Goal: Task Accomplishment & Management: Use online tool/utility

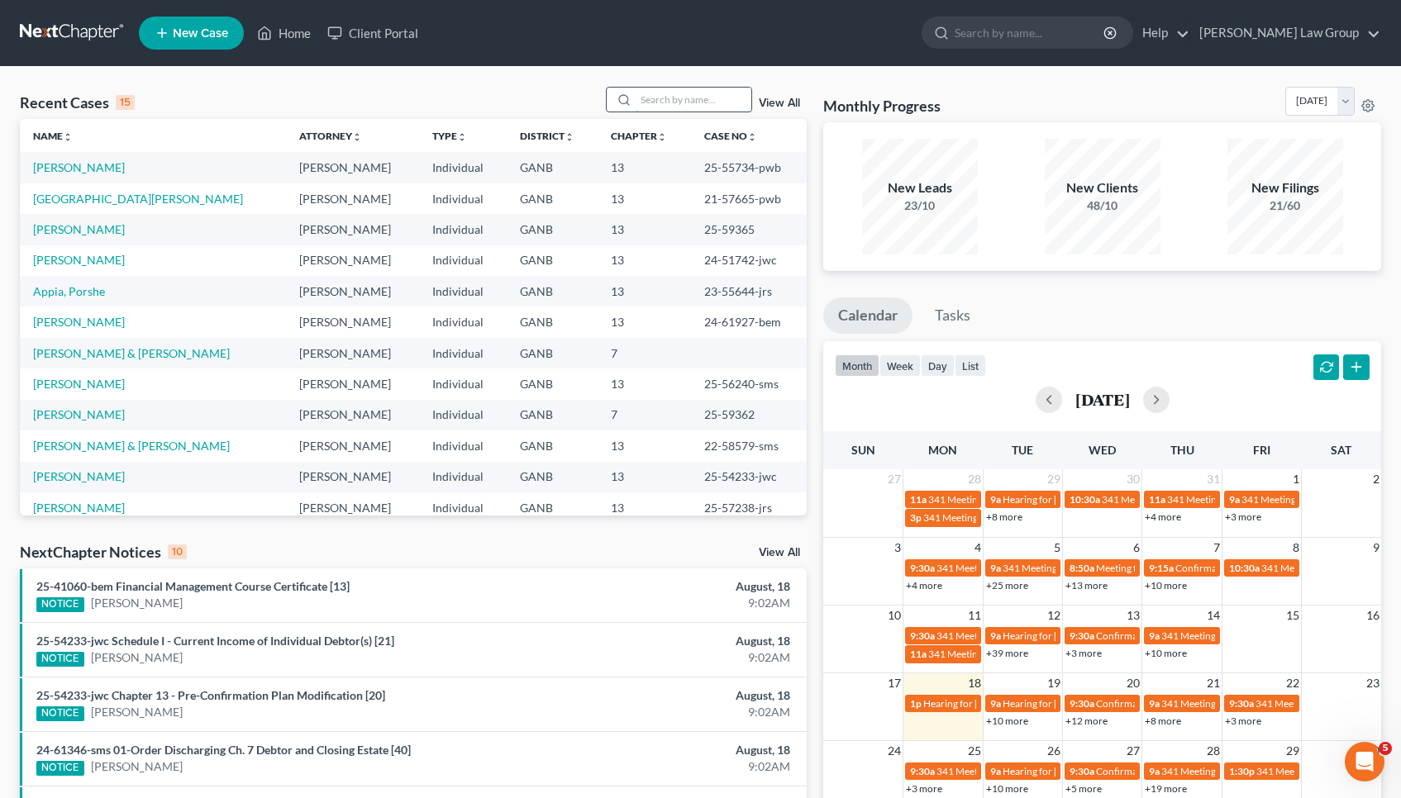
click at [666, 97] on input "search" at bounding box center [694, 100] width 116 height 24
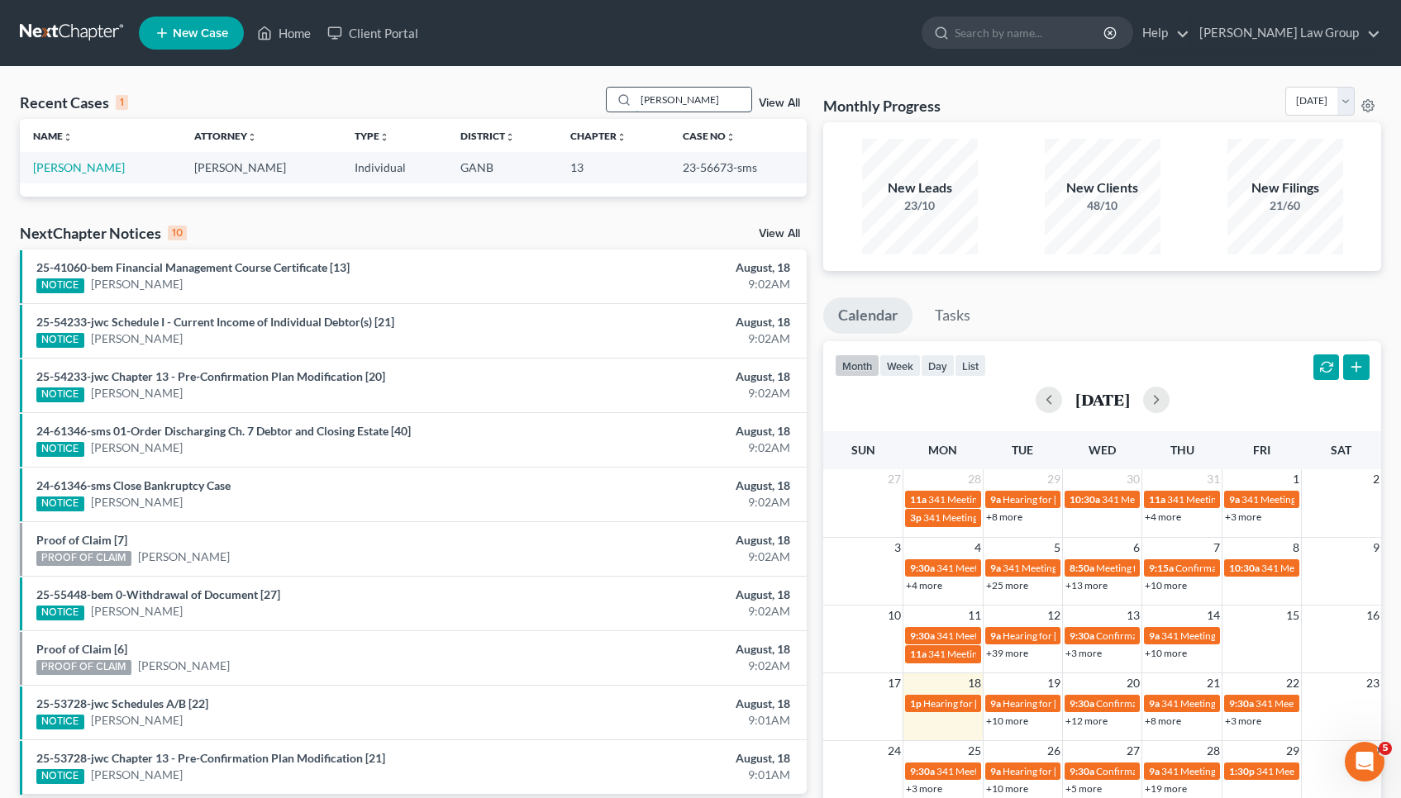
type input "[PERSON_NAME]"
drag, startPoint x: 666, startPoint y: 97, endPoint x: 88, endPoint y: 167, distance: 582.8
click at [88, 167] on link "[PERSON_NAME]" at bounding box center [79, 167] width 92 height 14
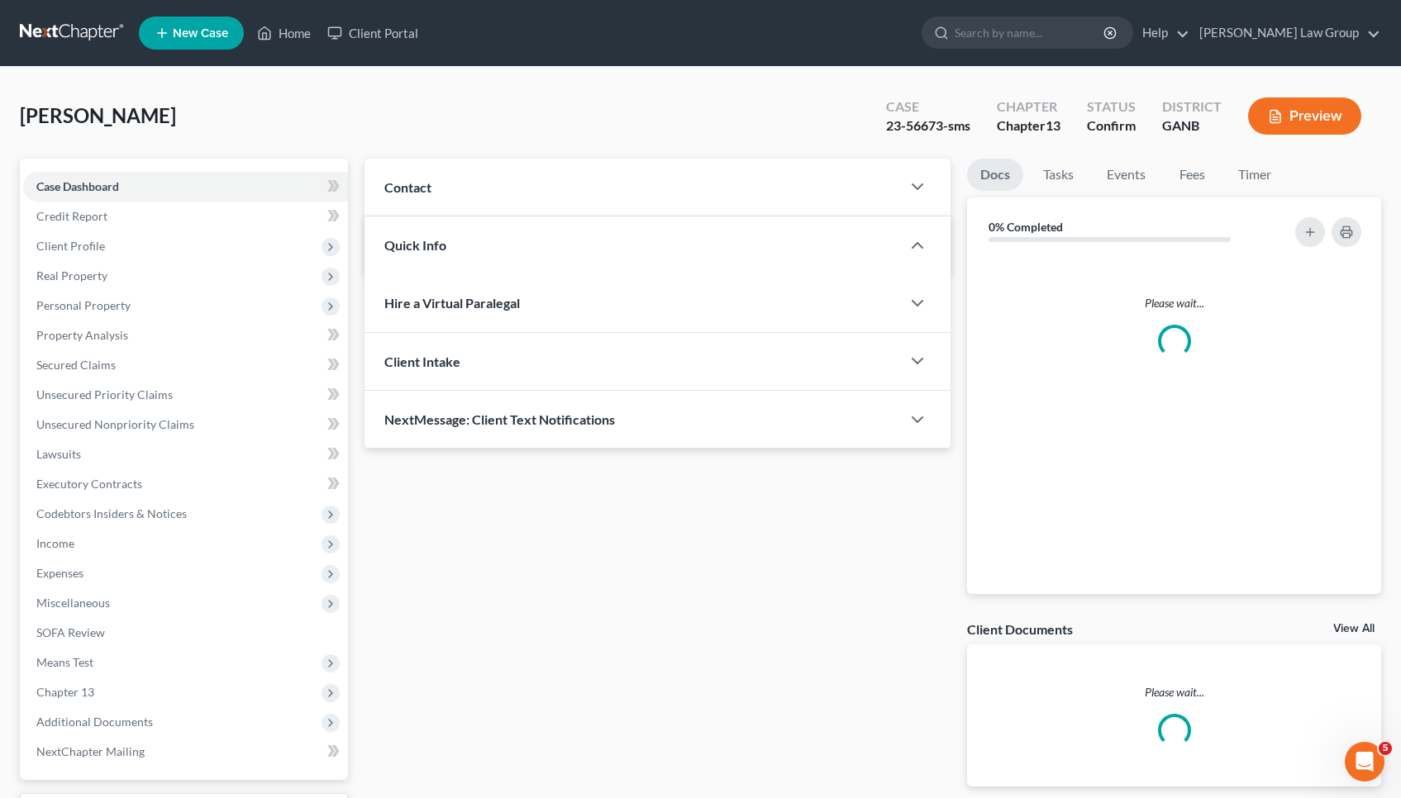
click at [98, 165] on div "Case Dashboard Payments Invoices Payments Payments Credit Report Client Profile…" at bounding box center [184, 470] width 328 height 622
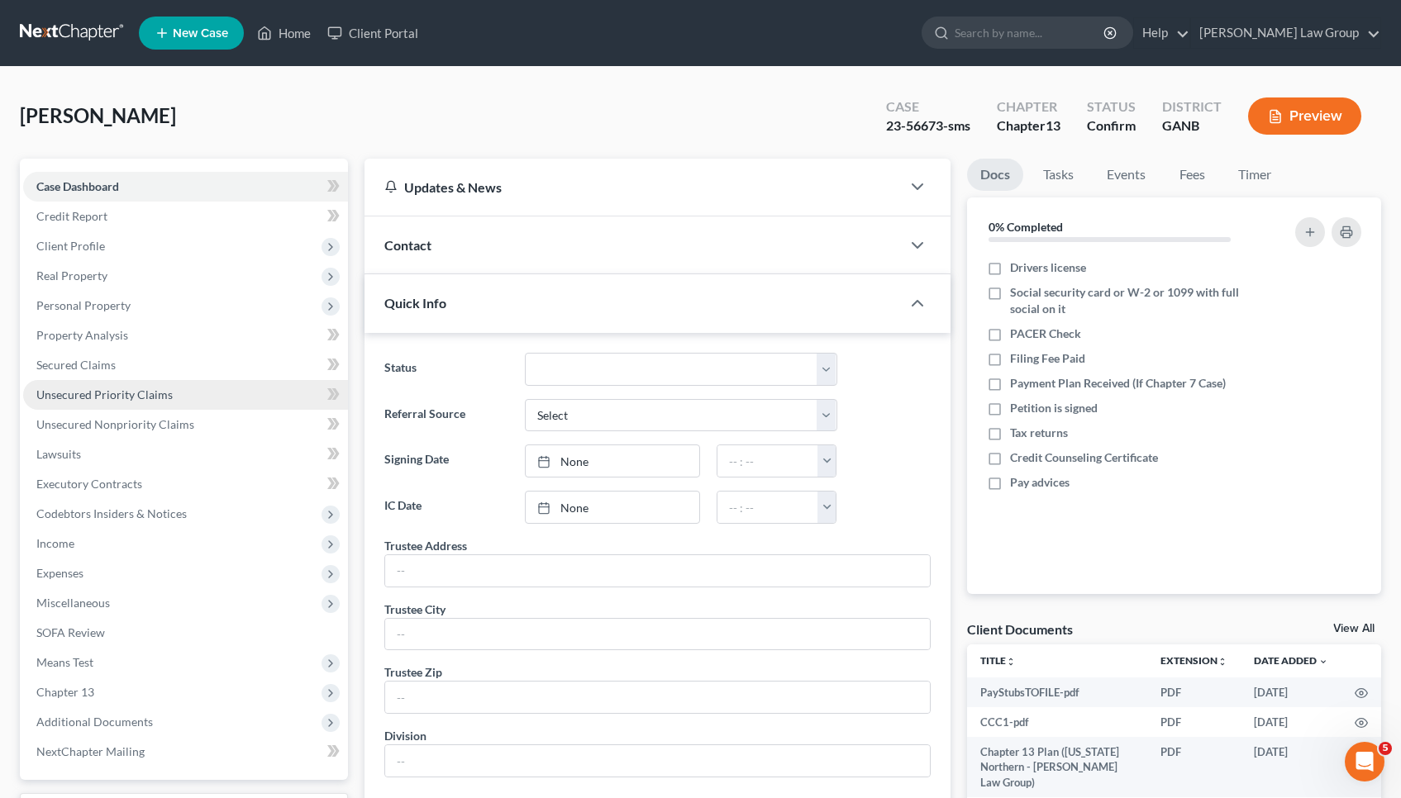
scroll to position [198, 0]
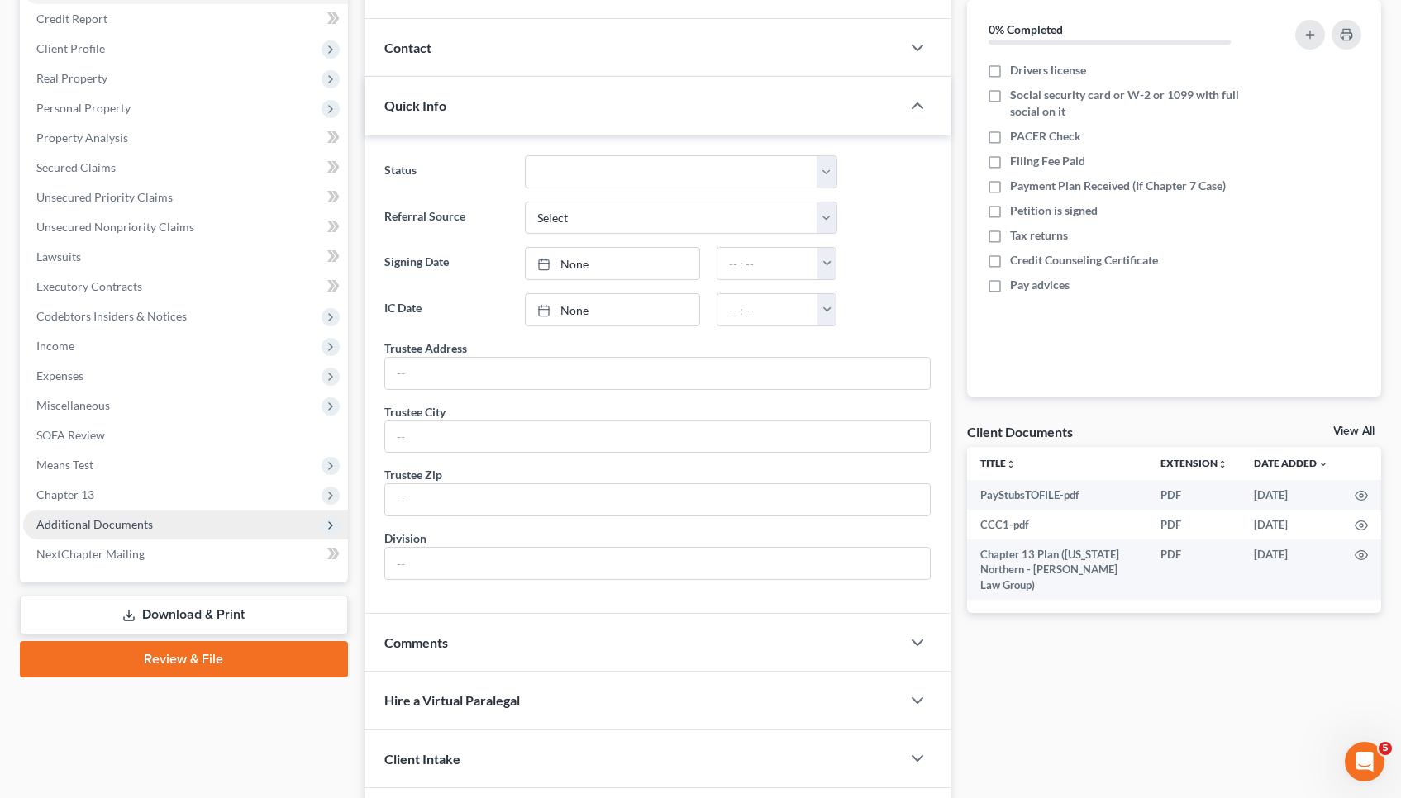
click at [83, 533] on span "Additional Documents" at bounding box center [185, 525] width 325 height 30
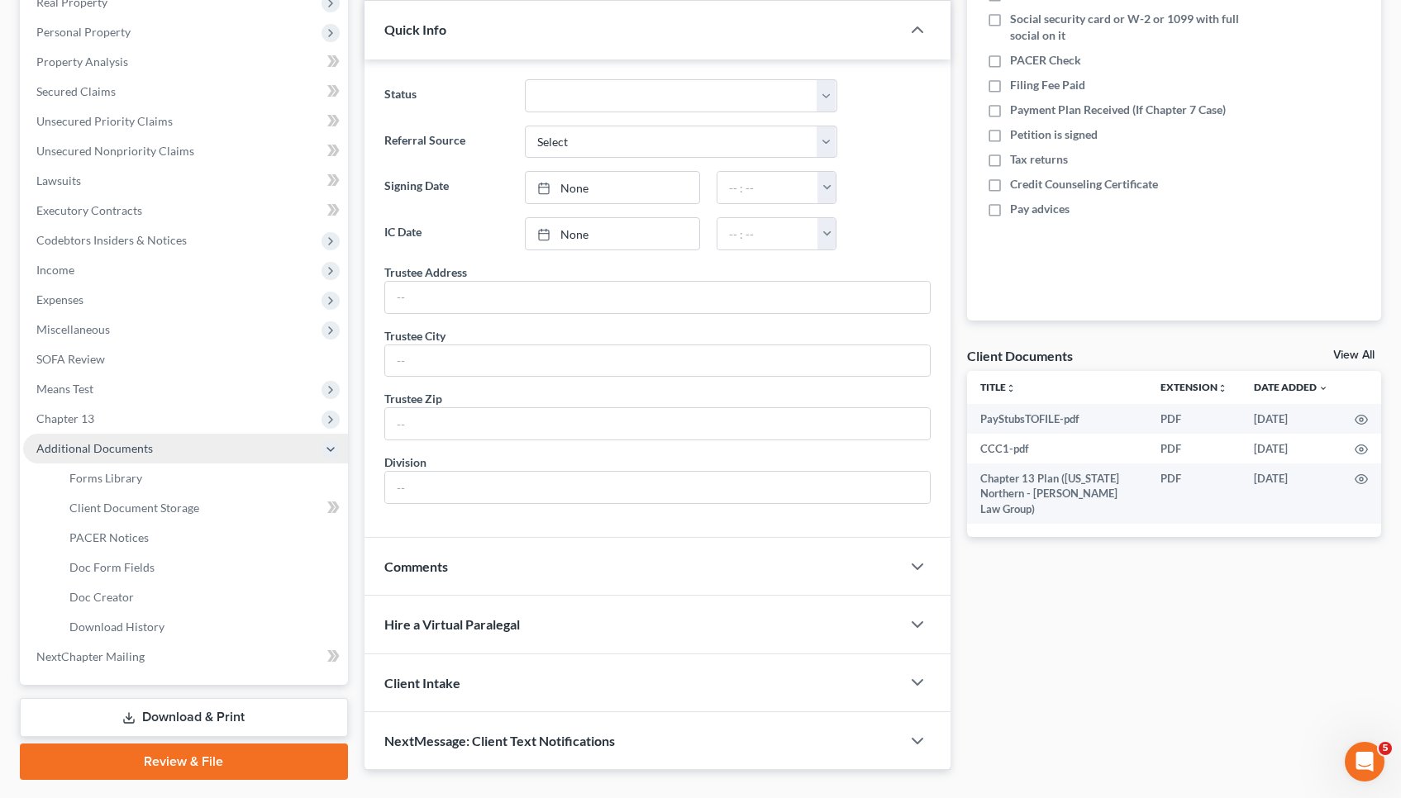
scroll to position [277, 1]
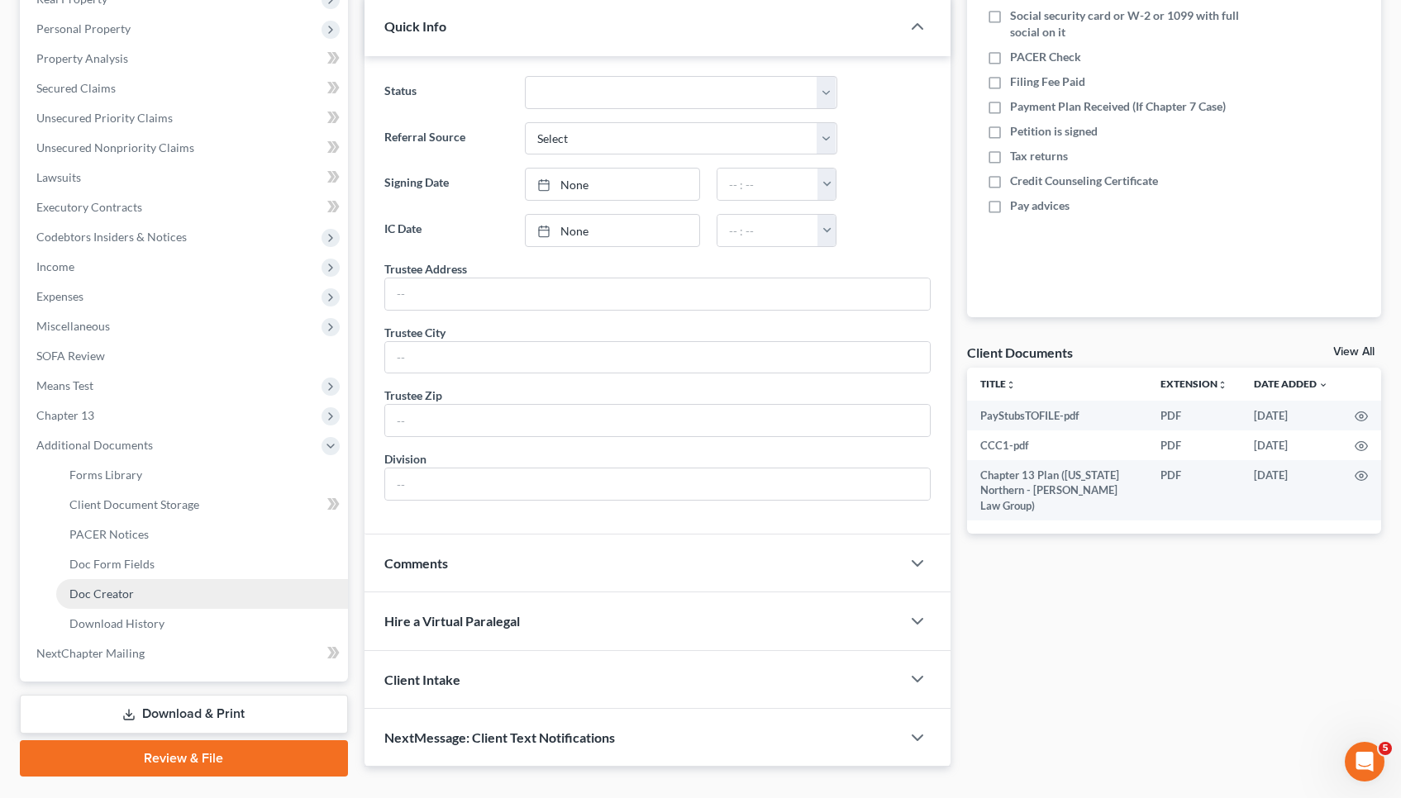
click at [94, 598] on span "Doc Creator" at bounding box center [101, 594] width 64 height 14
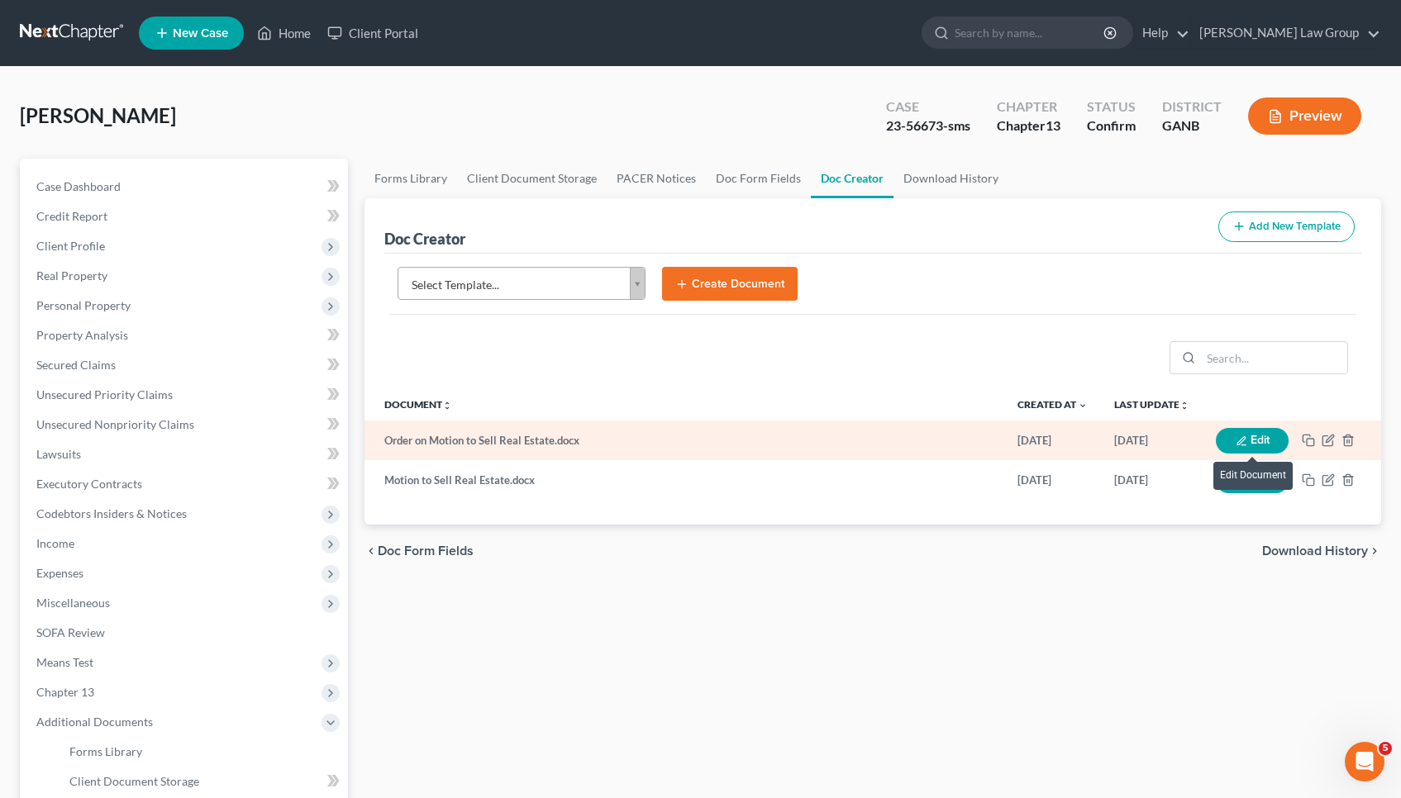
click at [1260, 434] on button "Edit" at bounding box center [1252, 441] width 73 height 26
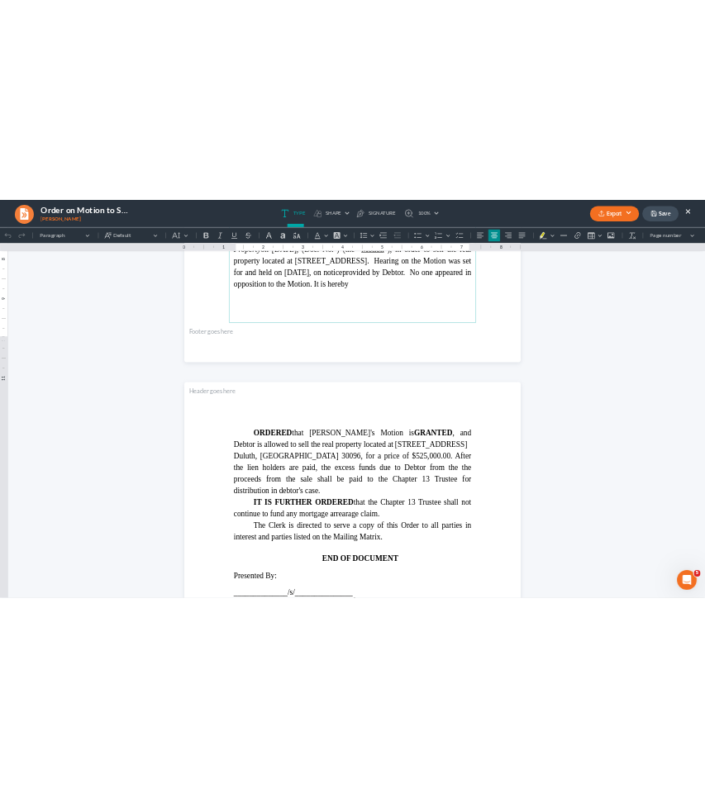
scroll to position [692, 0]
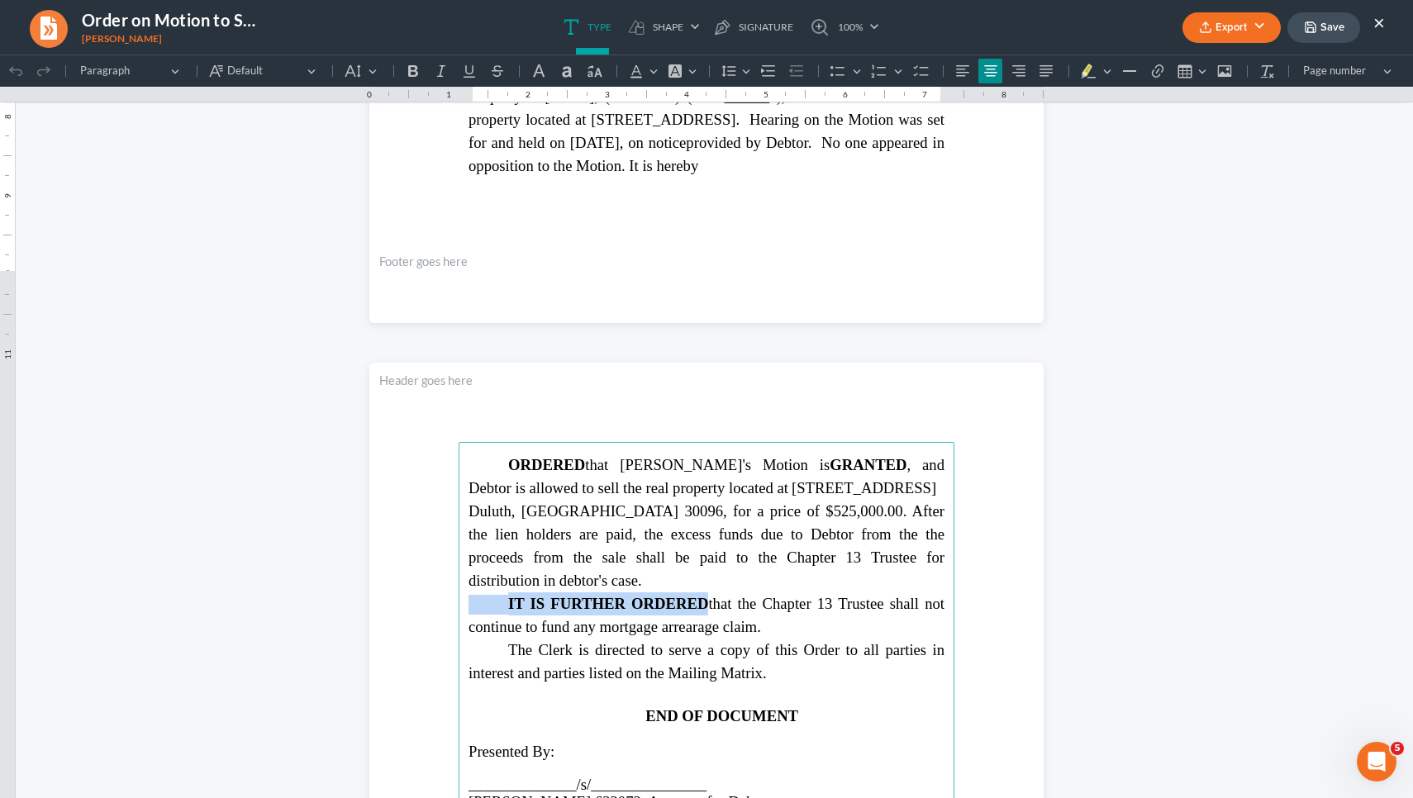
drag, startPoint x: 700, startPoint y: 607, endPoint x: 502, endPoint y: 598, distance: 198.6
click at [502, 598] on p "IT IS FURTHER ORDERED that the Chapter 13 Trustee shall not continue to fund an…" at bounding box center [707, 616] width 476 height 46
copy p "IT IS FURTHER ORDERED"
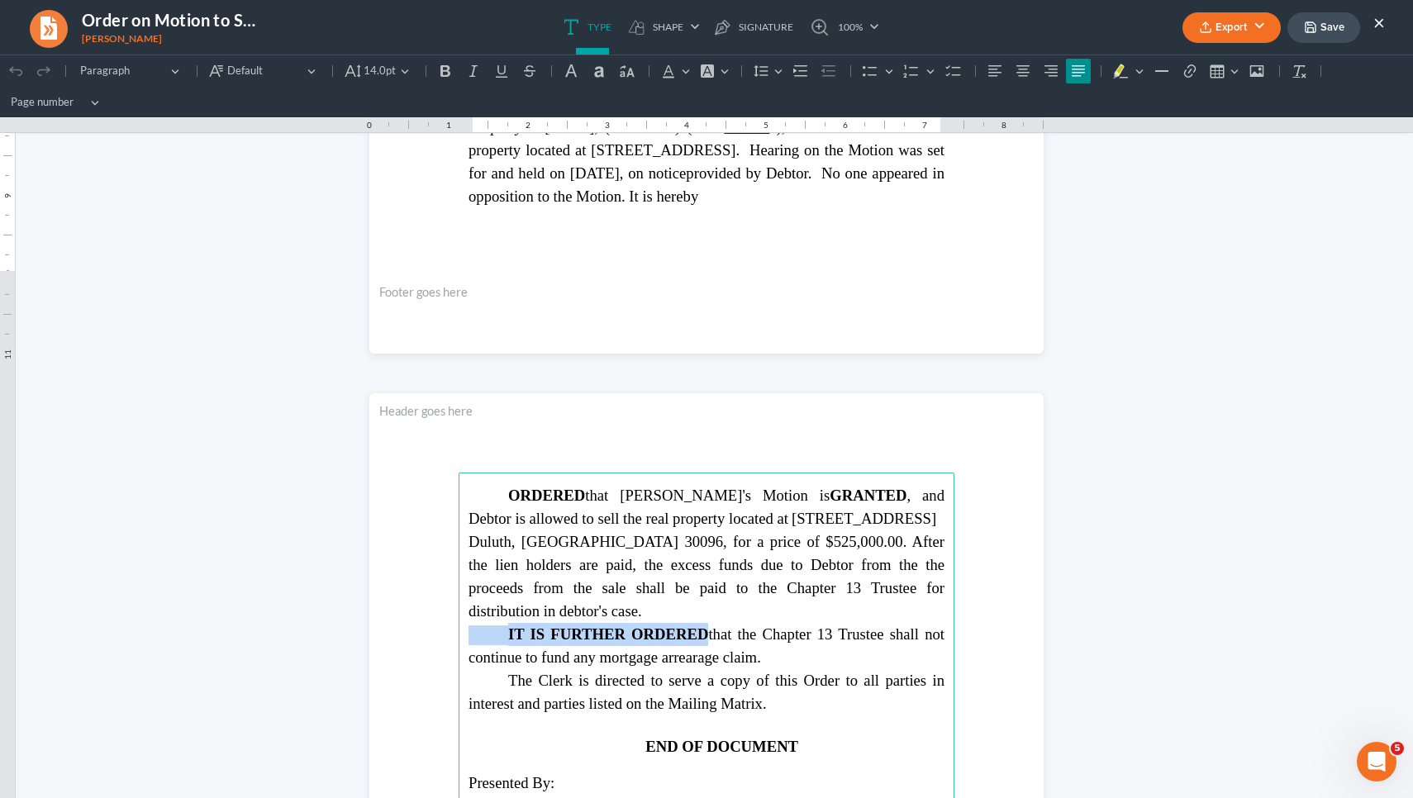
click at [922, 579] on p "ORDERED that [PERSON_NAME]'s Motion is GRANTED , and Debtor is allowed to sell …" at bounding box center [707, 553] width 476 height 139
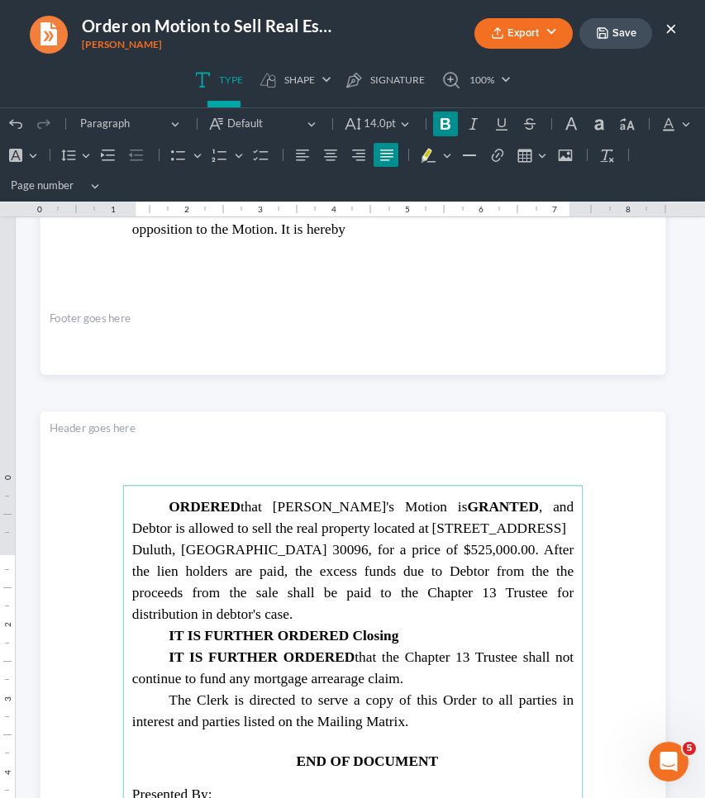
click at [372, 627] on strong "IT IS FURTHER ORDERED Closing" at bounding box center [284, 635] width 230 height 16
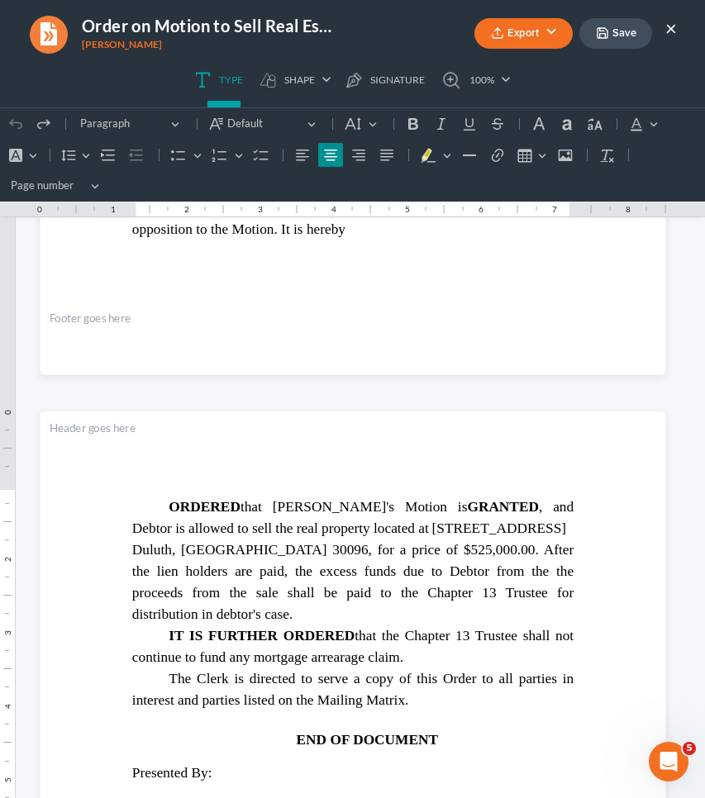
click at [545, 587] on p "⁠⁠⁠⁠⁠⁠⁠ ORDERED that [PERSON_NAME]'s Motion is GRANTED , and Debtor is allowed …" at bounding box center [351, 560] width 441 height 129
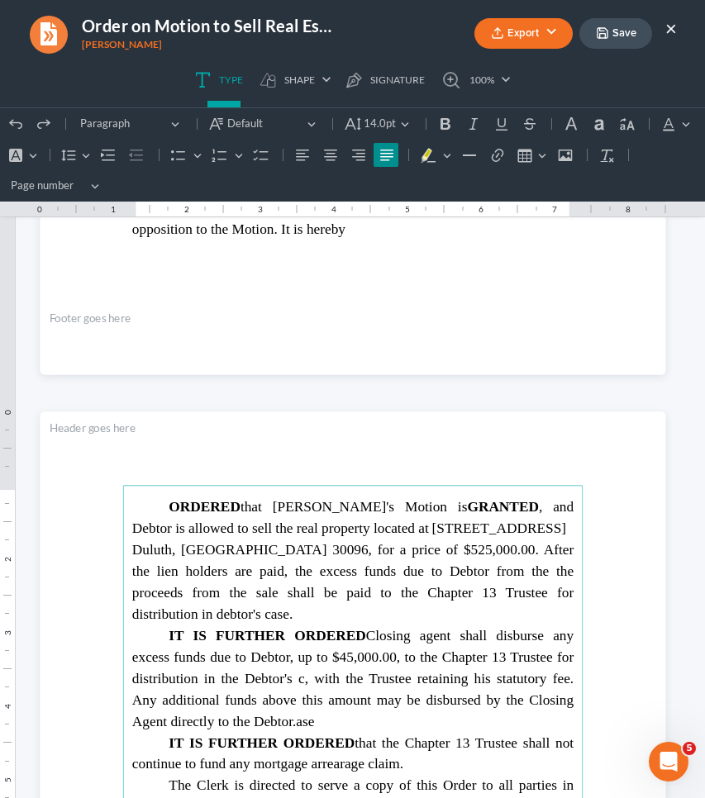
click at [435, 683] on p "IT IS FURTHER ORDERED ⁠⁠⁠⁠⁠⁠⁠Closing agent shall disburse any excess funds due …" at bounding box center [351, 678] width 441 height 107
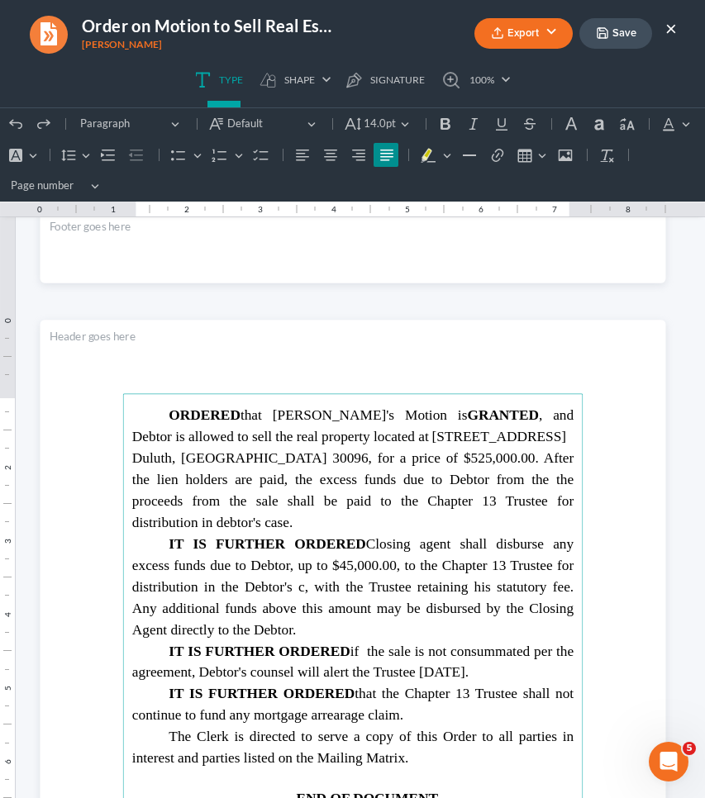
scroll to position [789, 0]
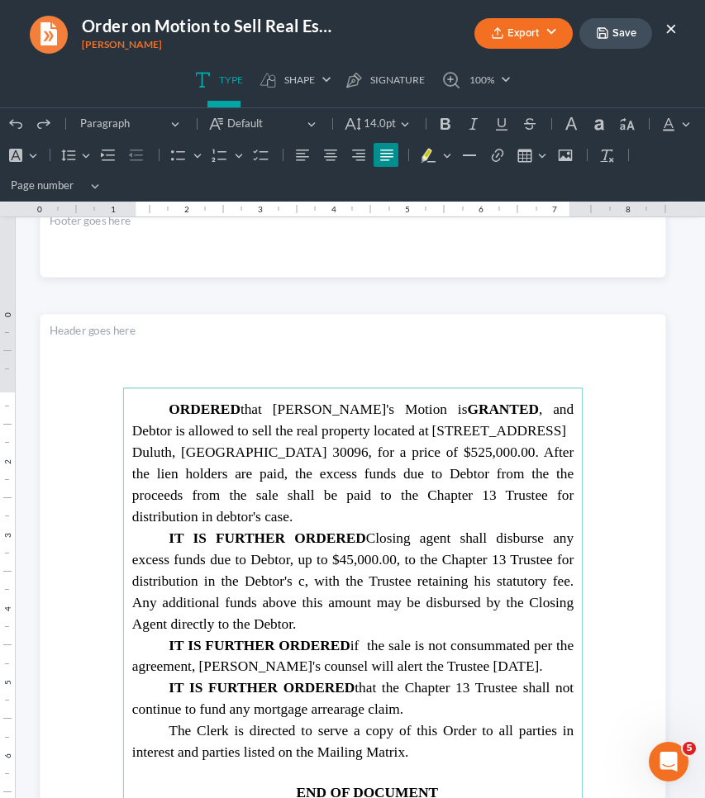
click at [450, 593] on p "IT IS FURTHER ORDERED Closing agent shall disburse any excess funds due to Debt…" at bounding box center [351, 580] width 441 height 107
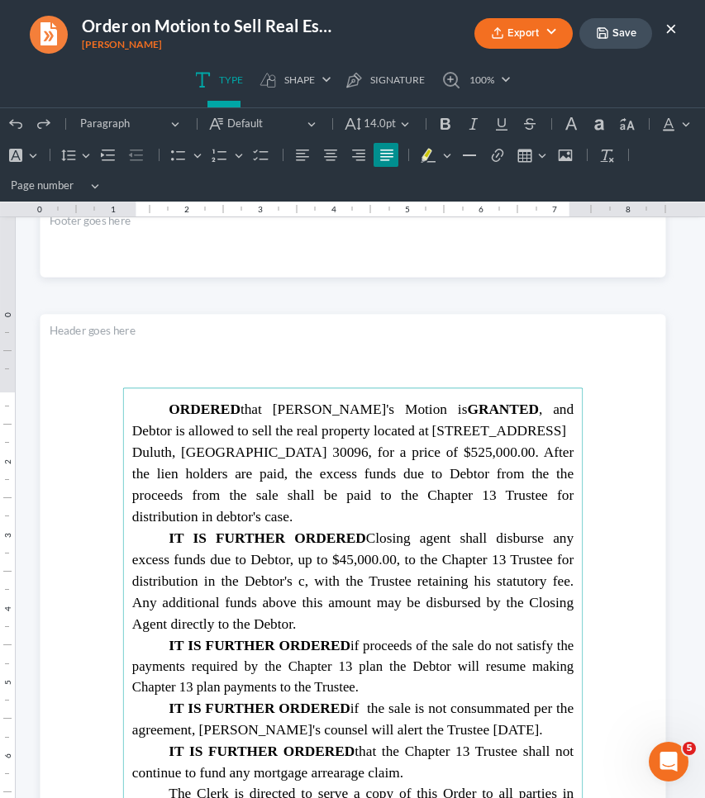
click at [296, 556] on span "IT IS FURTHER ORDERED Closing agent shall disburse any excess funds due to Debt…" at bounding box center [351, 581] width 441 height 102
click at [421, 530] on span "IT IS FURTHER ORDERED Closing agent shall disburse any excess funds due to Debt…" at bounding box center [351, 581] width 441 height 102
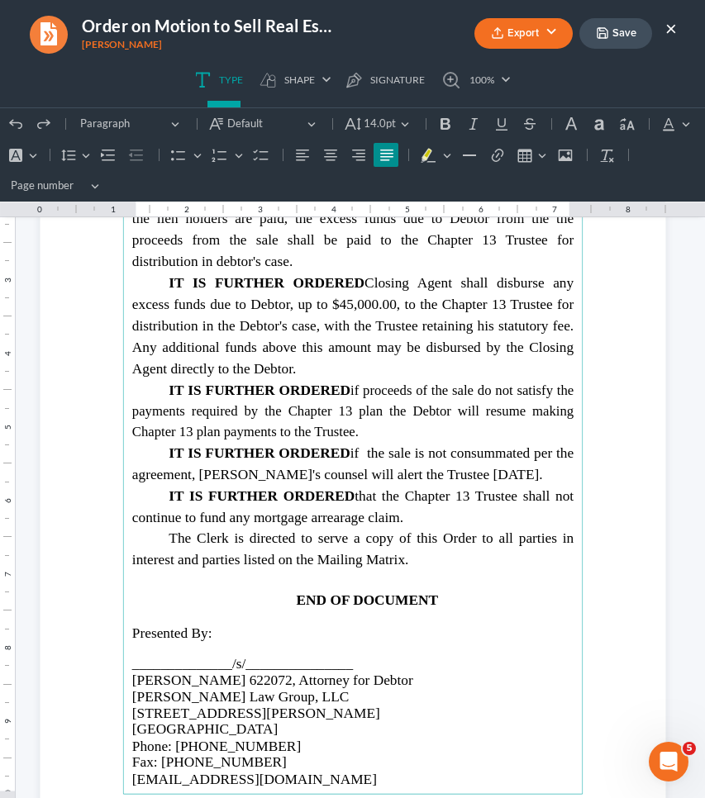
scroll to position [1058, 0]
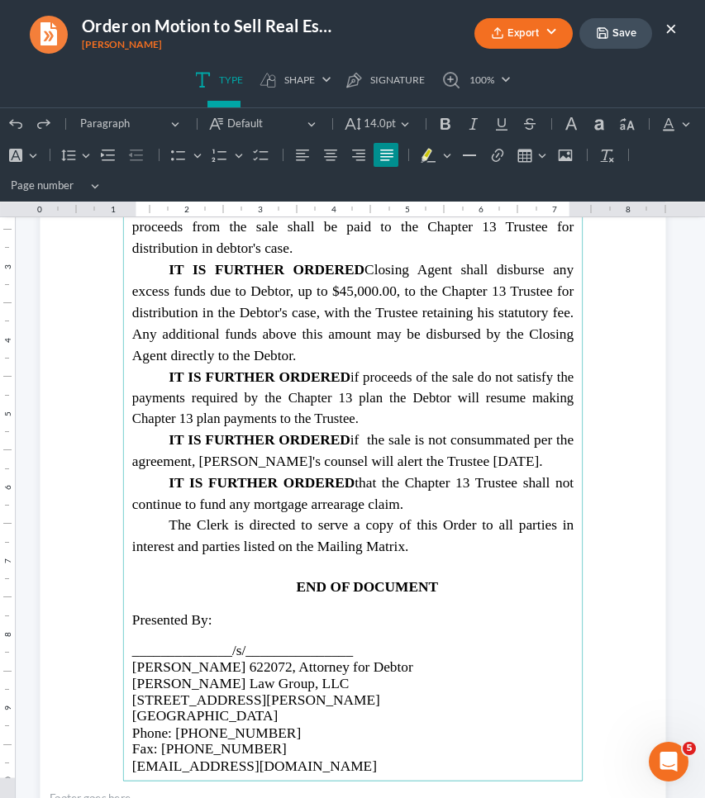
click at [609, 29] on button "Save" at bounding box center [615, 33] width 73 height 31
click at [570, 36] on button "Export" at bounding box center [523, 33] width 98 height 31
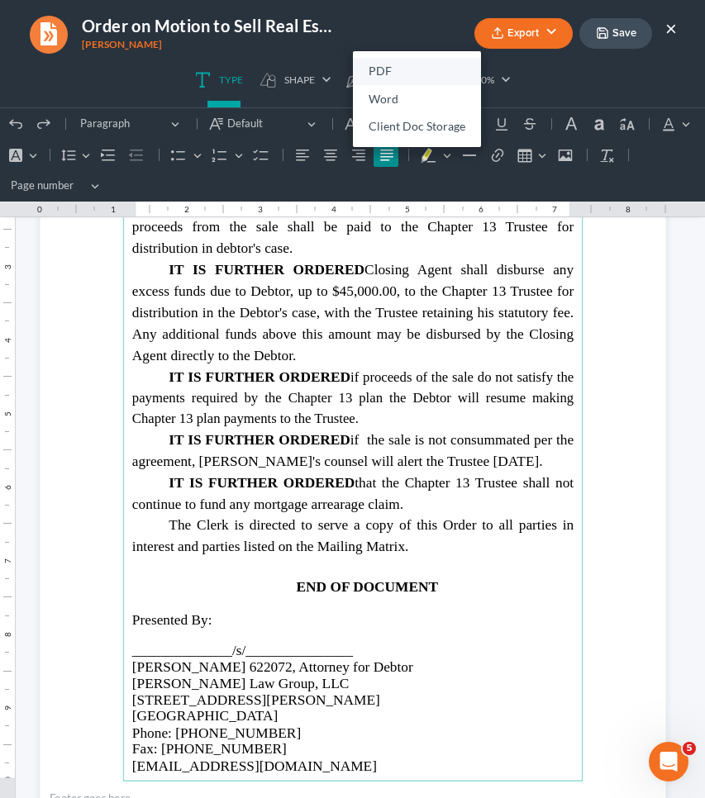
click at [376, 69] on link "PDF" at bounding box center [417, 72] width 128 height 28
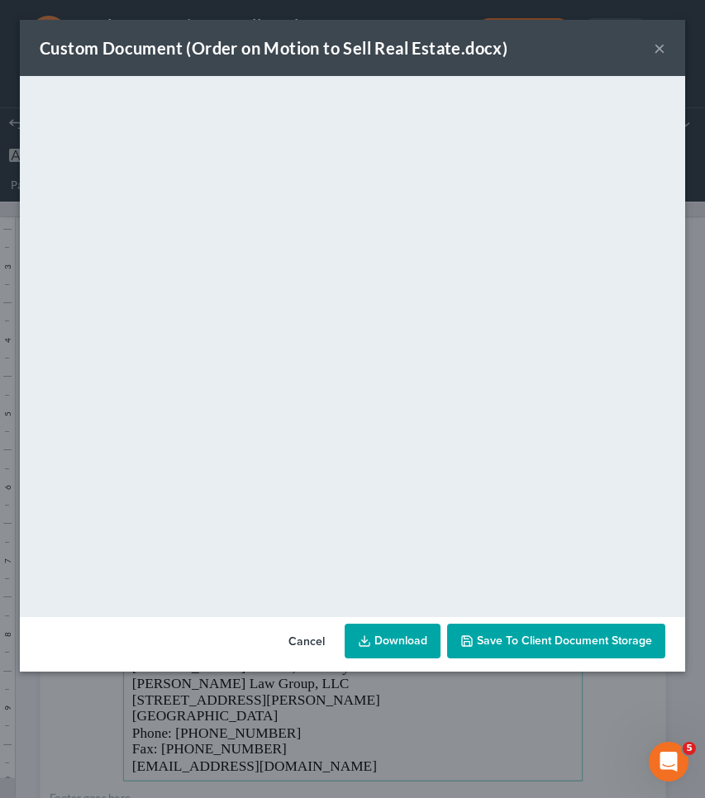
click at [312, 635] on button "Cancel" at bounding box center [306, 642] width 63 height 33
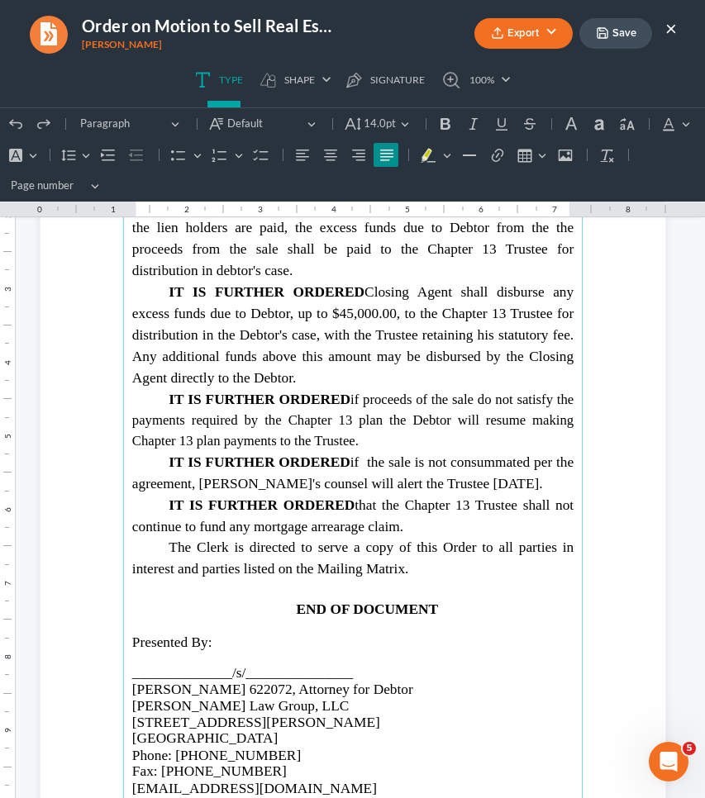
scroll to position [1033, 0]
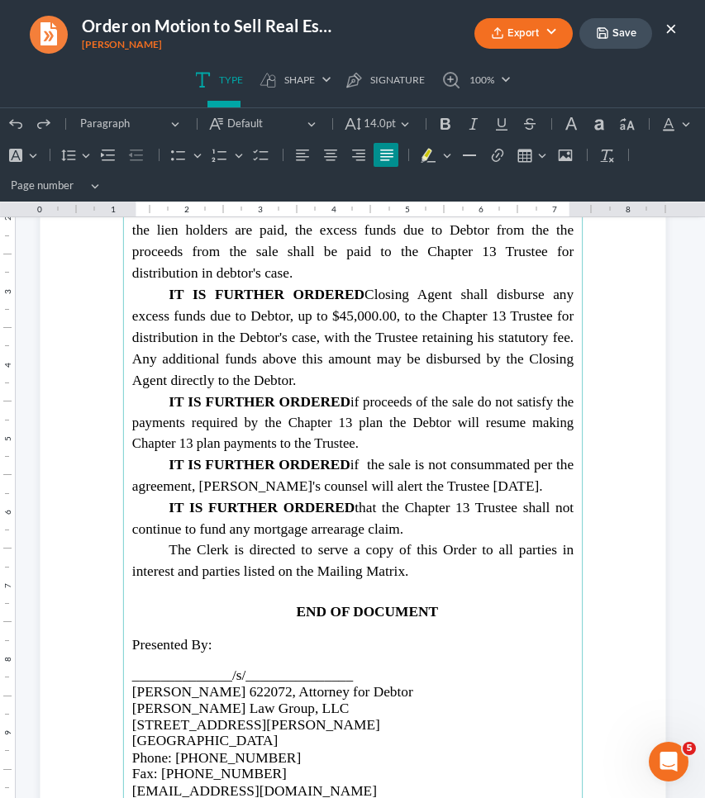
click at [619, 27] on button "Save" at bounding box center [615, 33] width 73 height 31
click at [555, 31] on button "Export" at bounding box center [523, 33] width 98 height 31
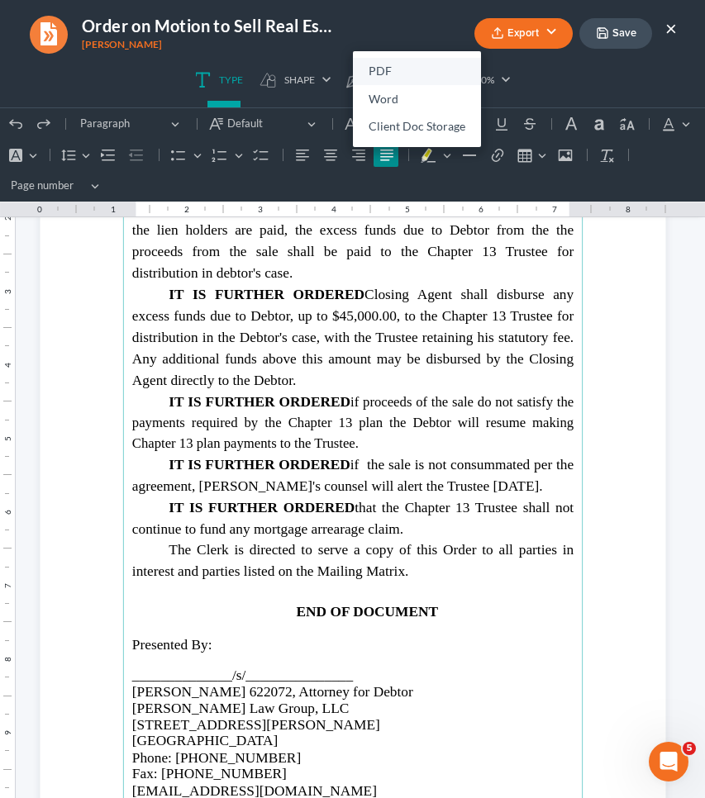
click at [430, 69] on link "PDF" at bounding box center [417, 72] width 128 height 28
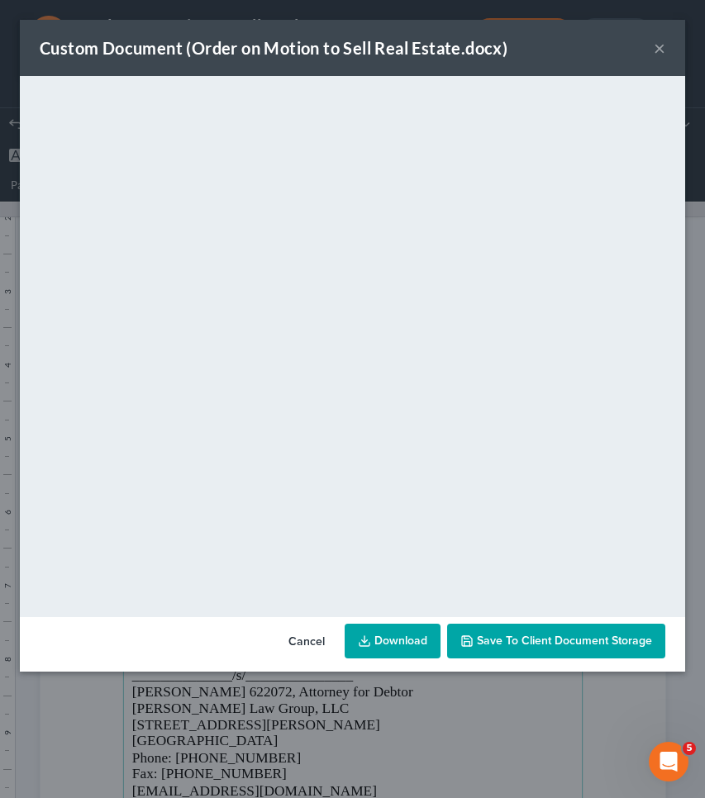
click at [316, 650] on button "Cancel" at bounding box center [306, 642] width 63 height 33
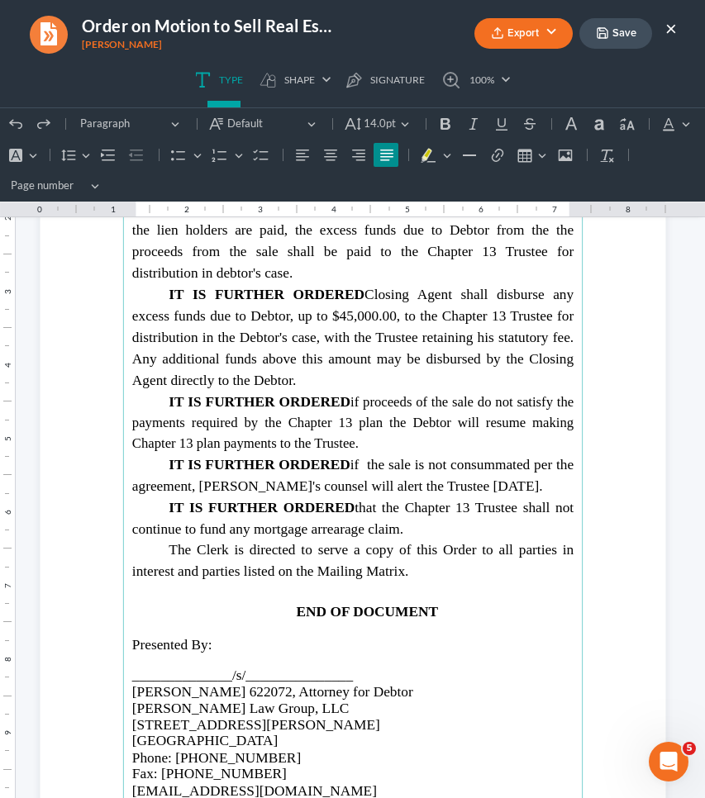
click at [539, 40] on button "Export" at bounding box center [523, 33] width 98 height 31
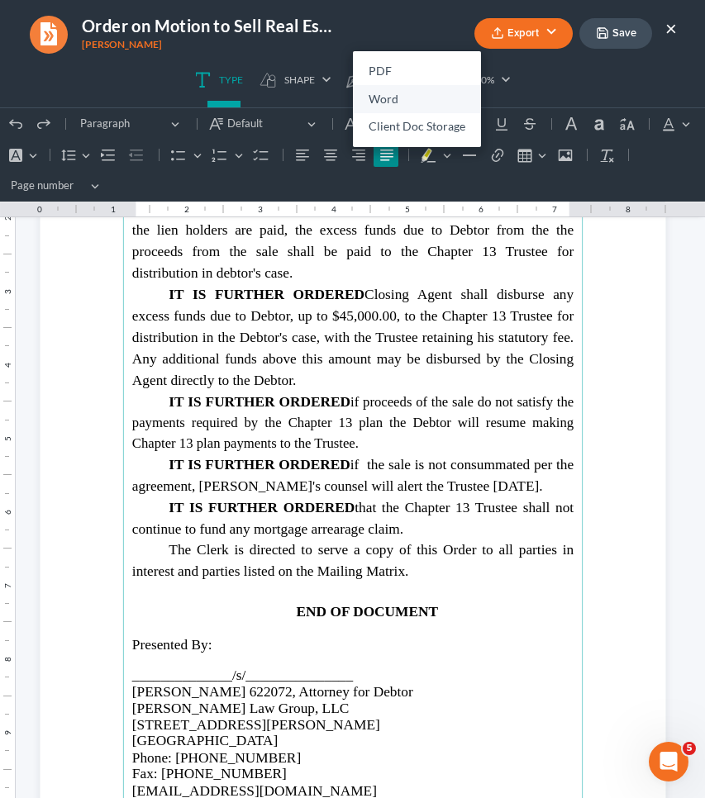
click at [397, 104] on link "Word" at bounding box center [417, 99] width 128 height 28
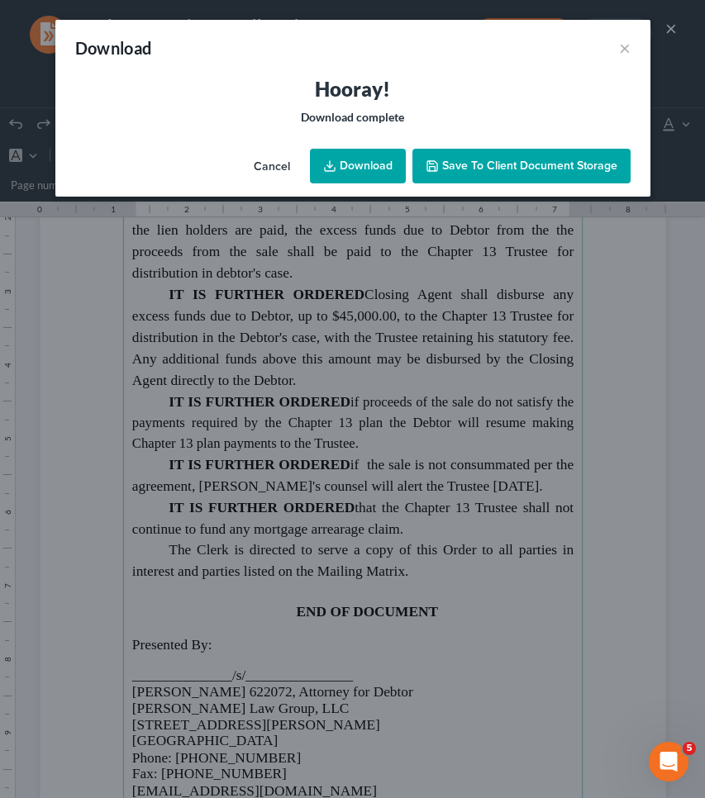
click at [345, 182] on link "Download" at bounding box center [358, 166] width 96 height 35
click at [279, 161] on button "Cancel" at bounding box center [272, 166] width 63 height 33
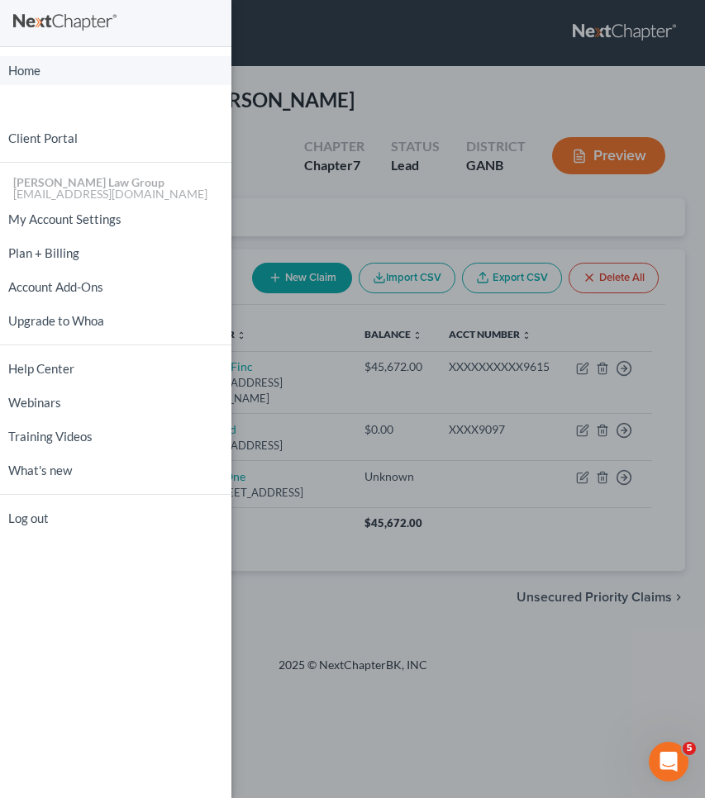
click at [37, 66] on link "Home" at bounding box center [115, 70] width 231 height 29
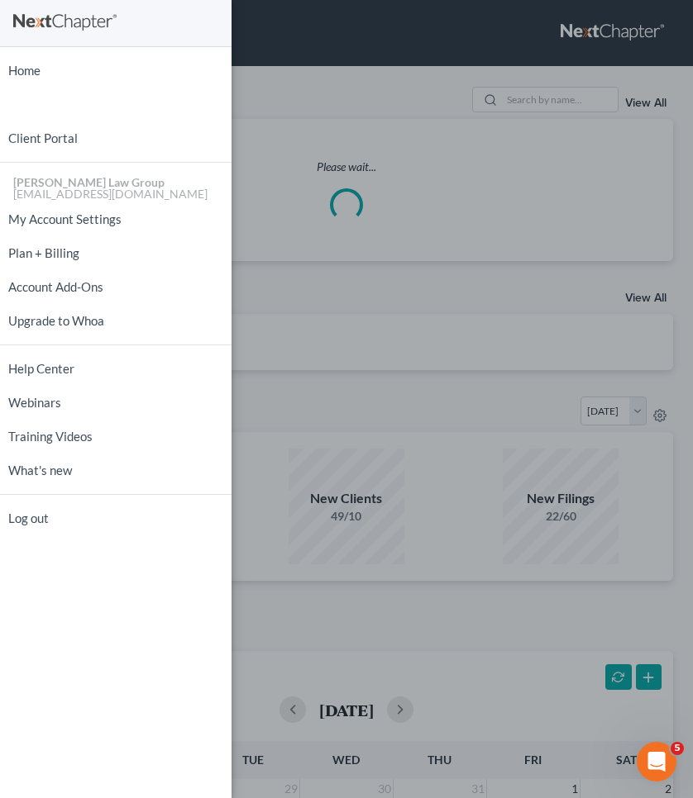
click at [299, 45] on div "Home New Case Client Portal Saedi Law Group mmays@saedilawgroup.com My Account …" at bounding box center [346, 399] width 693 height 798
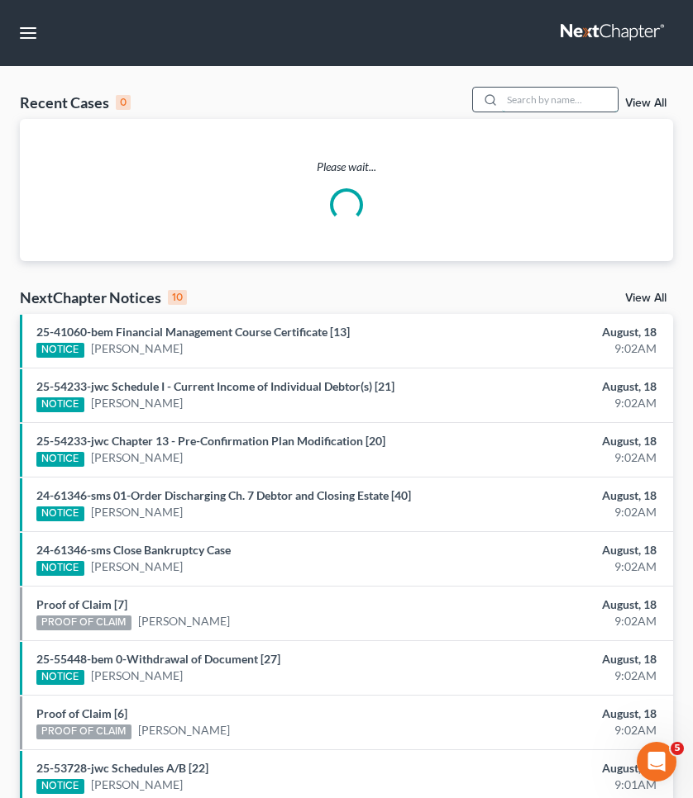
click at [586, 94] on input "search" at bounding box center [560, 100] width 116 height 24
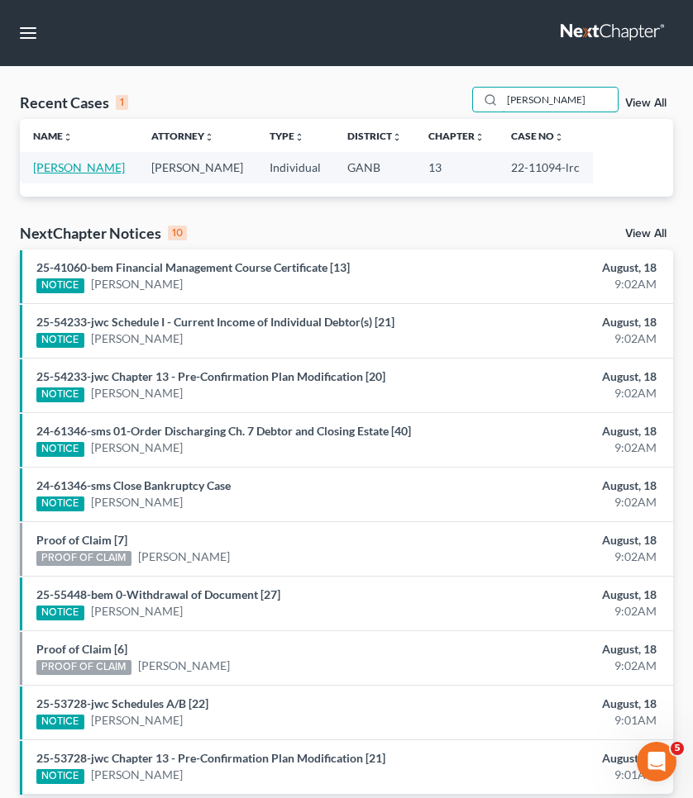
type input "fowler"
click at [94, 165] on link "Fowler, Brenda" at bounding box center [79, 167] width 92 height 14
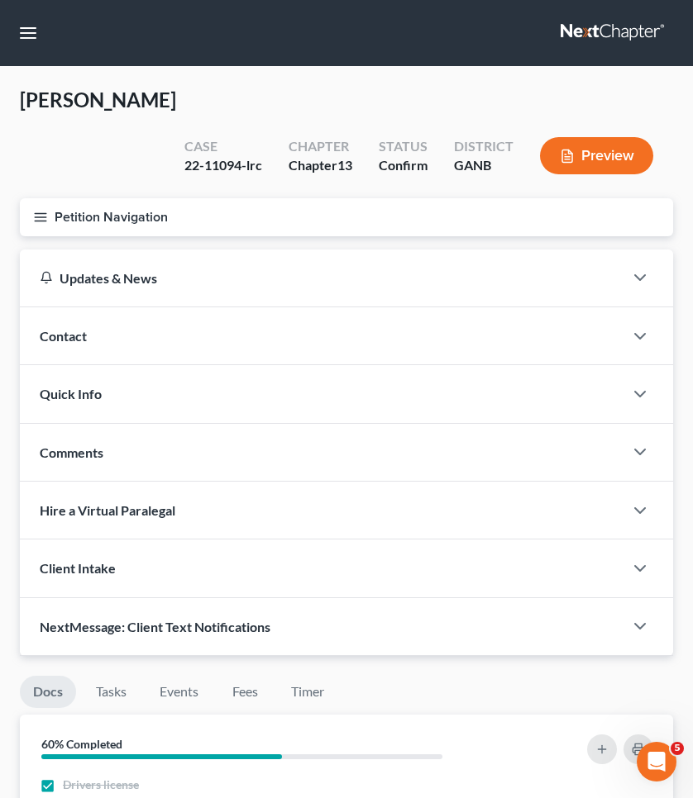
click at [94, 198] on button "Petition Navigation" at bounding box center [346, 217] width 653 height 38
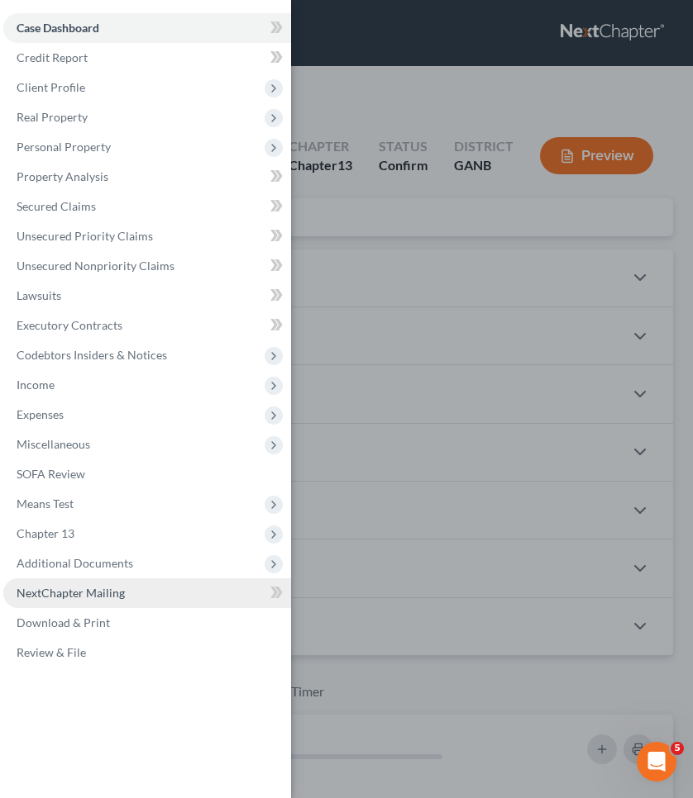
click at [89, 592] on span "NextChapter Mailing" at bounding box center [71, 593] width 108 height 14
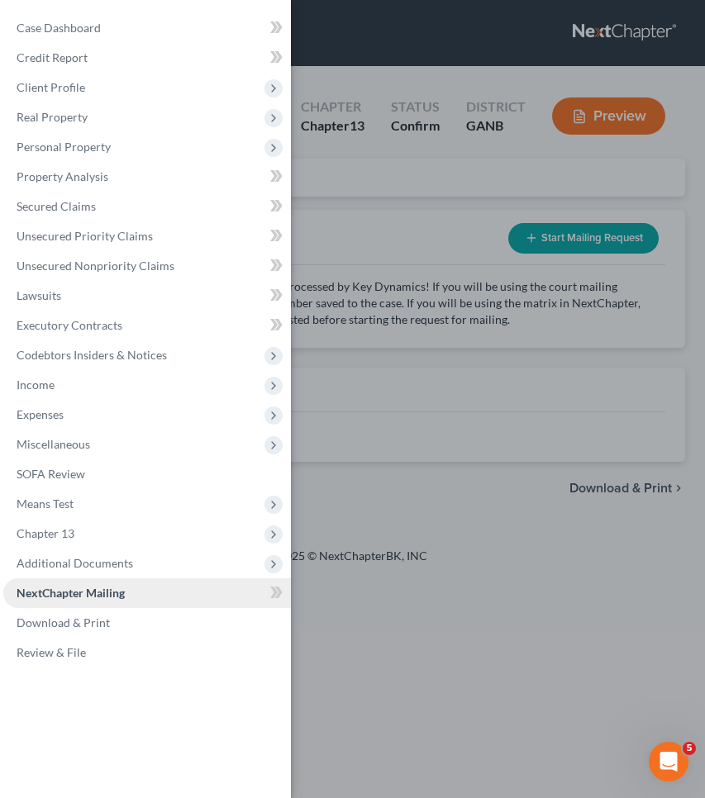
click at [88, 579] on link "NextChapter Mailing" at bounding box center [147, 594] width 288 height 30
click at [88, 572] on span "Additional Documents" at bounding box center [147, 564] width 288 height 30
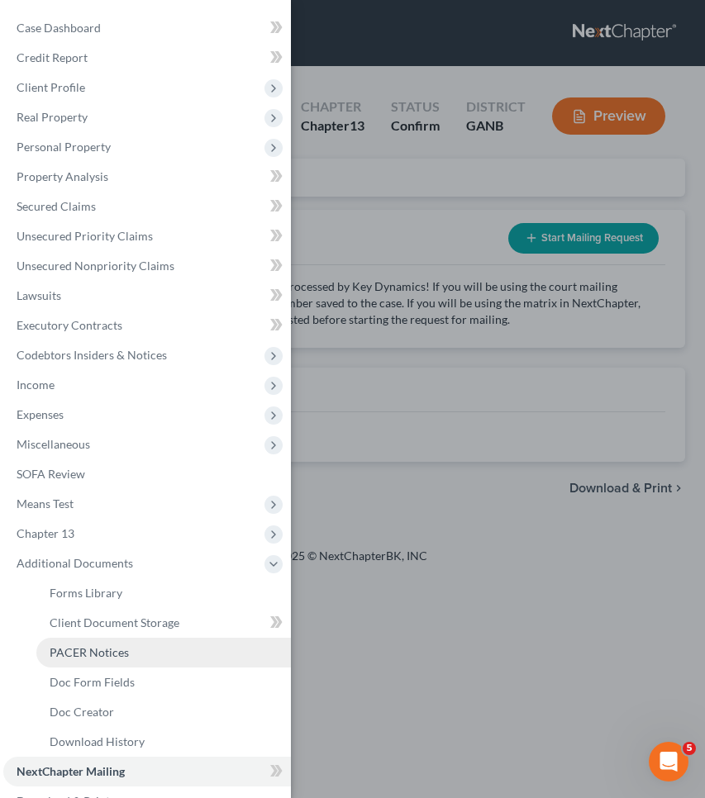
click at [108, 641] on link "PACER Notices" at bounding box center [163, 653] width 255 height 30
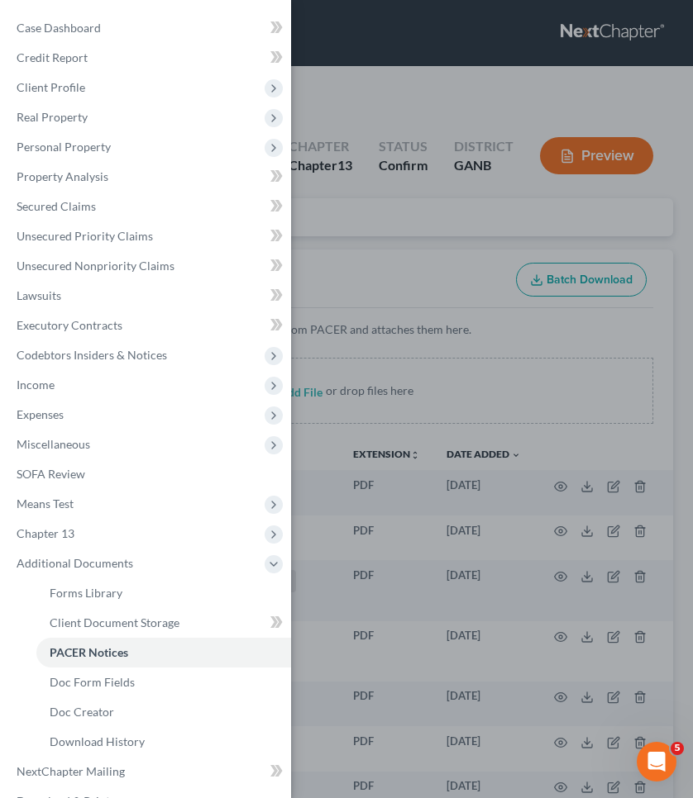
click at [500, 324] on div "Case Dashboard Payments Invoices Payments Payments Credit Report Client Profile" at bounding box center [346, 399] width 693 height 798
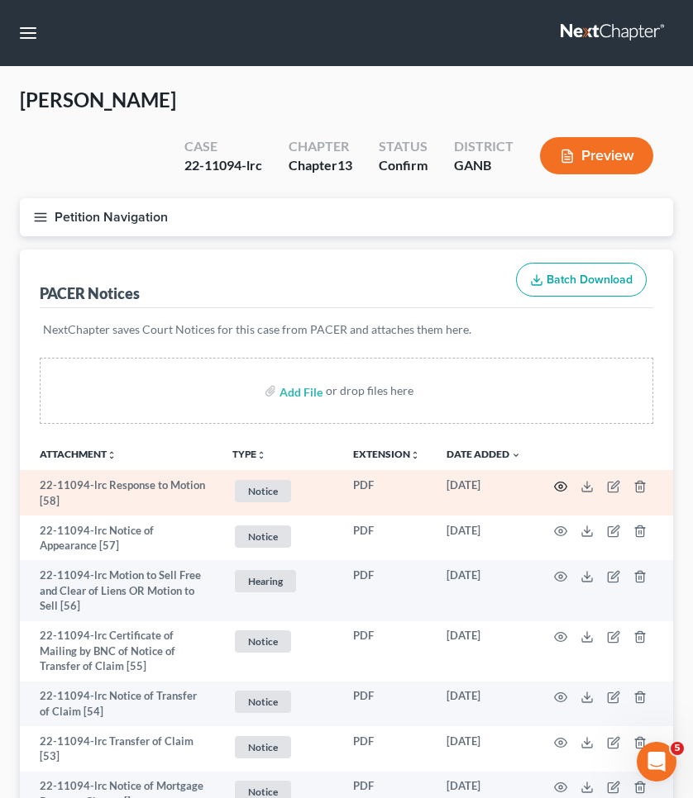
click at [560, 480] on icon "button" at bounding box center [560, 486] width 13 height 13
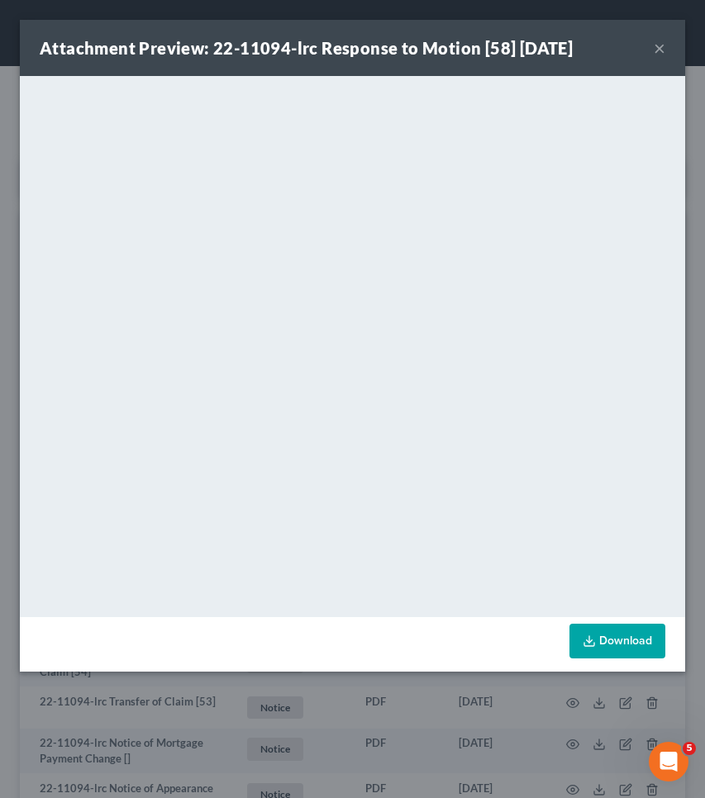
click at [660, 53] on button "×" at bounding box center [660, 48] width 12 height 20
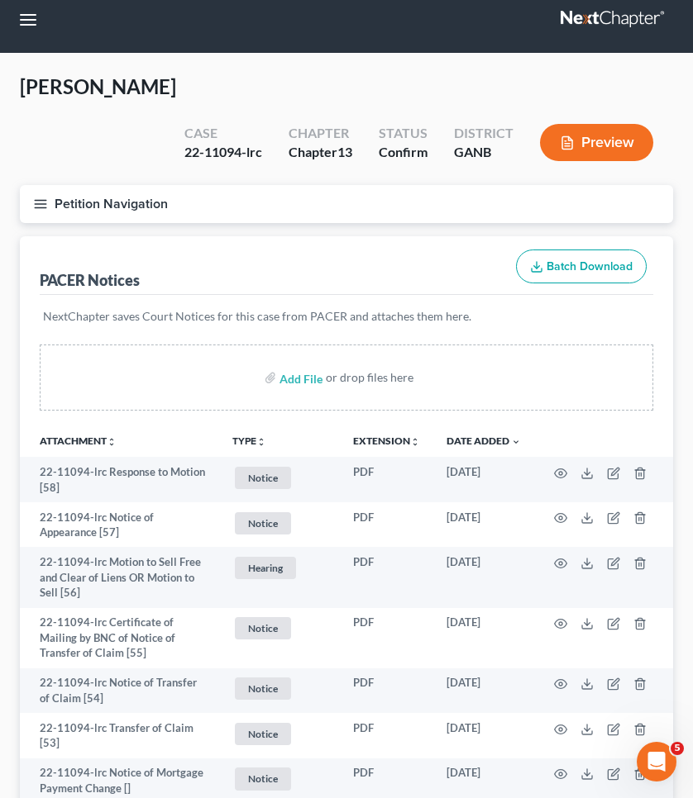
scroll to position [13, 0]
click at [135, 185] on button "Petition Navigation" at bounding box center [346, 204] width 653 height 38
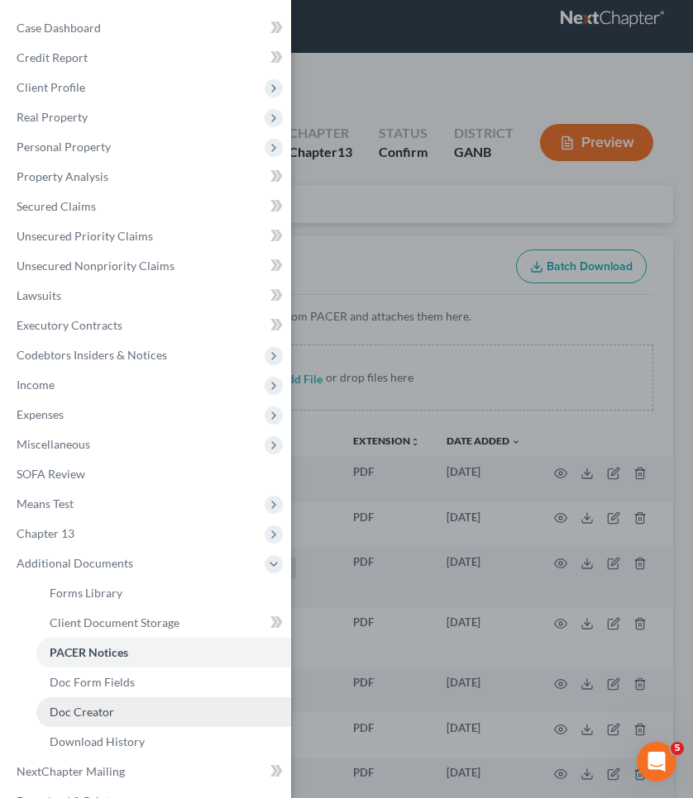
click at [108, 717] on span "Doc Creator" at bounding box center [82, 712] width 64 height 14
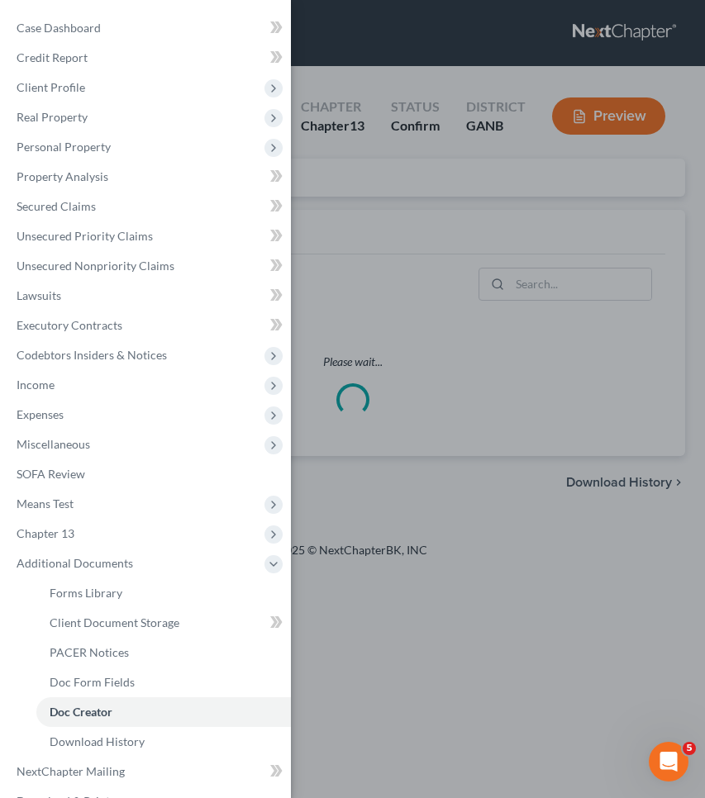
click at [494, 363] on div "Case Dashboard Payments Invoices Payments Payments Credit Report Client Profile" at bounding box center [352, 399] width 705 height 798
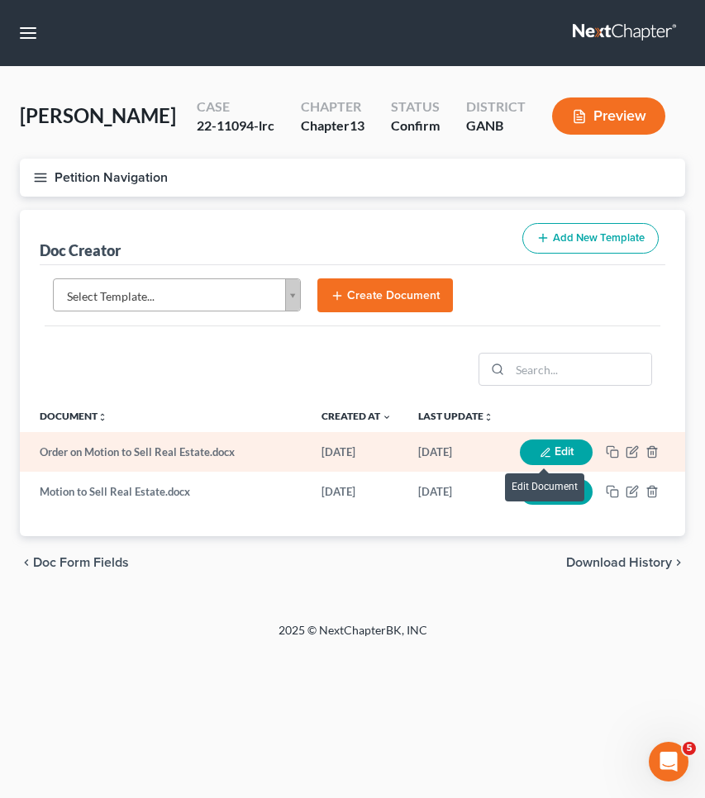
click at [532, 446] on button "Edit" at bounding box center [556, 453] width 73 height 26
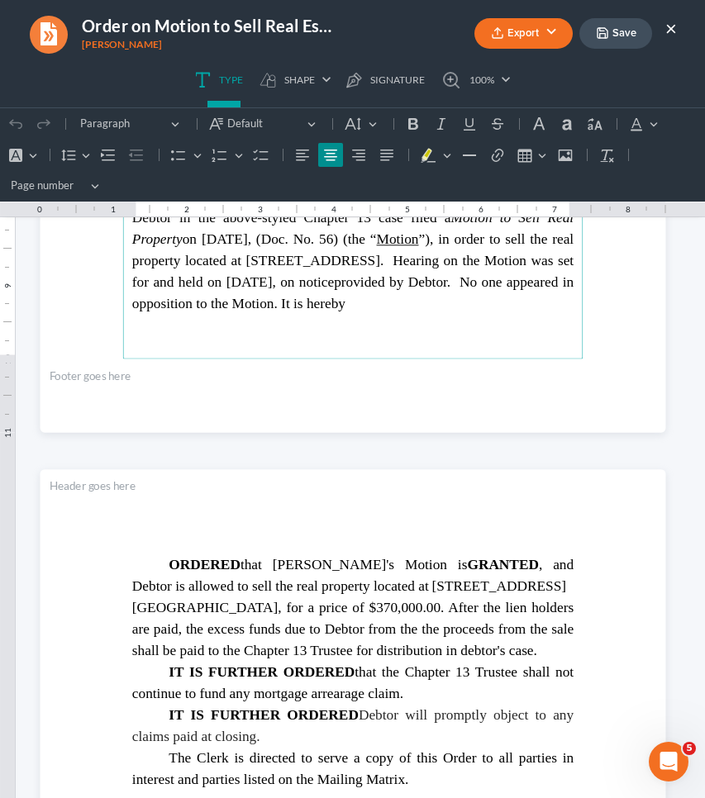
scroll to position [636, 0]
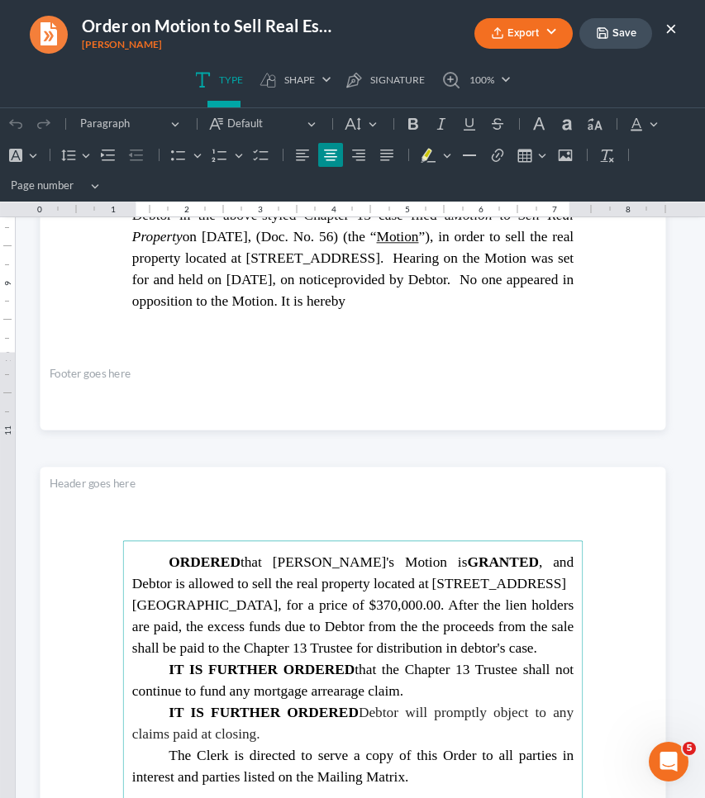
click at [162, 559] on span "Rich Text Editor, page-1-main" at bounding box center [149, 563] width 37 height 18
click at [169, 559] on strong "ORDERED" at bounding box center [205, 562] width 72 height 16
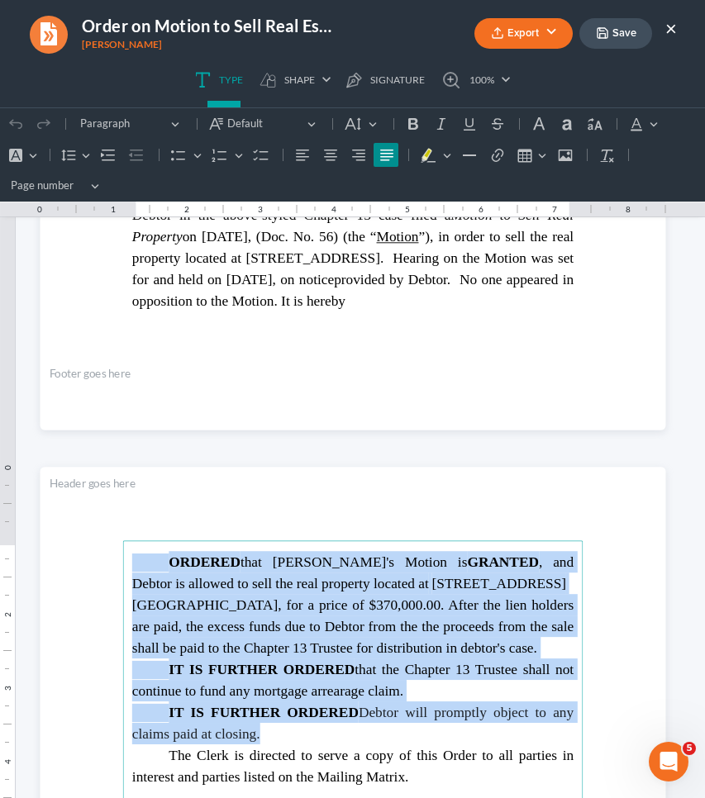
drag, startPoint x: 165, startPoint y: 559, endPoint x: 308, endPoint y: 725, distance: 219.2
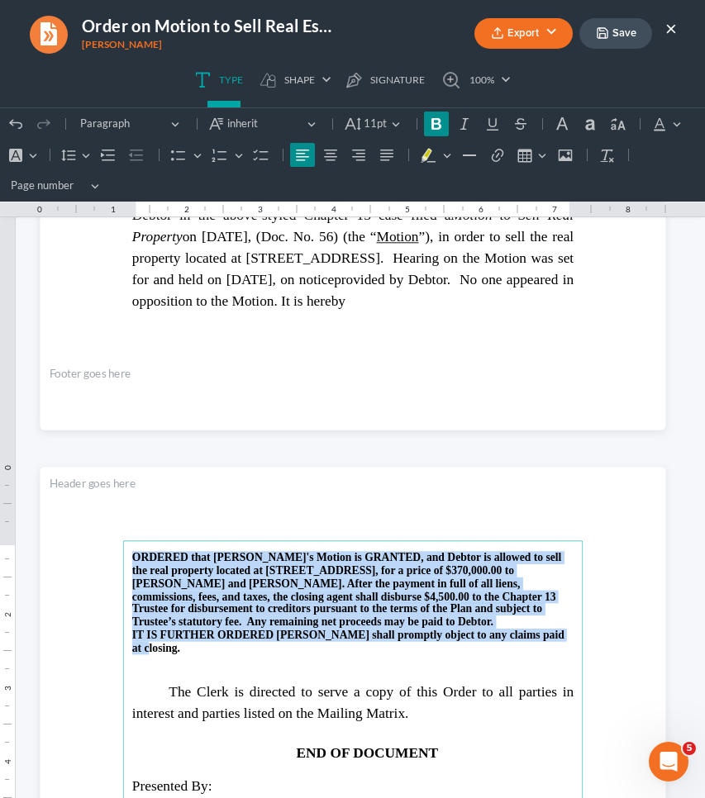
drag, startPoint x: 554, startPoint y: 633, endPoint x: 107, endPoint y: 538, distance: 457.1
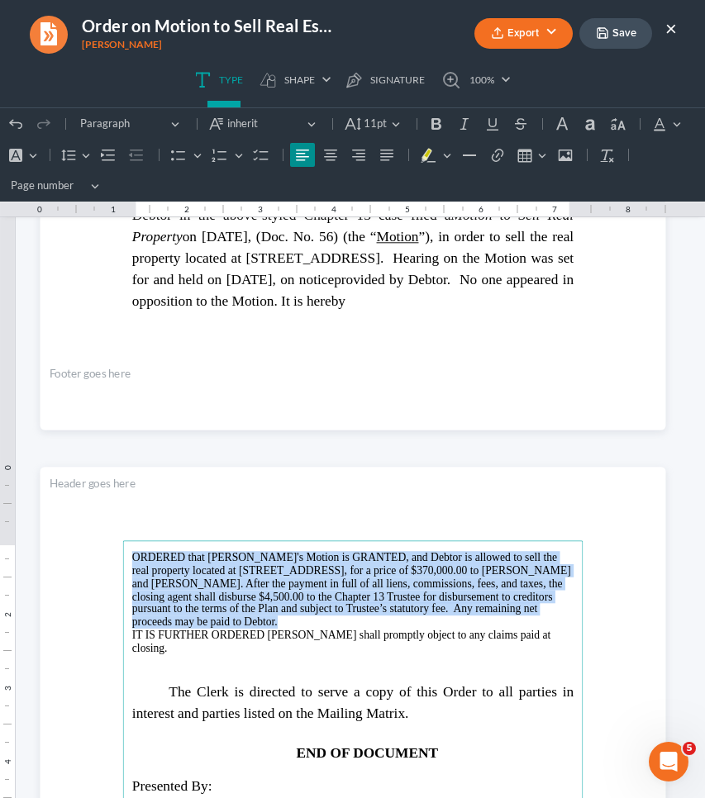
click at [131, 633] on span "IT IS FURTHER ORDERED Debtor shall promptly object to any claims paid at closin…" at bounding box center [340, 641] width 419 height 25
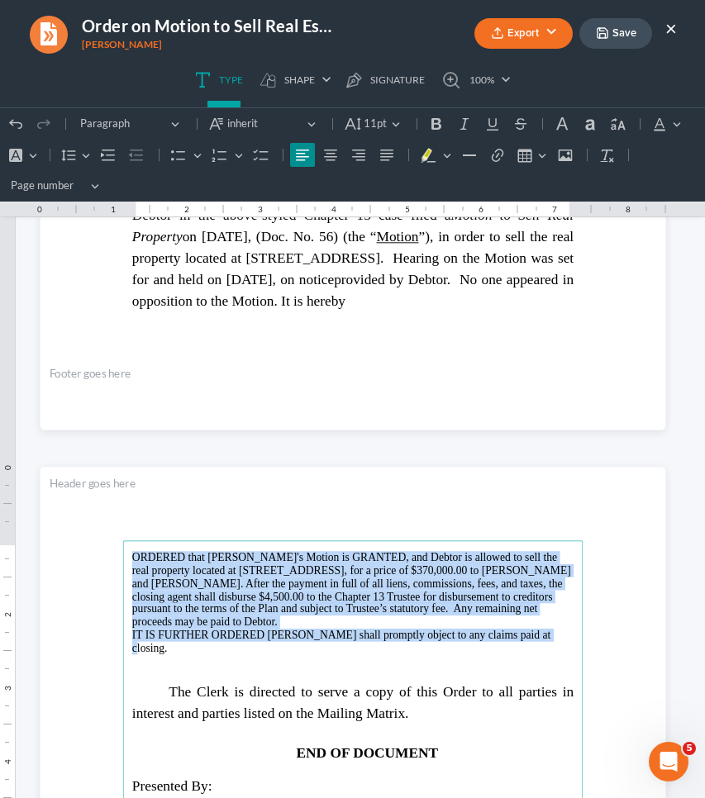
drag, startPoint x: 528, startPoint y: 637, endPoint x: 168, endPoint y: 533, distance: 375.1
click at [364, 118] on span "11pt" at bounding box center [375, 124] width 23 height 17
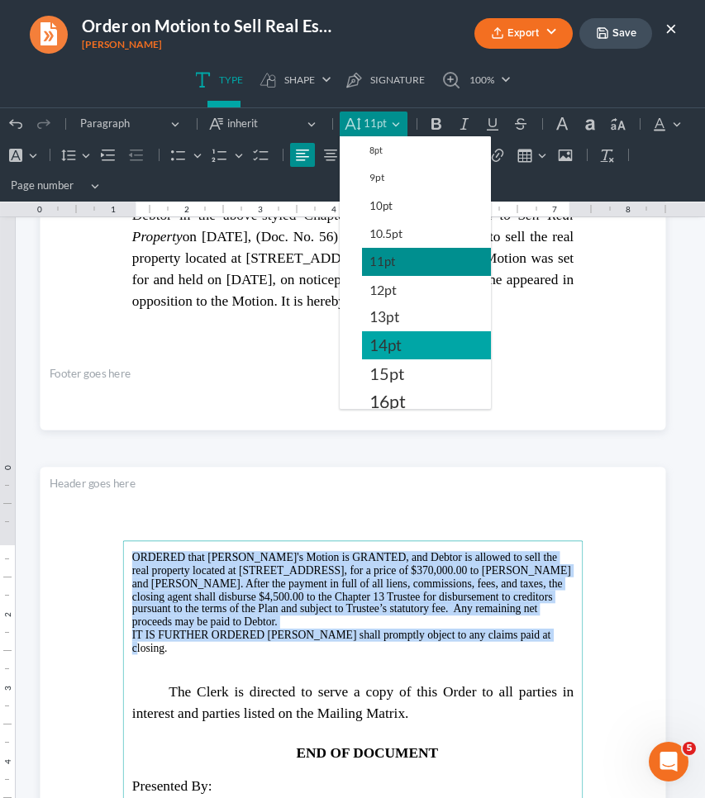
click at [421, 345] on button "14pt" at bounding box center [426, 345] width 129 height 28
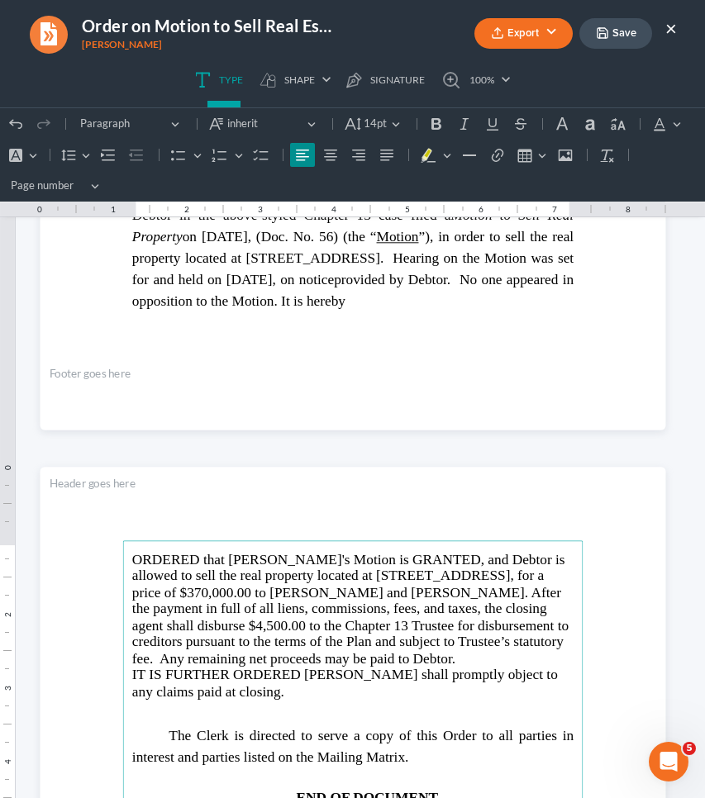
click at [93, 157] on div "Undo (⌘Z) Undo Redo (⌘Y) Redo Heading Paragraph Paragraph Heading 1 Heading 2 H…" at bounding box center [352, 154] width 698 height 93
click at [85, 157] on button "Line Height Line Height" at bounding box center [74, 155] width 36 height 25
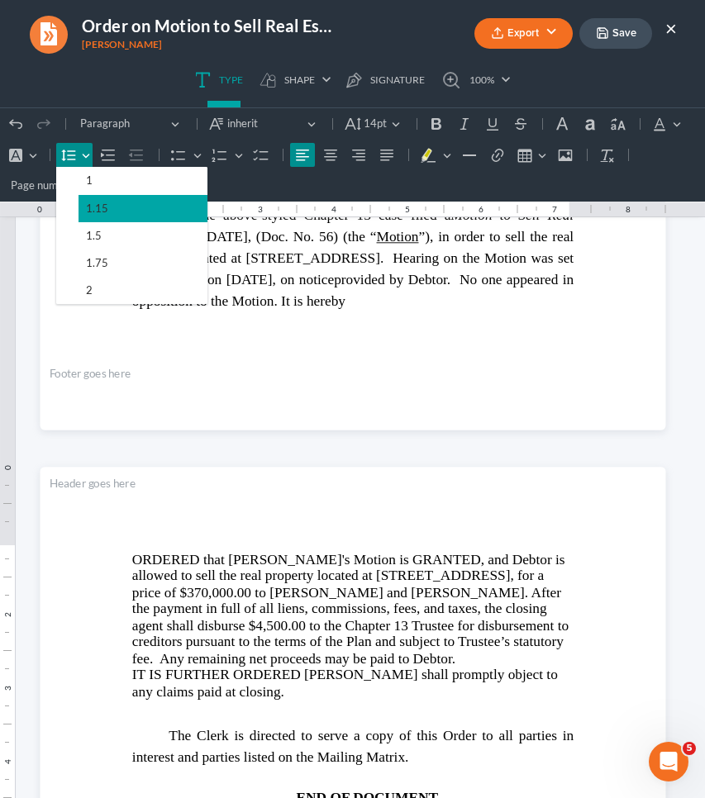
click at [90, 213] on span "1.15" at bounding box center [97, 208] width 22 height 19
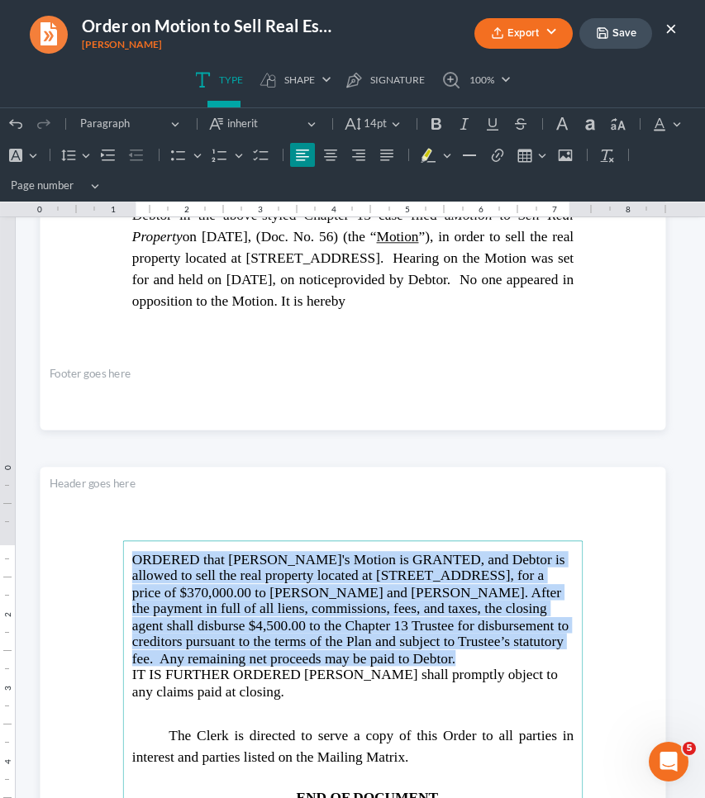
click at [131, 565] on span "ORDERED that Debtor's Motion is GRANTED, and Debtor is allowed to sell the real…" at bounding box center [349, 608] width 436 height 115
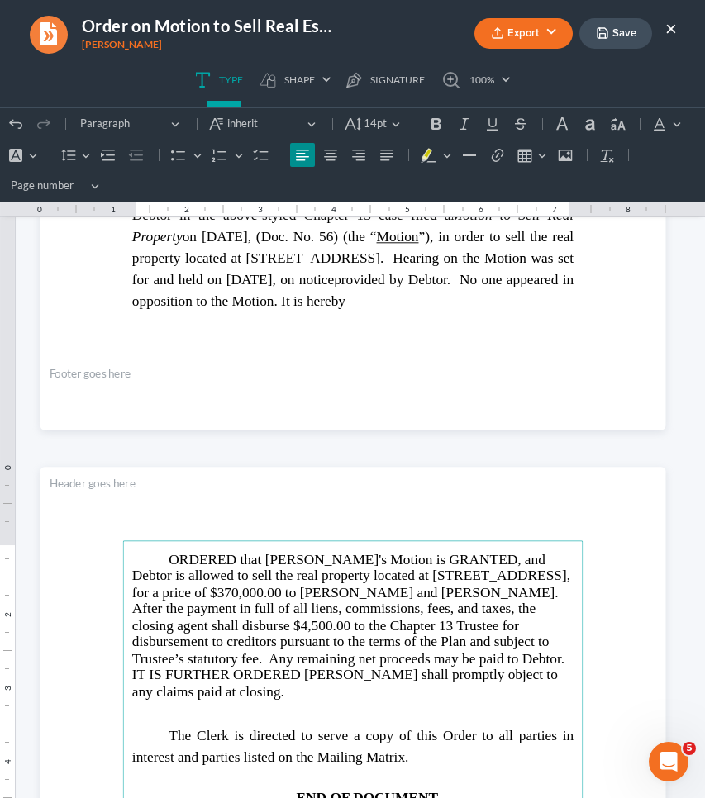
click at [178, 557] on span "ORDERED that Debtor's Motion is GRANTED, and Debtor is allowed to sell the real…" at bounding box center [350, 608] width 438 height 115
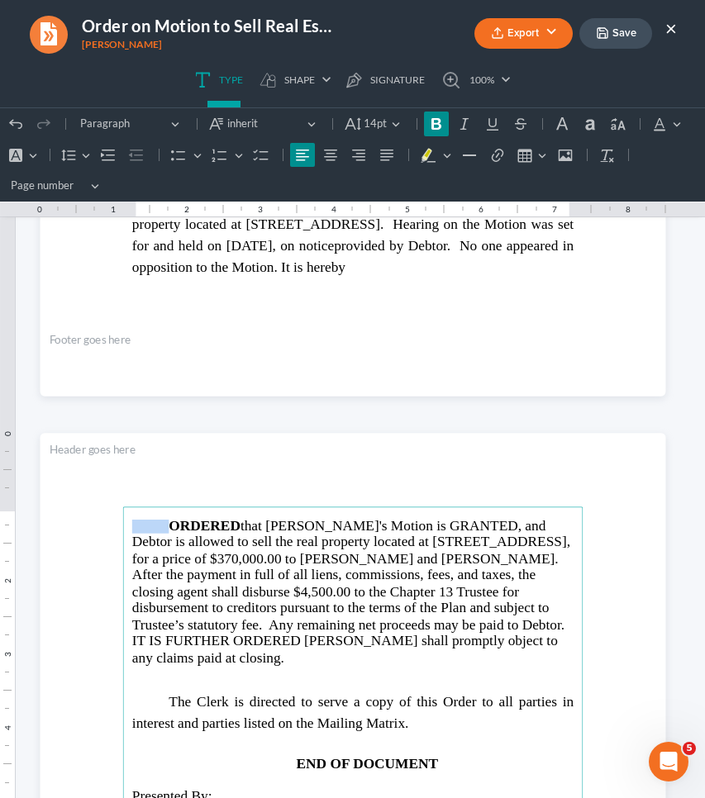
scroll to position [673, 0]
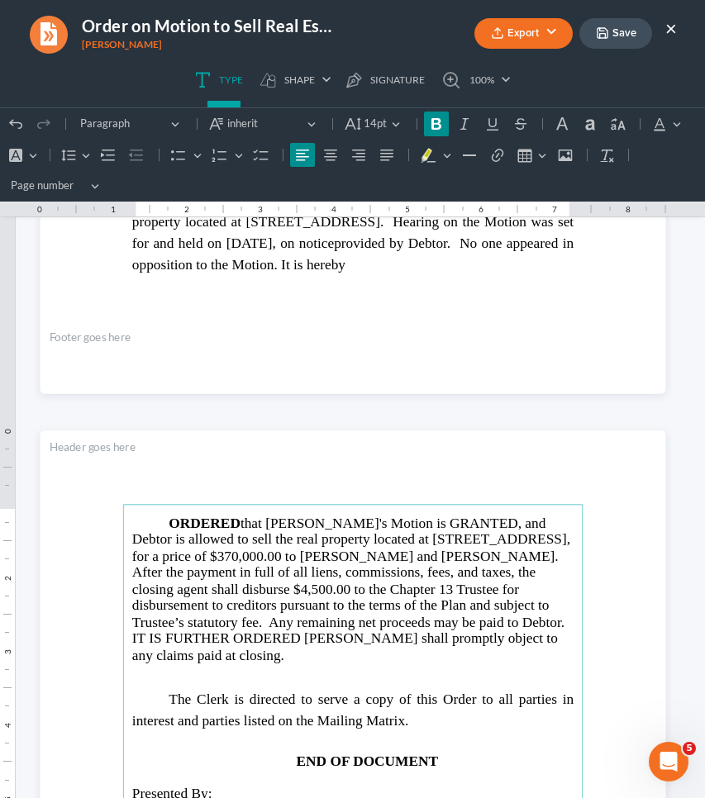
click at [421, 519] on span "ORDERED that Debtor's Motion is GRANTED, and Debtor is allowed to sell the real…" at bounding box center [350, 572] width 438 height 115
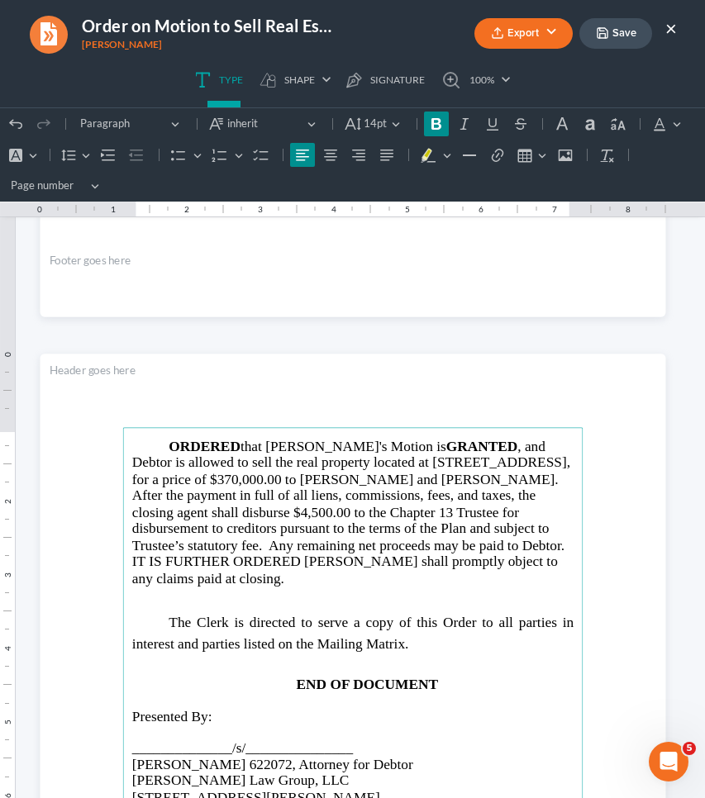
scroll to position [759, 0]
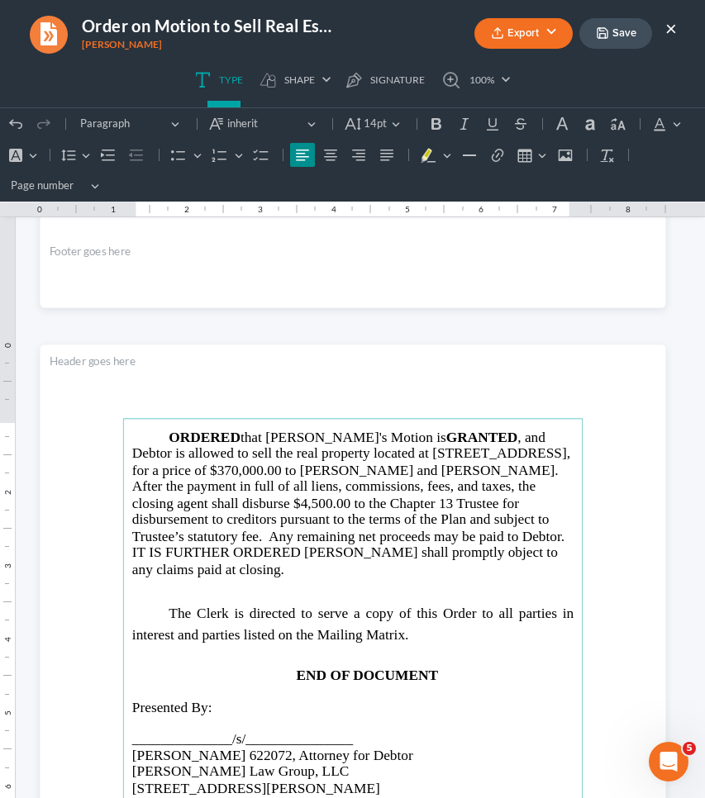
click at [125, 548] on main "ORDERED that Debtor's Motion is GRANTED , and Debtor is allowed to sell the rea…" at bounding box center [352, 749] width 460 height 663
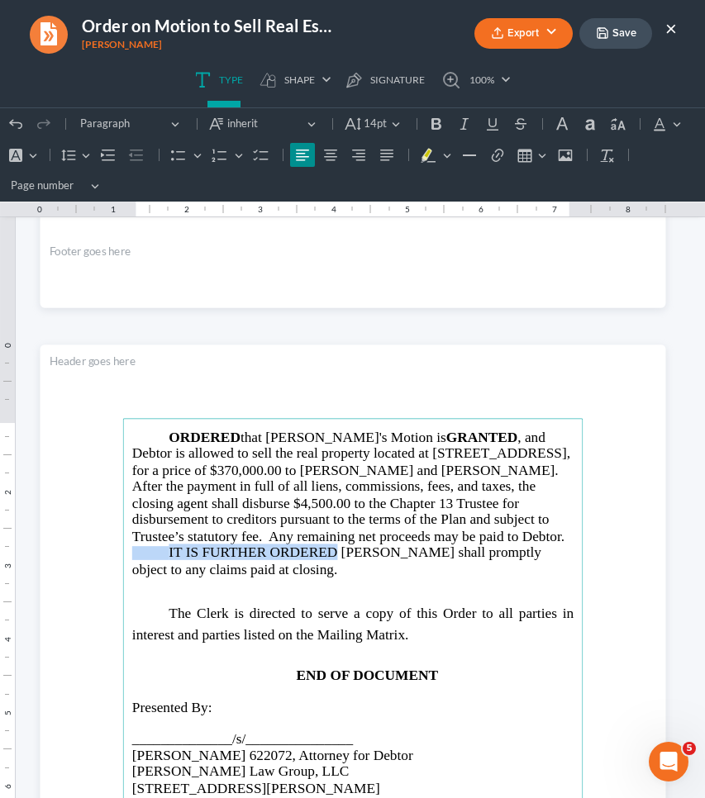
drag, startPoint x: 164, startPoint y: 550, endPoint x: 330, endPoint y: 559, distance: 166.4
click at [329, 558] on span "IT IS FURTHER ORDERED Debtor shall promptly object to any claims paid at closin…" at bounding box center [335, 561] width 409 height 32
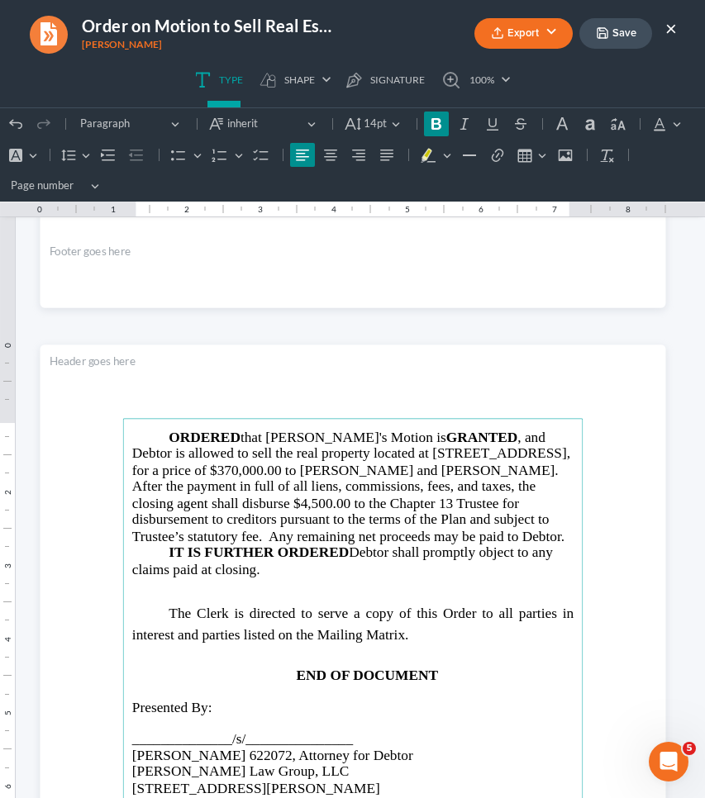
click at [314, 591] on p "Rich Text Editor, page-1-main" at bounding box center [351, 596] width 441 height 13
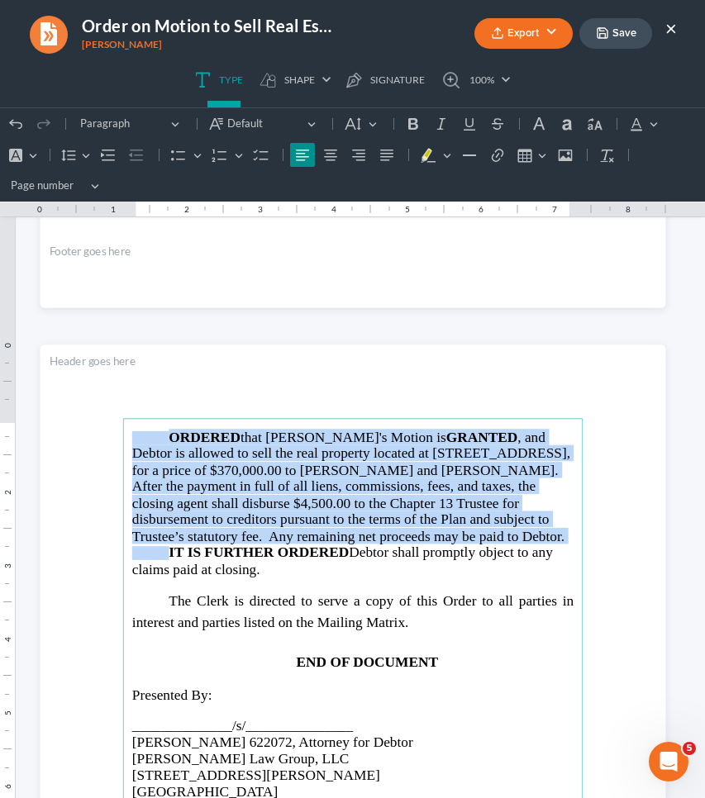
drag, startPoint x: 278, startPoint y: 564, endPoint x: 105, endPoint y: 425, distance: 221.6
click at [105, 425] on section "ORDERED that Debtor's Motion is GRANTED , and Debtor is allowed to sell the rea…" at bounding box center [353, 750] width 626 height 810
click at [79, 150] on button "Line Height Line Height" at bounding box center [74, 155] width 36 height 25
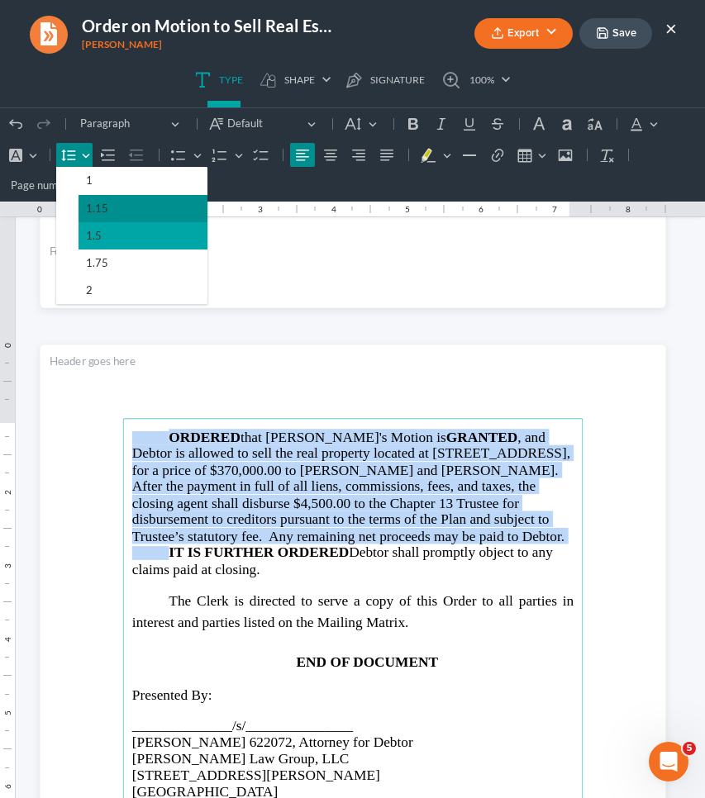
click at [98, 241] on span "1.5" at bounding box center [94, 235] width 16 height 19
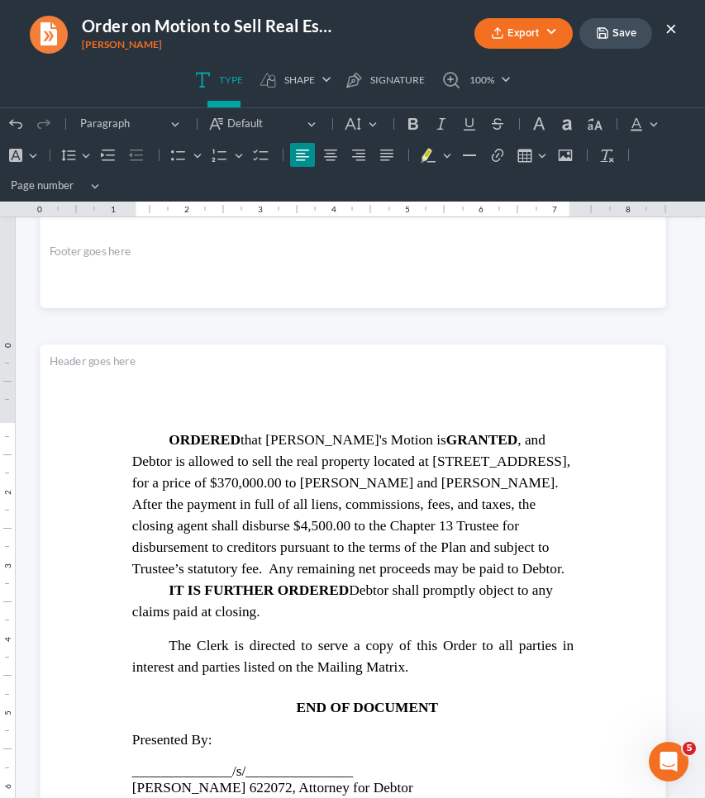
click at [326, 335] on div "IN THE UNITED STATES BANKRUPTCY COURT NORTHERN DISTRICT OF GEORGIA NEWNAN DIVIS…" at bounding box center [353, 749] width 626 height 2503
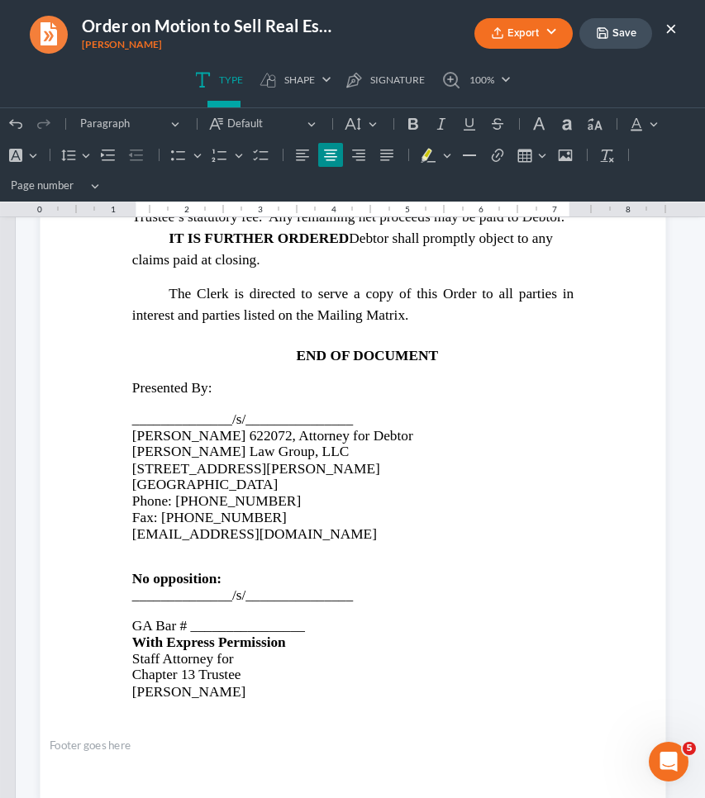
scroll to position [1171, 0]
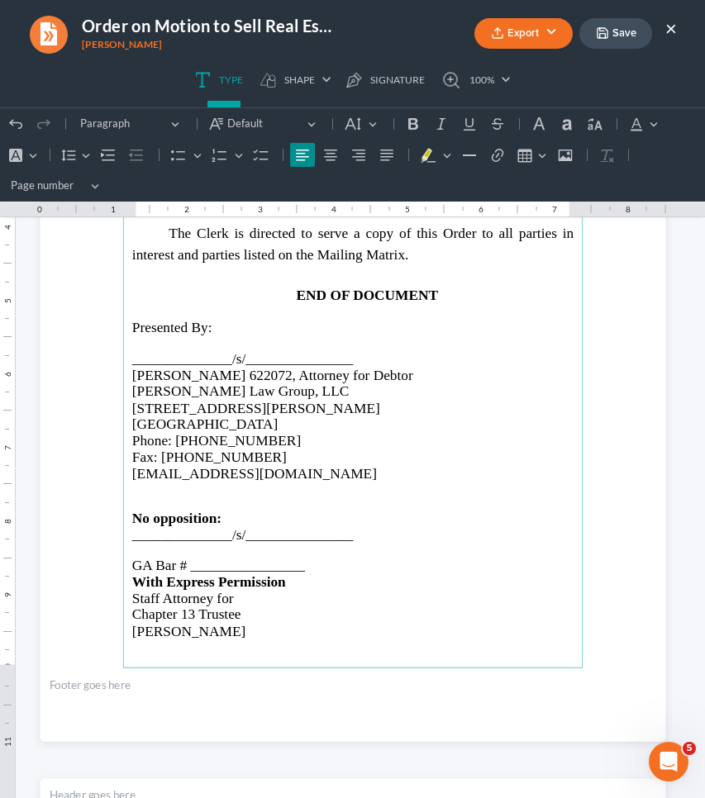
click at [250, 543] on p "Rich Text Editor, page-1-main" at bounding box center [351, 550] width 441 height 14
drag, startPoint x: 228, startPoint y: 536, endPoint x: 127, endPoint y: 535, distance: 100.8
click at [131, 543] on p "Mandy K. Campbell" at bounding box center [351, 550] width 441 height 14
click at [361, 127] on button "Default" at bounding box center [362, 124] width 44 height 25
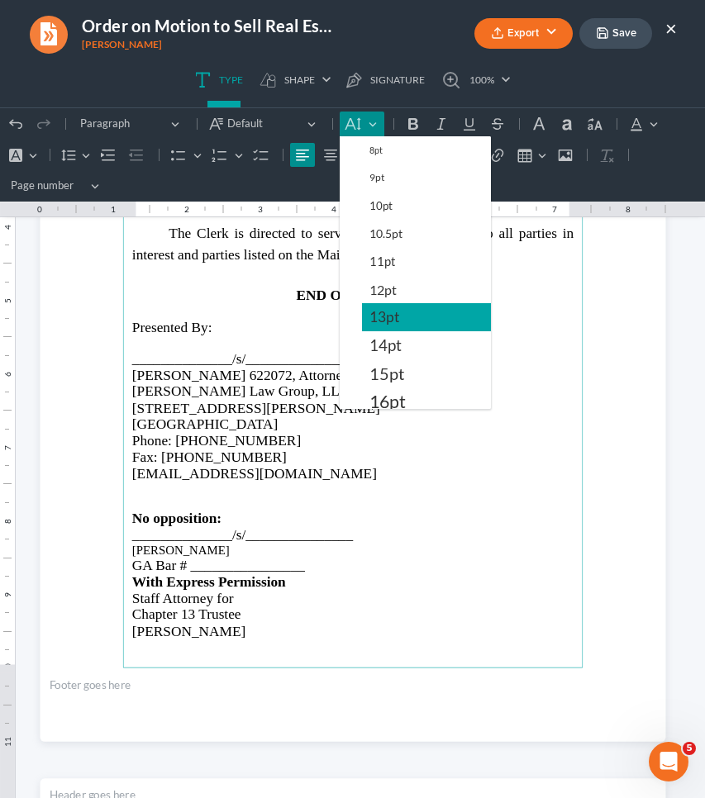
click at [414, 324] on button "13pt" at bounding box center [426, 317] width 129 height 28
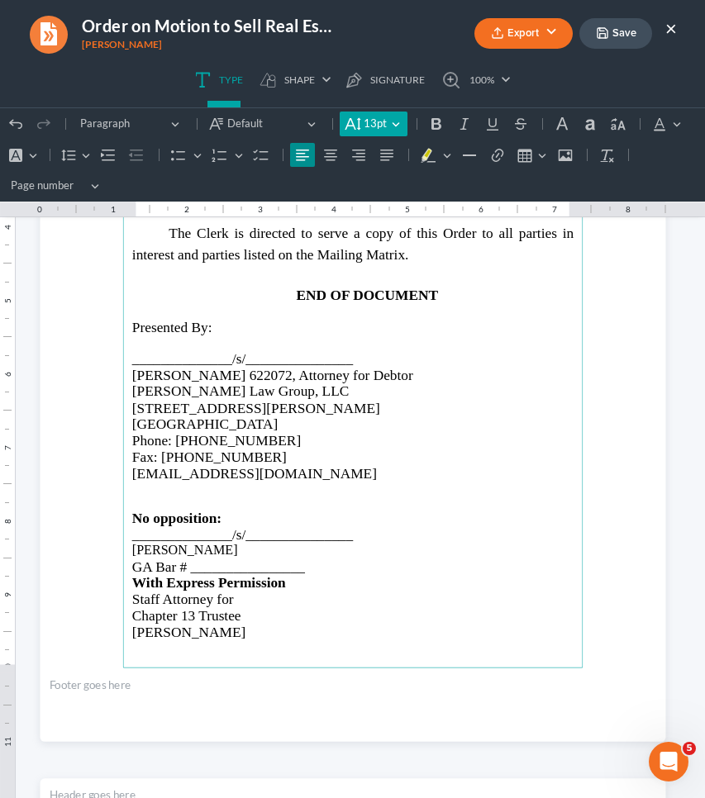
click at [374, 117] on span "13pt" at bounding box center [375, 124] width 23 height 17
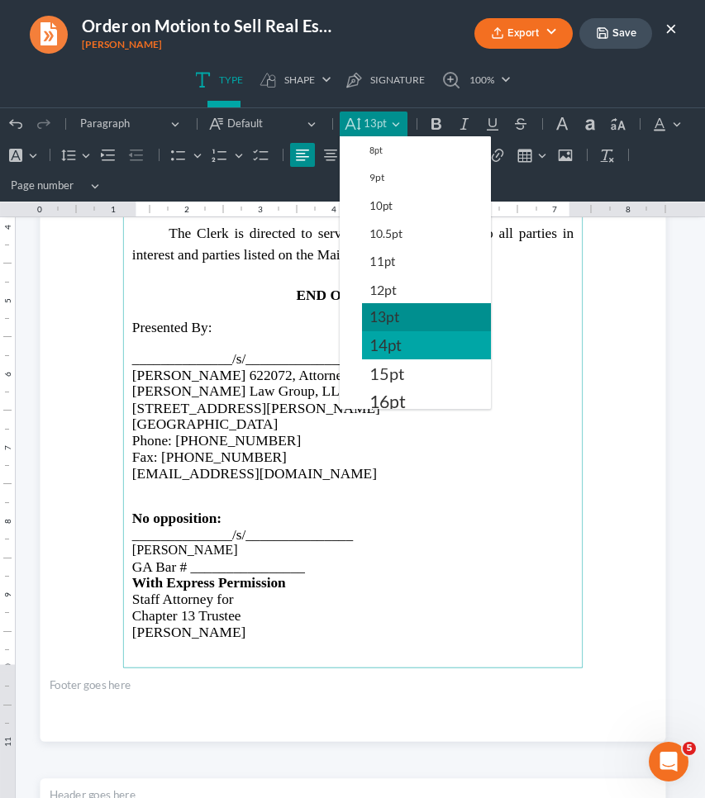
click at [416, 341] on button "14pt" at bounding box center [426, 345] width 129 height 28
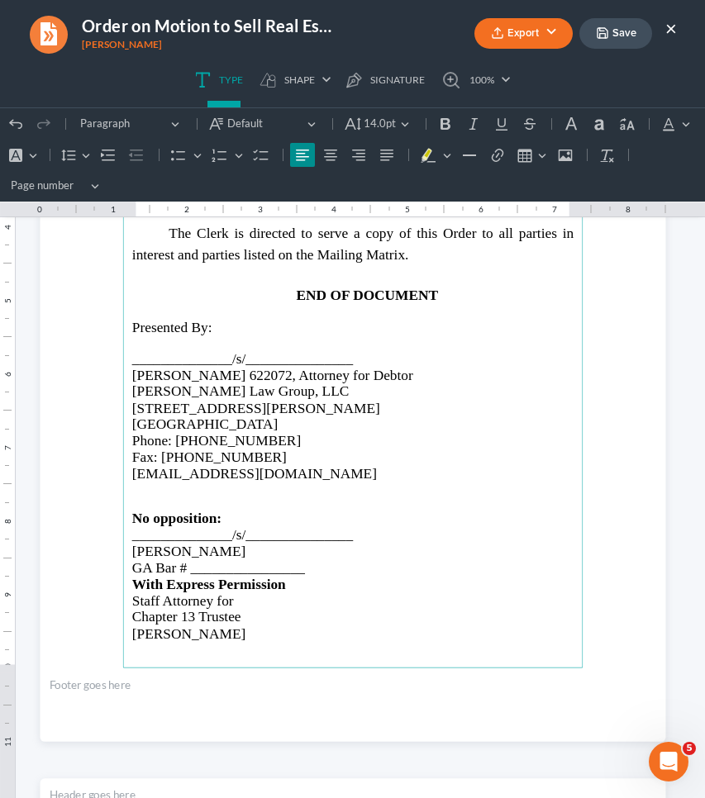
click at [249, 560] on span "GA Bar # ________________" at bounding box center [217, 568] width 173 height 16
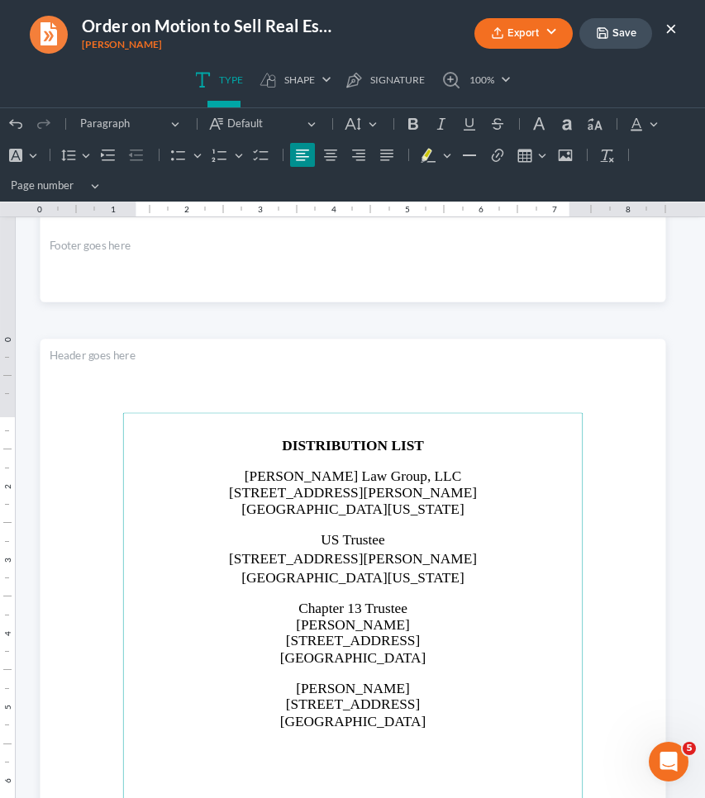
scroll to position [1602, 0]
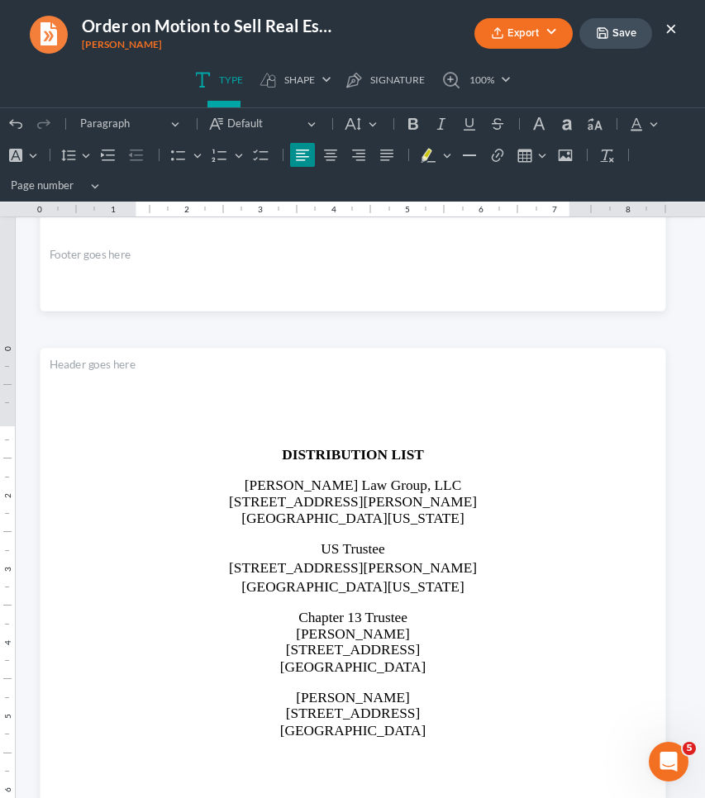
click at [620, 40] on button "Save" at bounding box center [615, 33] width 73 height 31
click at [551, 34] on button "Export" at bounding box center [523, 33] width 98 height 31
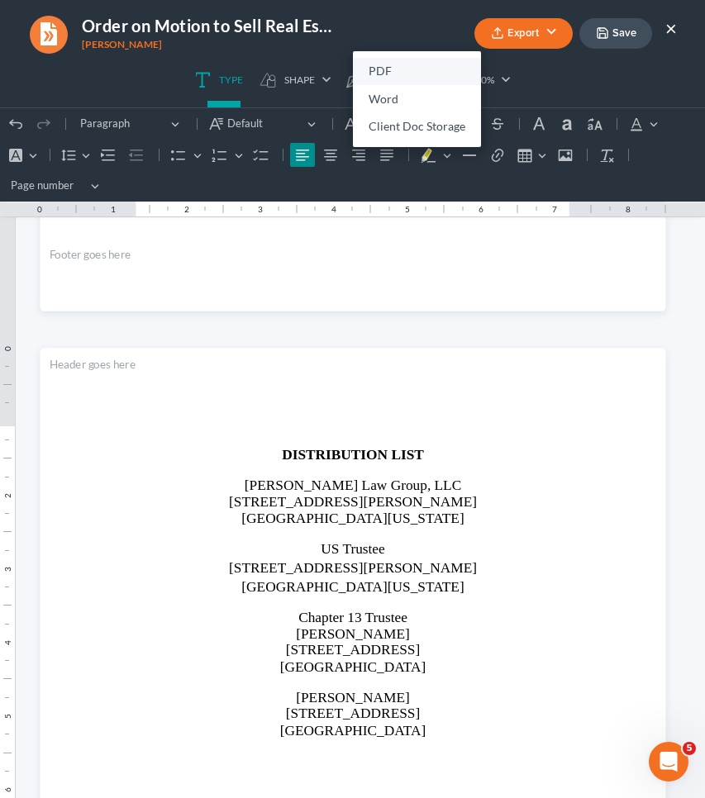
click at [374, 69] on link "PDF" at bounding box center [417, 72] width 128 height 28
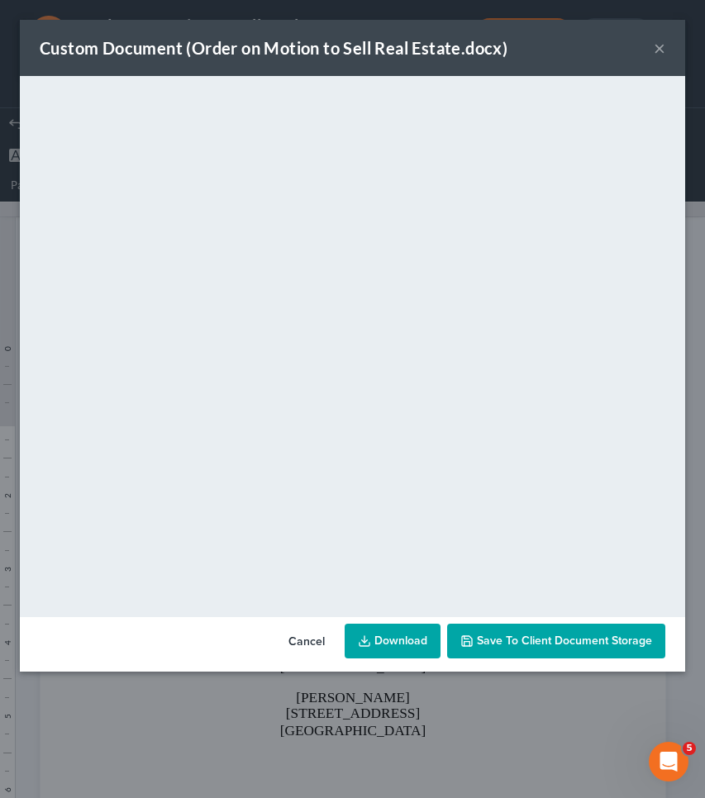
click at [658, 47] on button "×" at bounding box center [660, 48] width 12 height 20
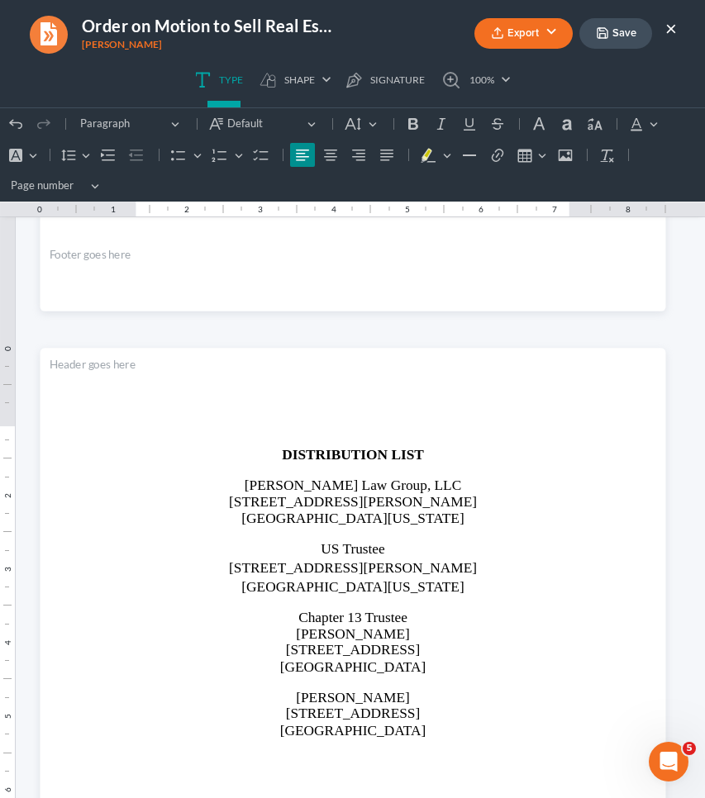
click at [674, 27] on button "×" at bounding box center [671, 28] width 12 height 20
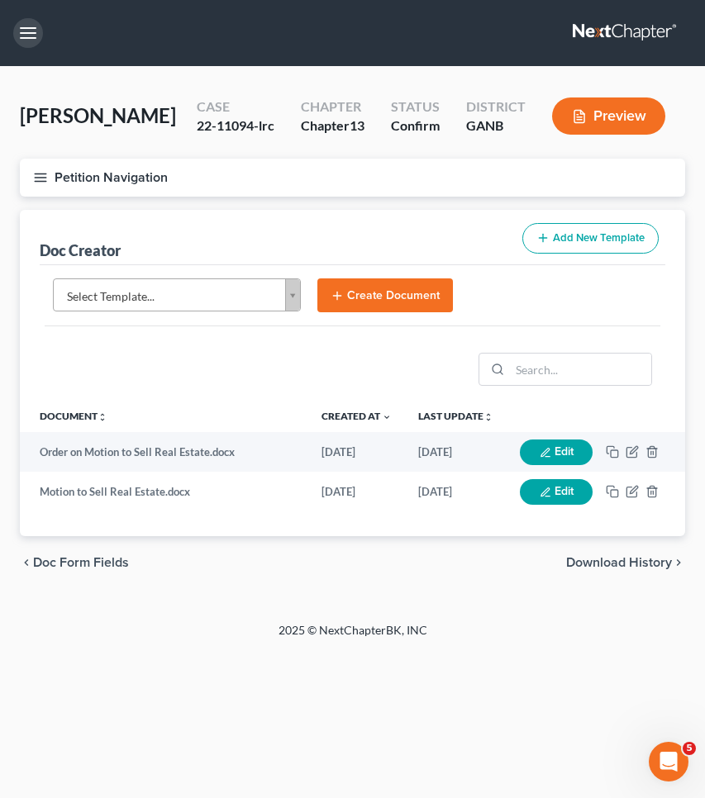
click at [19, 40] on button "button" at bounding box center [28, 33] width 30 height 30
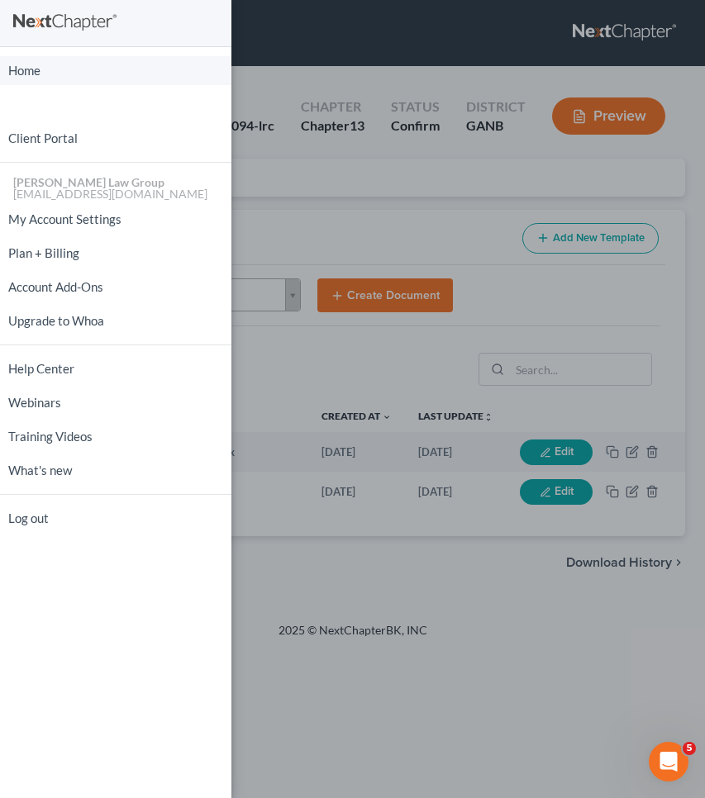
click at [15, 68] on link "Home" at bounding box center [115, 70] width 231 height 29
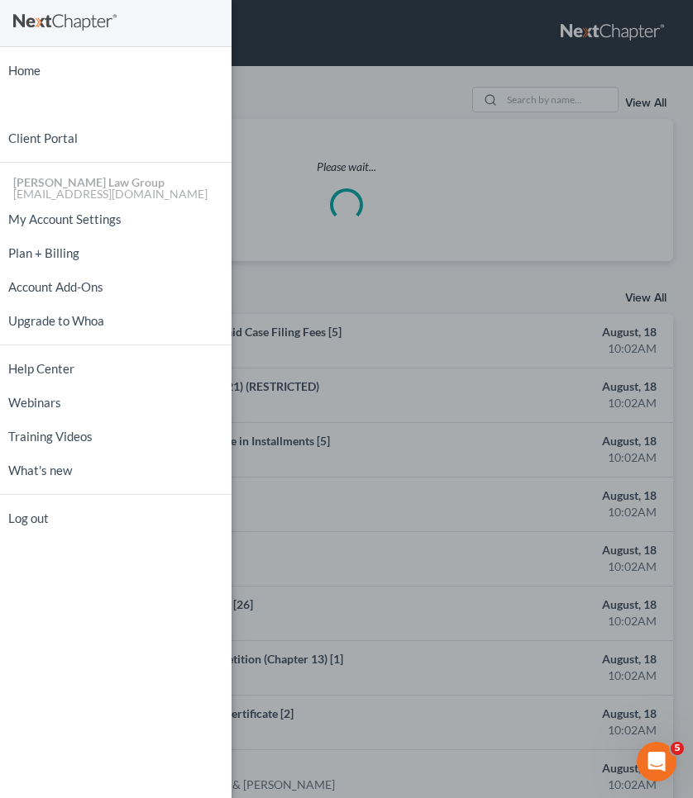
click at [426, 59] on div "Home New Case Client Portal Saedi Law Group mmays@saedilawgroup.com My Account …" at bounding box center [346, 399] width 693 height 798
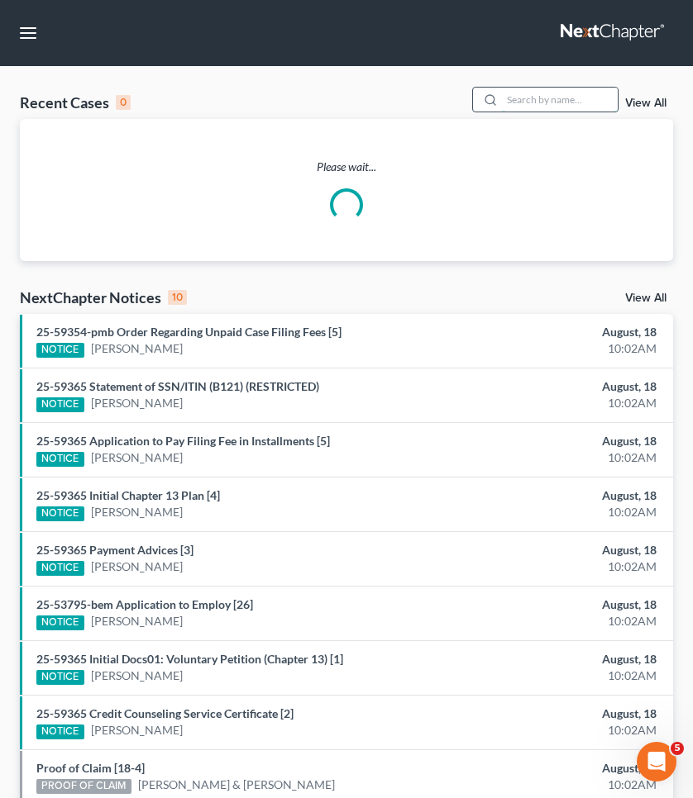
click at [536, 102] on input "search" at bounding box center [560, 100] width 116 height 24
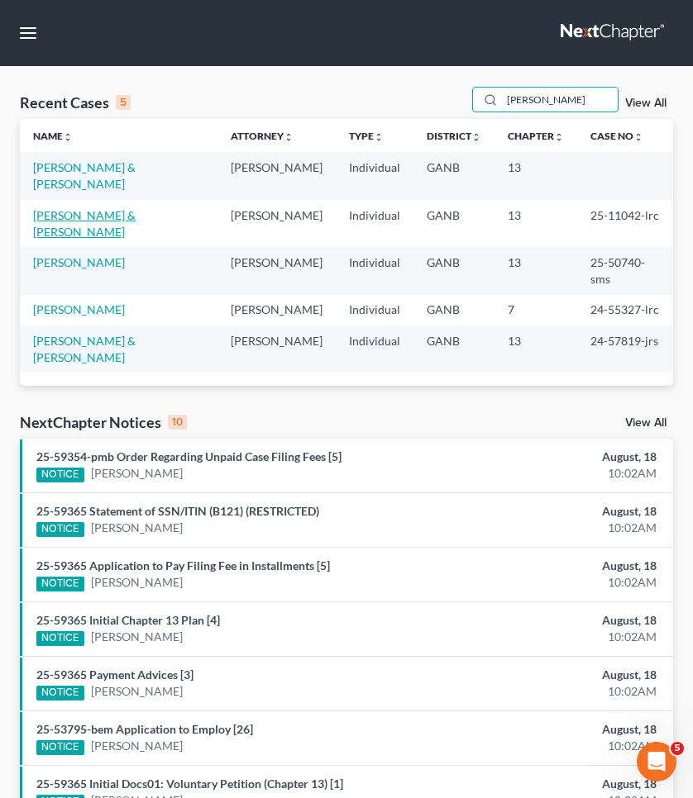
type input "BUTLER"
click at [129, 208] on link "Butler, Robert & Freda" at bounding box center [84, 223] width 102 height 31
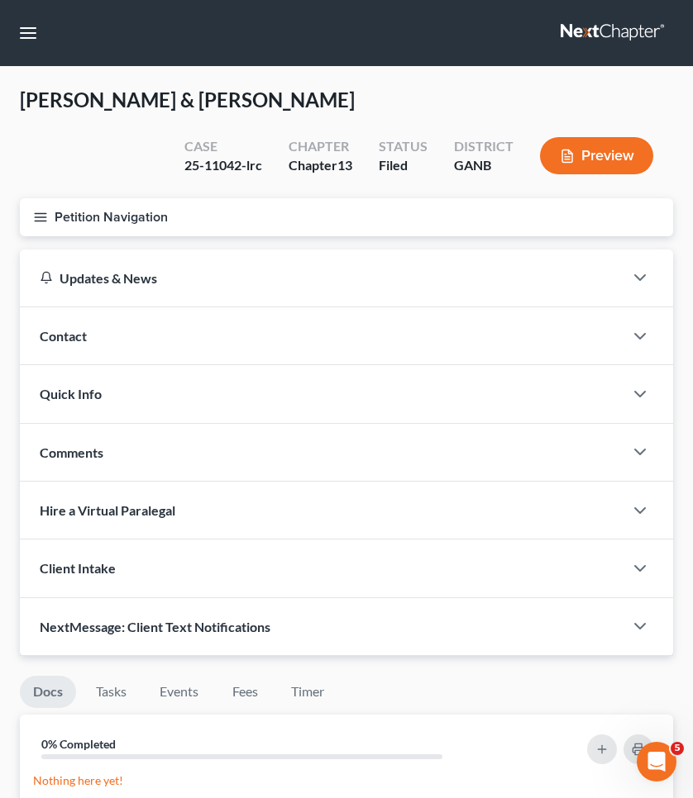
click at [103, 224] on button "Petition Navigation" at bounding box center [346, 217] width 653 height 38
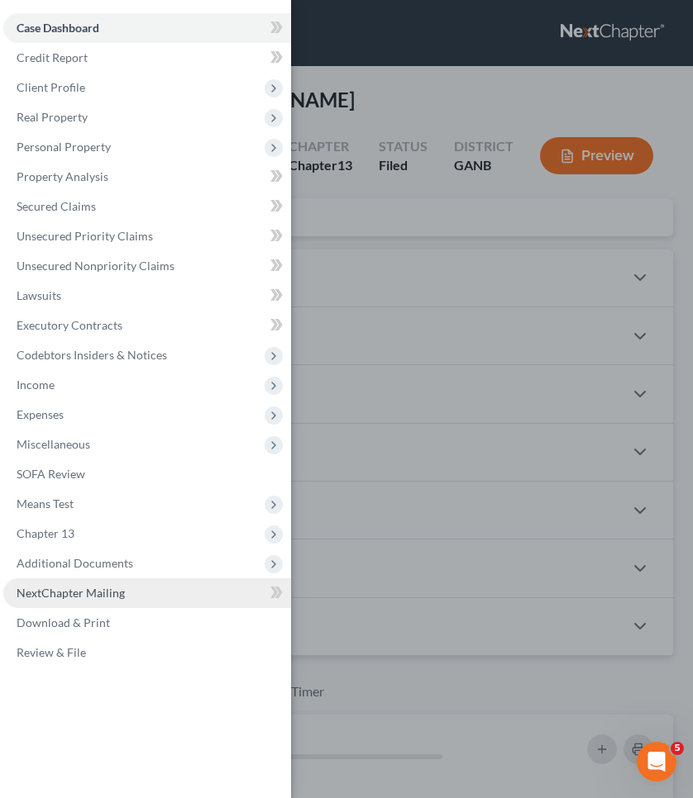
click at [96, 590] on span "NextChapter Mailing" at bounding box center [71, 593] width 108 height 14
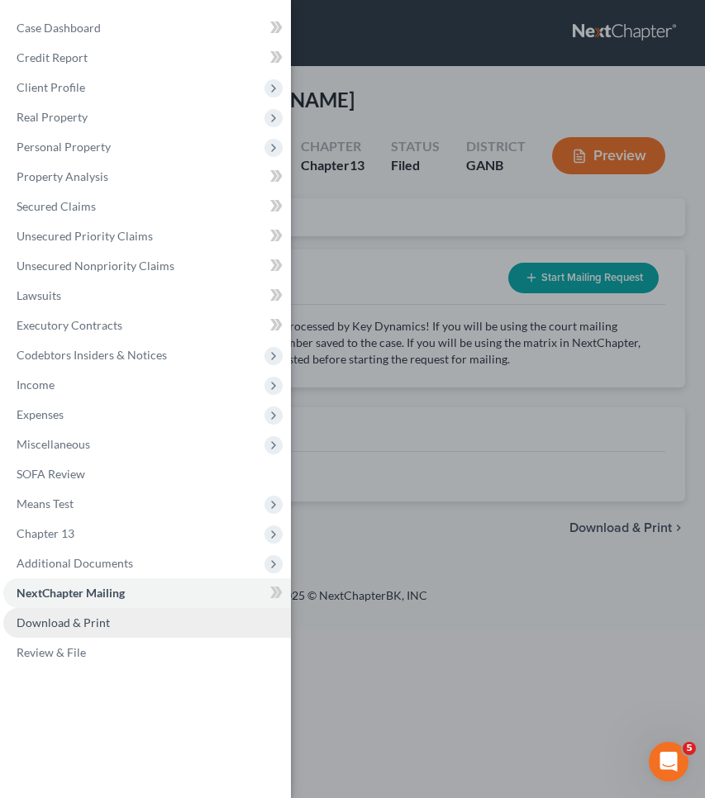
click at [87, 631] on link "Download & Print" at bounding box center [147, 623] width 288 height 30
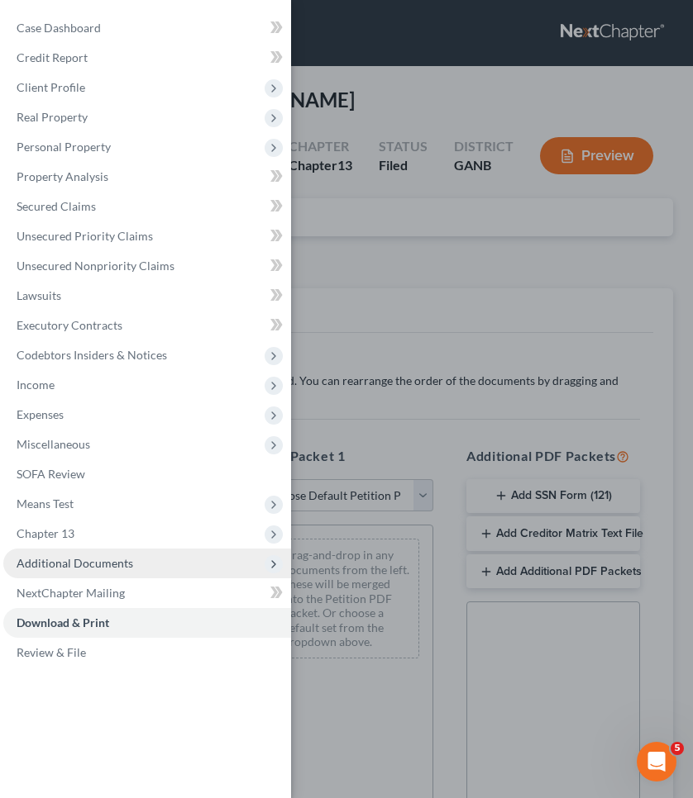
click at [89, 568] on span "Additional Documents" at bounding box center [75, 563] width 117 height 14
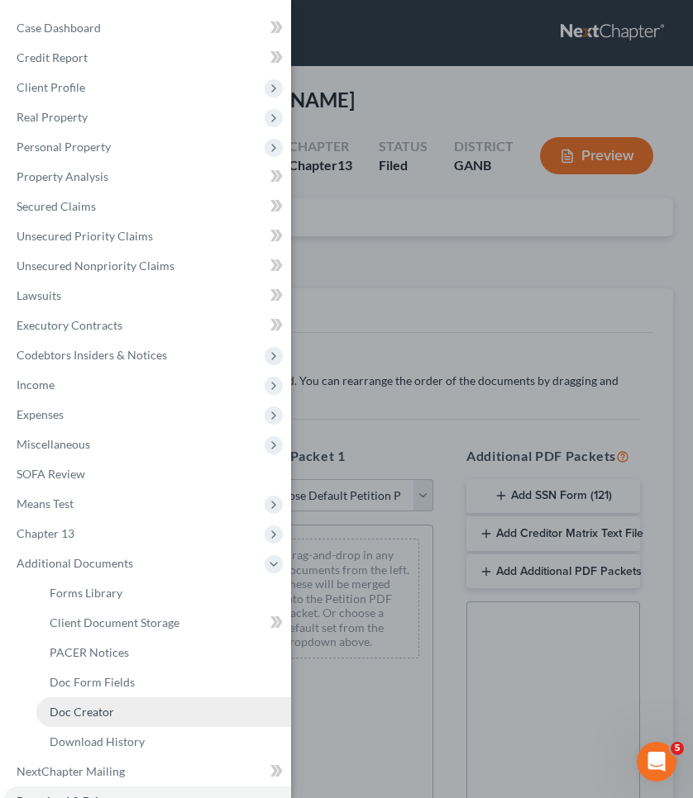
click at [93, 717] on span "Doc Creator" at bounding box center [82, 712] width 64 height 14
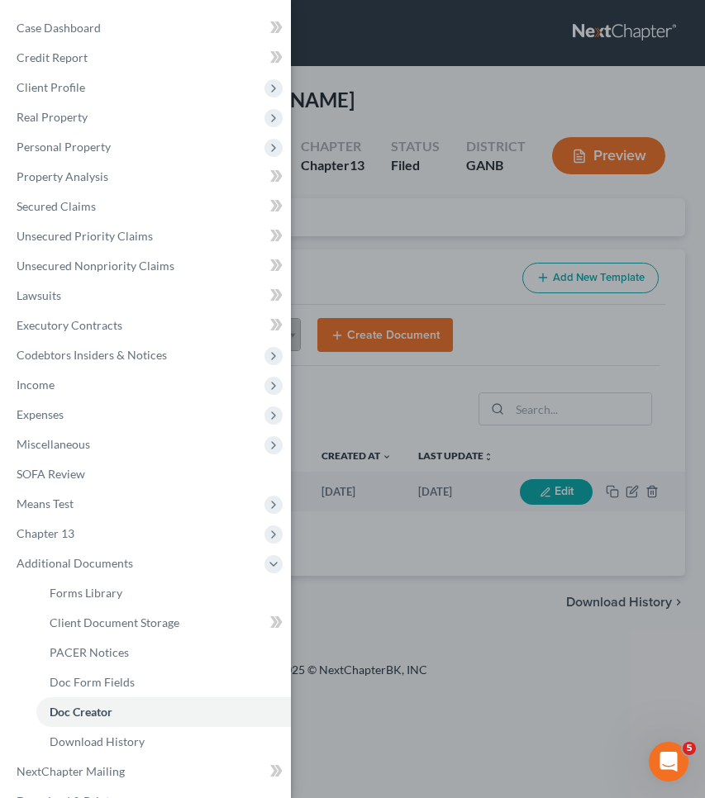
click at [528, 326] on div "Case Dashboard Payments Invoices Payments Payments Credit Report Client Profile" at bounding box center [352, 399] width 705 height 798
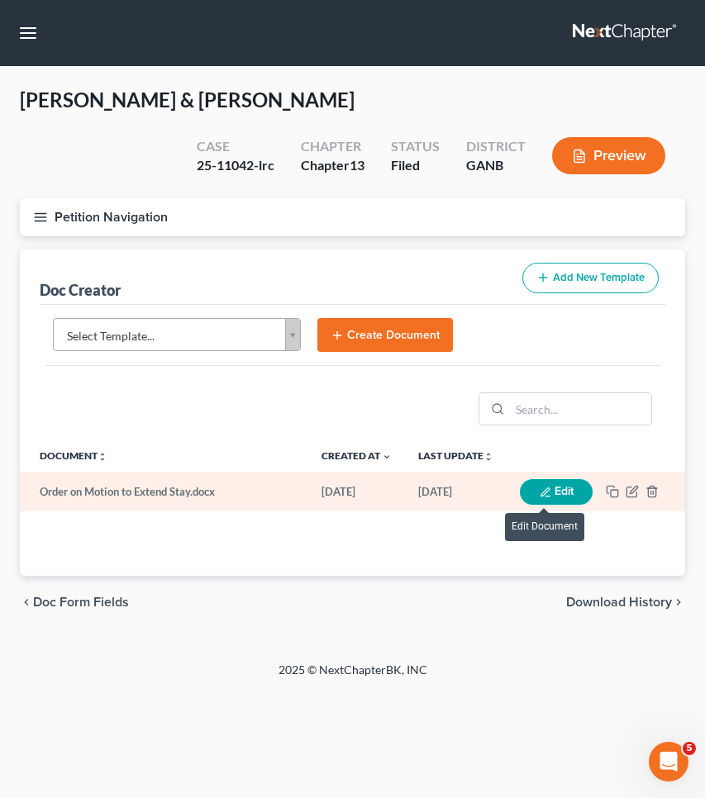
click at [556, 488] on button "Edit" at bounding box center [556, 492] width 73 height 26
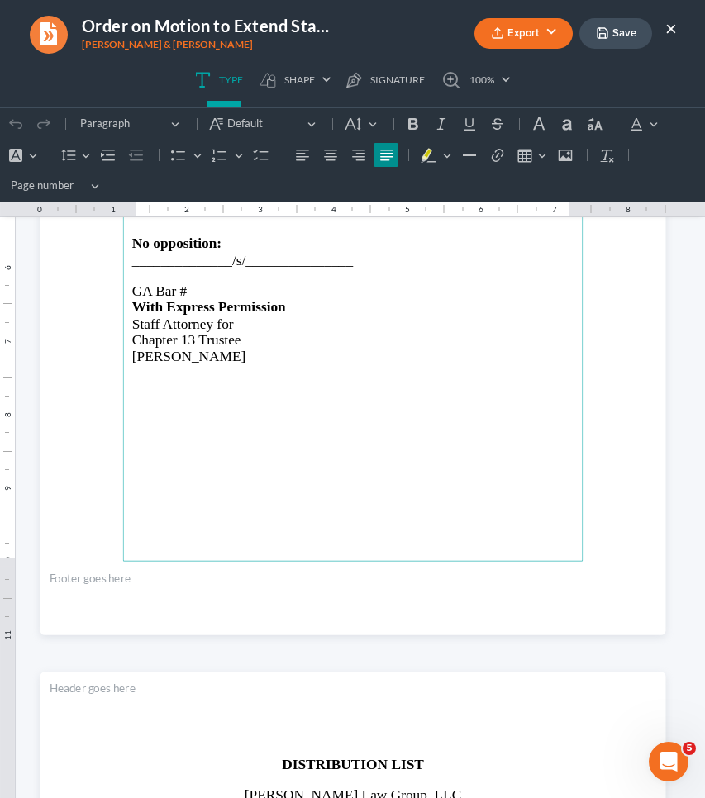
scroll to position [1274, 0]
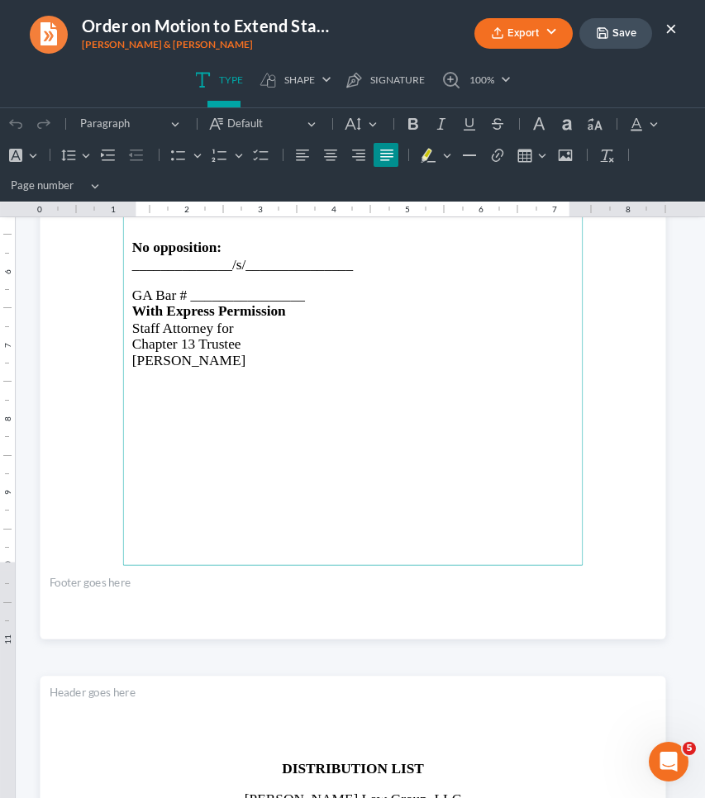
click at [278, 287] on span "GA Bar # ________________" at bounding box center [217, 295] width 173 height 16
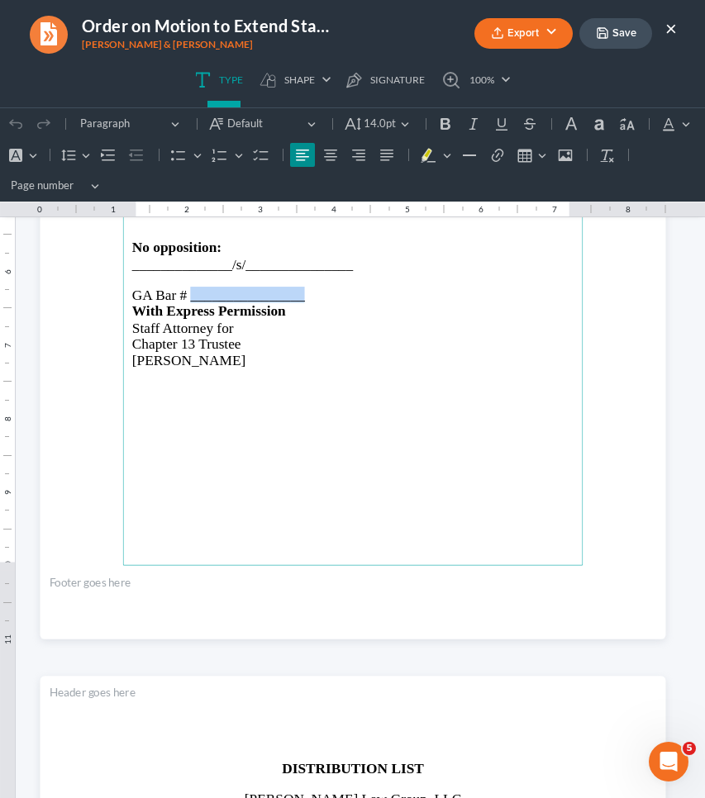
click at [278, 287] on span "GA Bar # ________________" at bounding box center [217, 295] width 173 height 16
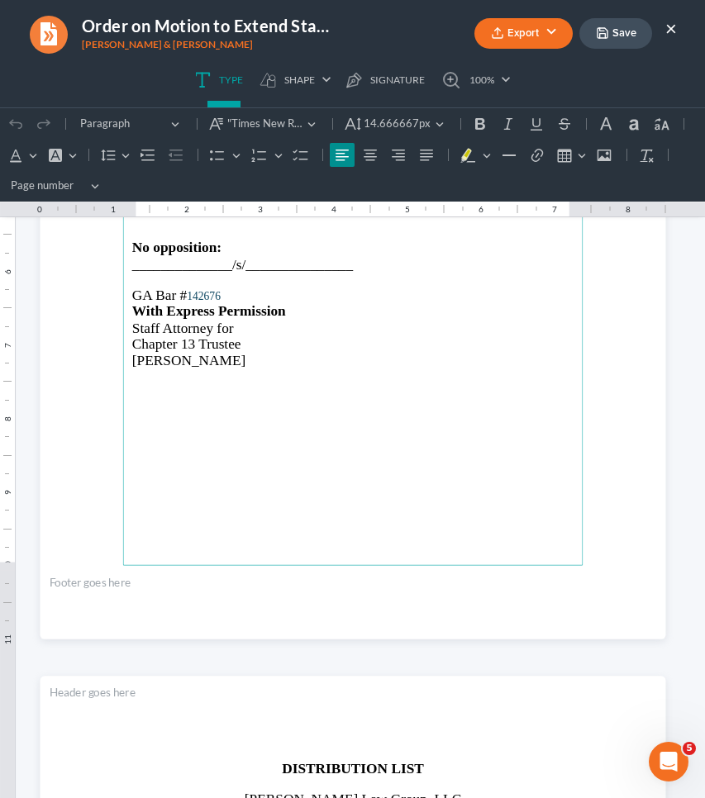
click at [203, 262] on span "______________/s/_______________" at bounding box center [241, 264] width 221 height 16
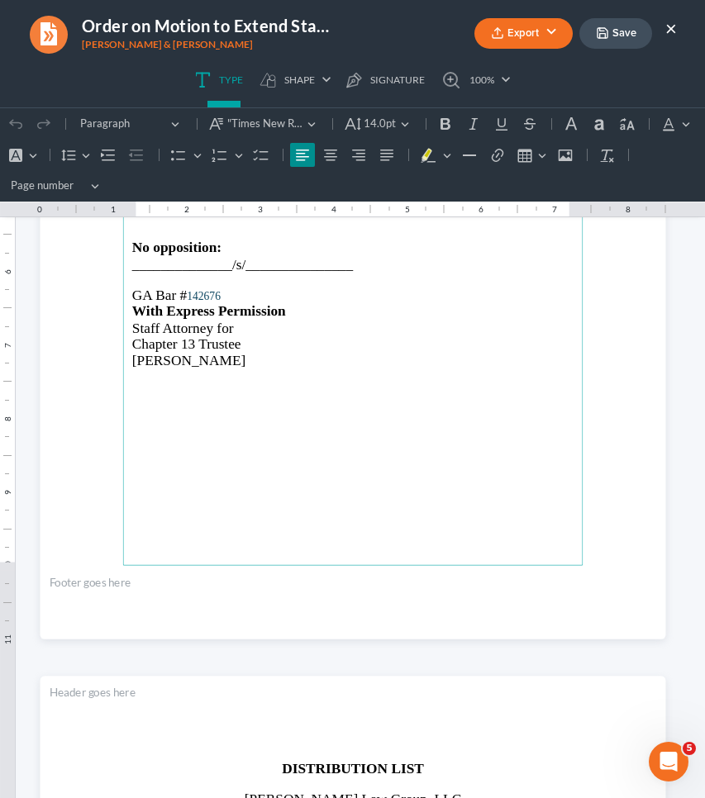
click at [168, 273] on p "Rich Text Editor, page-1-main" at bounding box center [351, 280] width 441 height 14
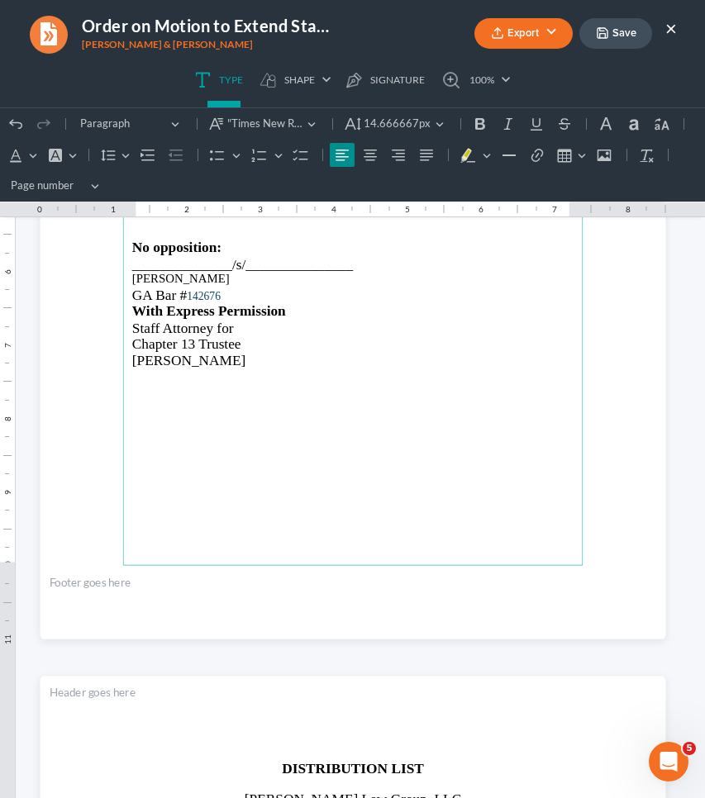
click at [215, 289] on span "142676" at bounding box center [204, 295] width 34 height 12
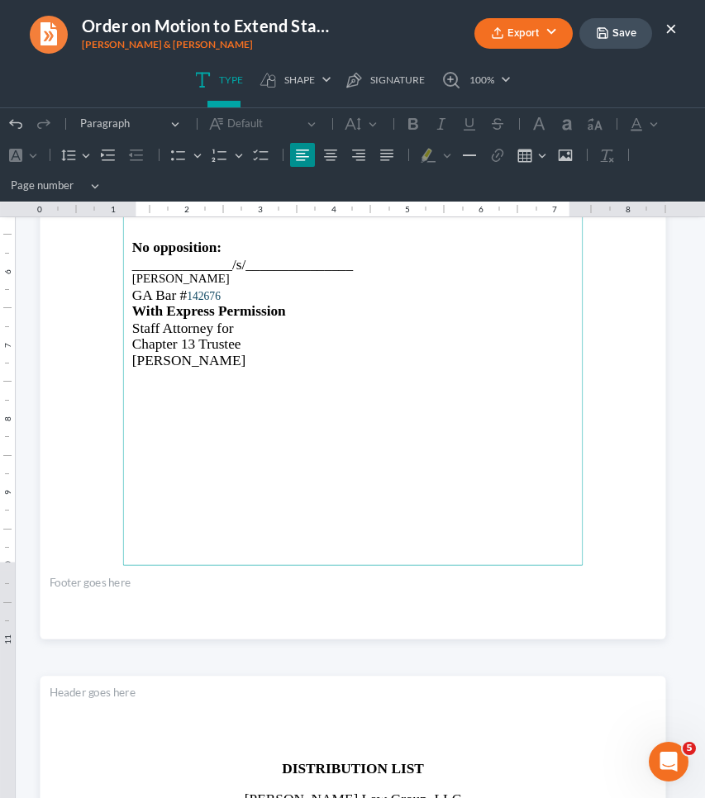
click at [207, 289] on span "142676" at bounding box center [204, 295] width 34 height 12
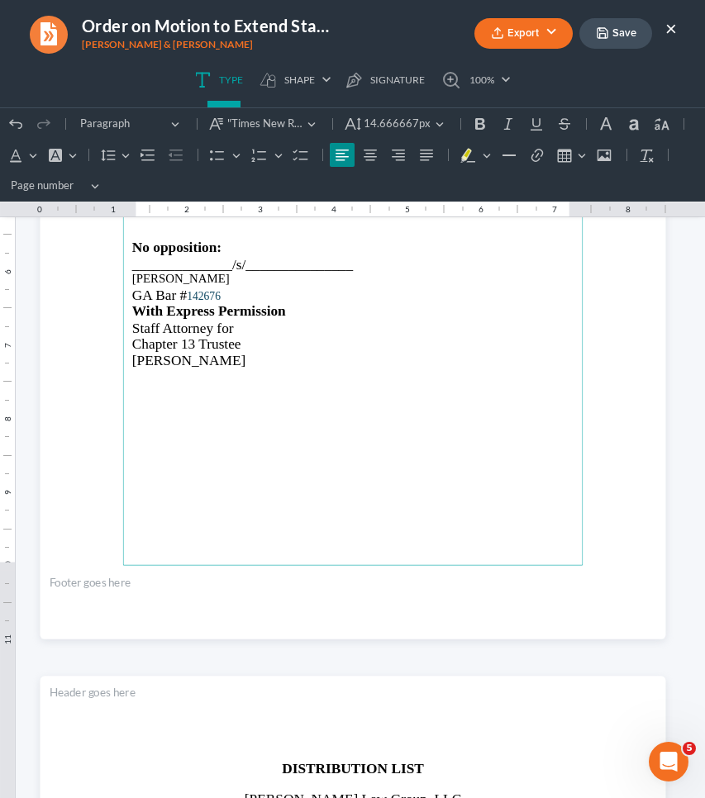
click at [207, 289] on span "142676" at bounding box center [204, 295] width 34 height 12
click at [370, 124] on span "14.666667px" at bounding box center [397, 124] width 67 height 17
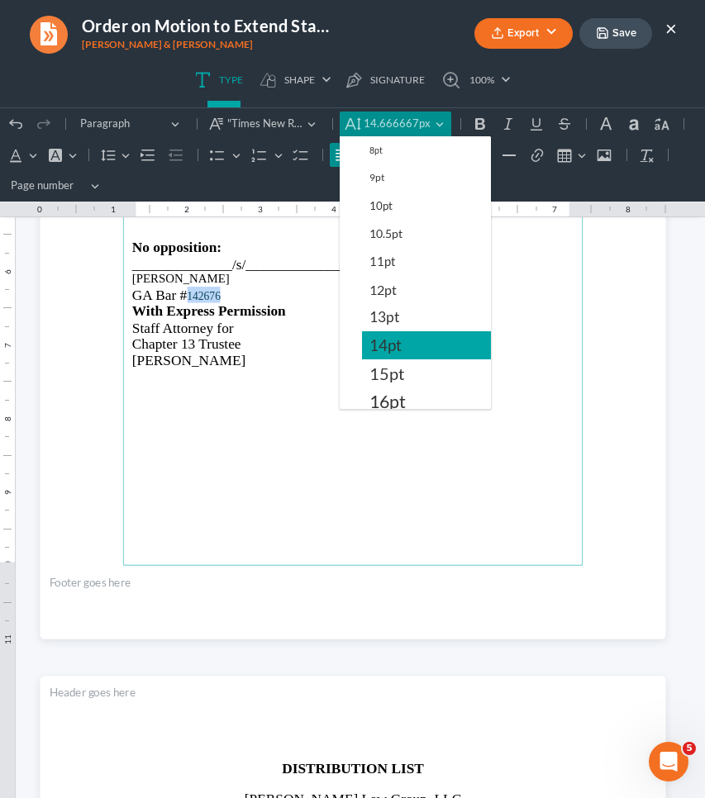
click at [393, 345] on span "14pt" at bounding box center [385, 346] width 32 height 20
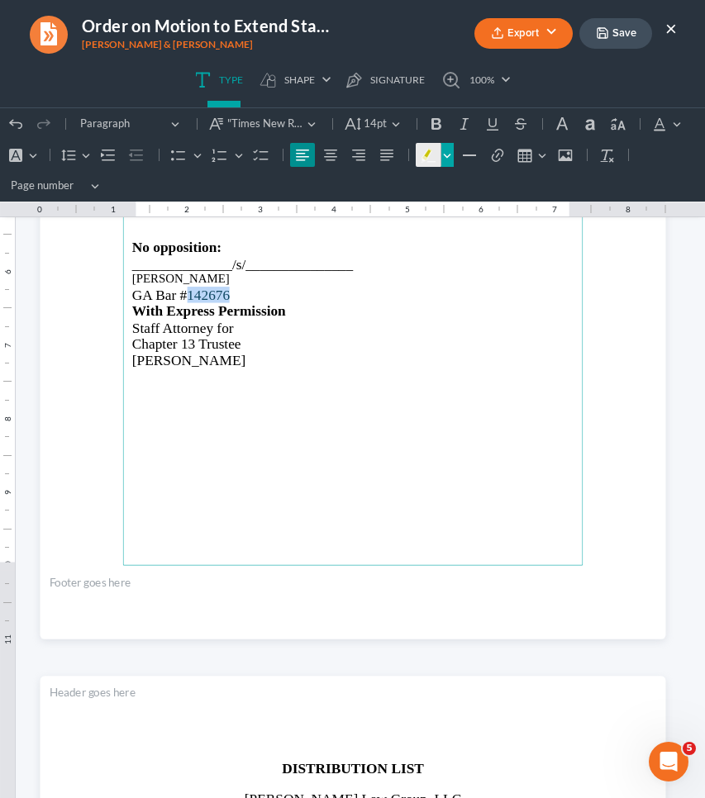
click at [448, 159] on icon "Editor toolbar" at bounding box center [447, 155] width 8 height 17
click at [302, 273] on p "Mandy K. Campbell" at bounding box center [351, 280] width 441 height 14
click at [260, 273] on p "Mandy K. Campbell 1426767" at bounding box center [351, 280] width 441 height 14
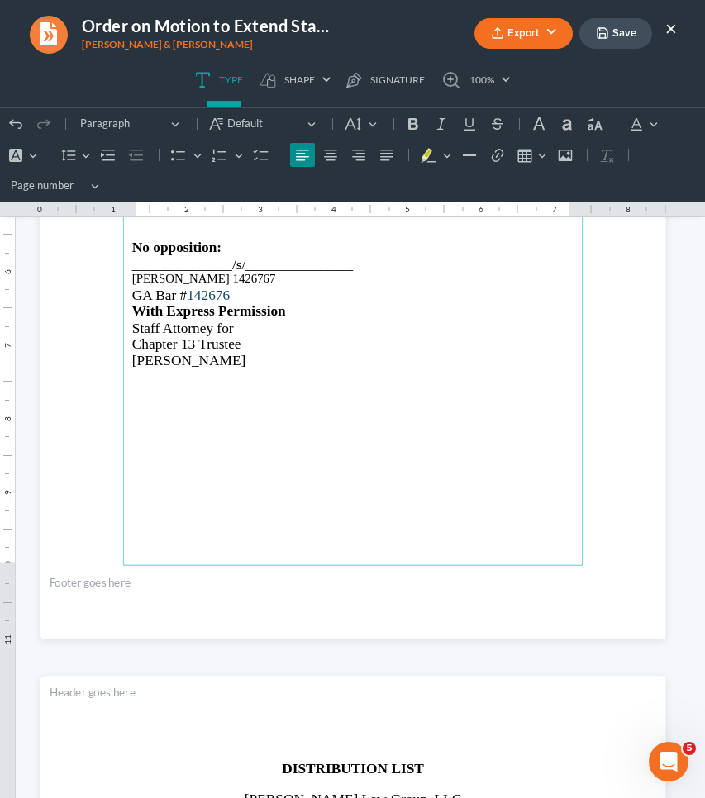
drag, startPoint x: 277, startPoint y: 269, endPoint x: 125, endPoint y: 276, distance: 152.2
click at [125, 276] on main "ORDERED that the stay is extended as to all creditors for the pendency of Debto…" at bounding box center [352, 234] width 460 height 663
click at [359, 124] on icon "Editor toolbar" at bounding box center [353, 124] width 16 height 12
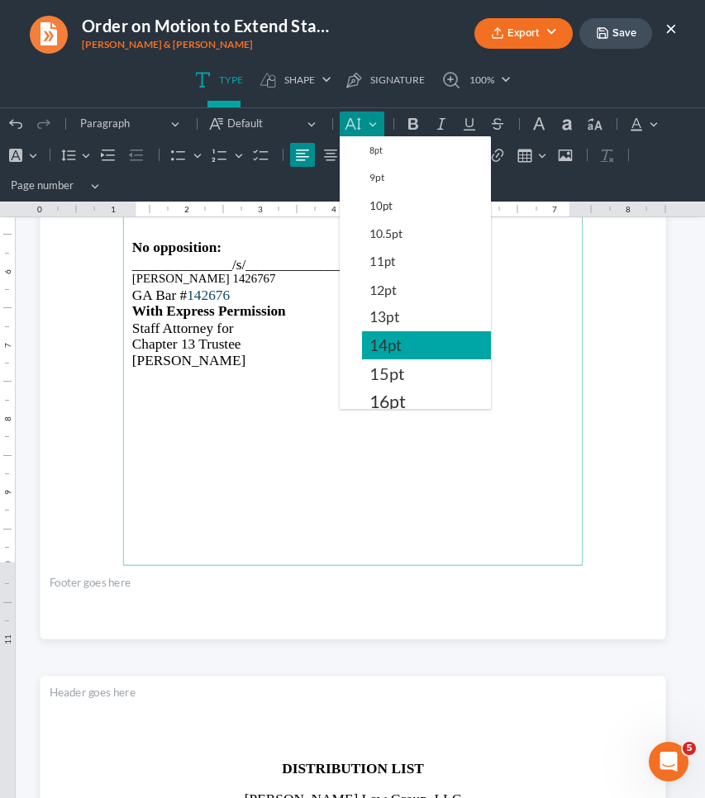
click at [408, 351] on button "14pt" at bounding box center [426, 345] width 129 height 28
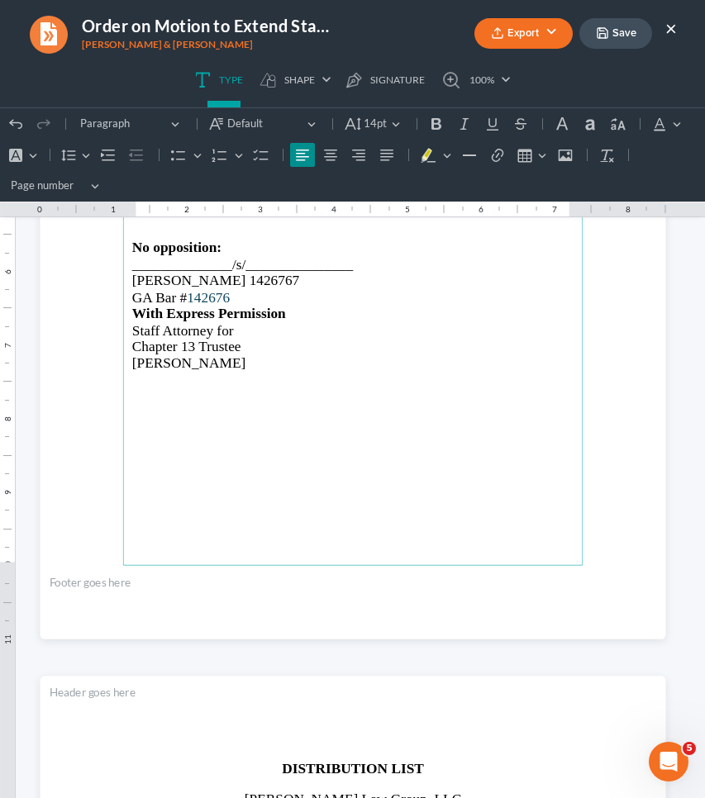
click at [245, 273] on span "Mandy K. Campbell 1426767" at bounding box center [214, 281] width 167 height 16
drag, startPoint x: 247, startPoint y: 272, endPoint x: 298, endPoint y: 270, distance: 51.3
click at [298, 273] on p "Mandy K. Campbell 1426767" at bounding box center [351, 281] width 441 height 17
click at [201, 289] on span "142676" at bounding box center [208, 297] width 43 height 16
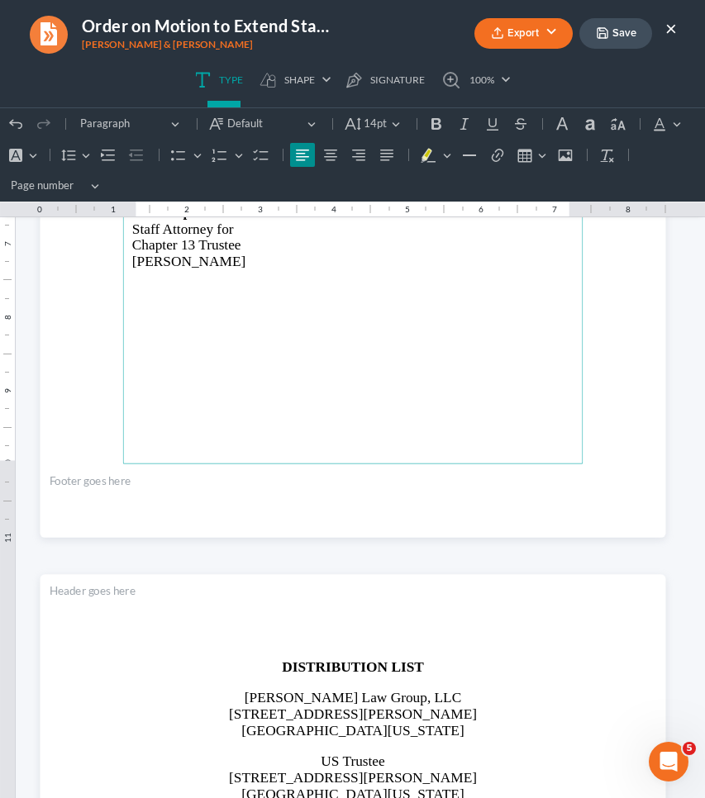
scroll to position [1621, 0]
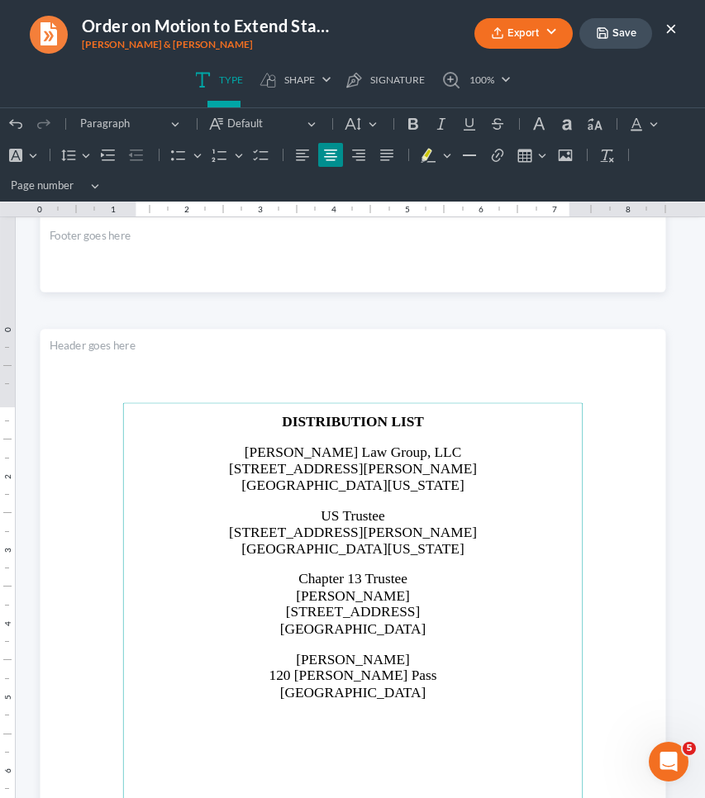
click at [616, 42] on button "Save" at bounding box center [615, 33] width 73 height 31
click at [569, 39] on button "Export" at bounding box center [523, 33] width 98 height 31
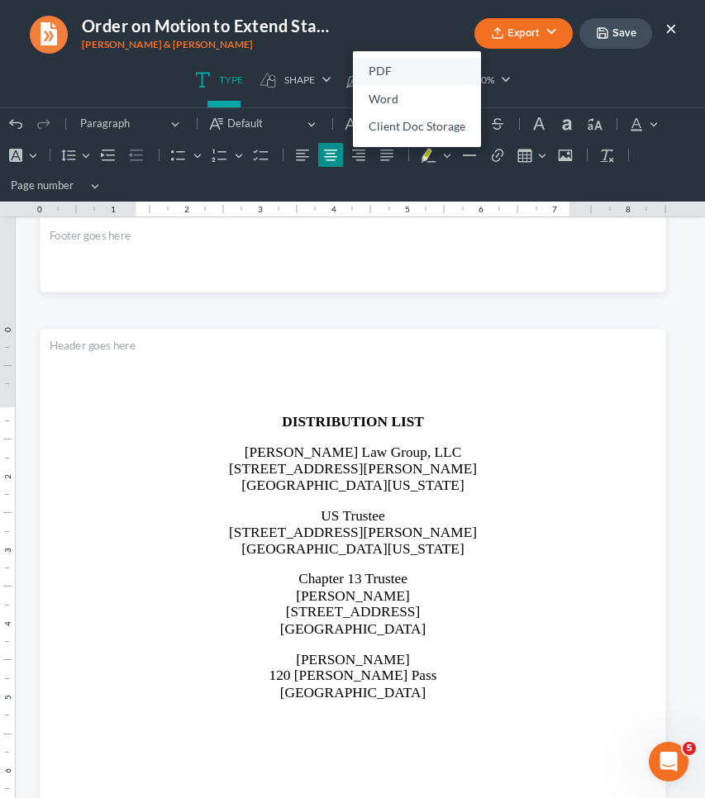
click at [404, 71] on link "PDF" at bounding box center [417, 72] width 128 height 28
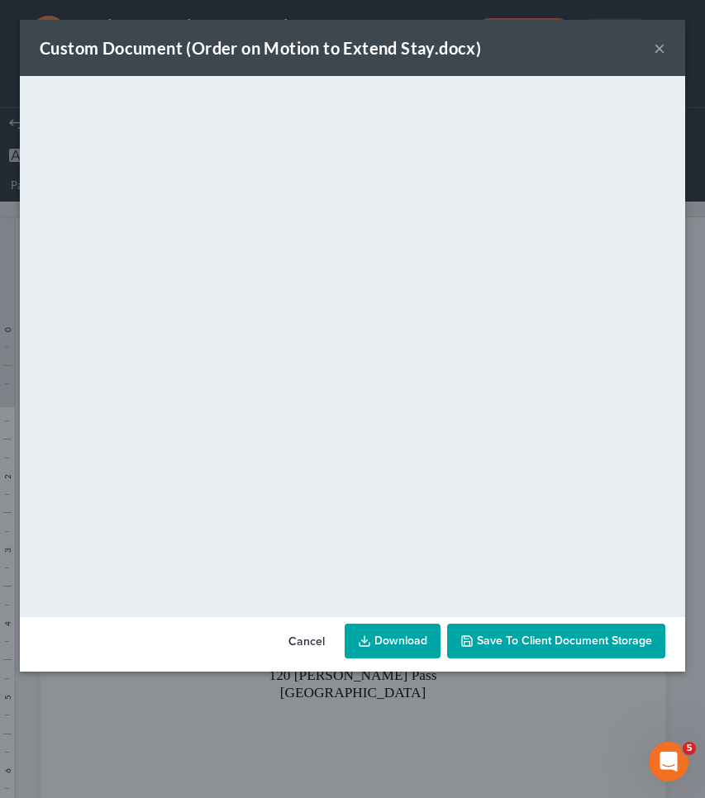
click at [664, 47] on button "×" at bounding box center [660, 48] width 12 height 20
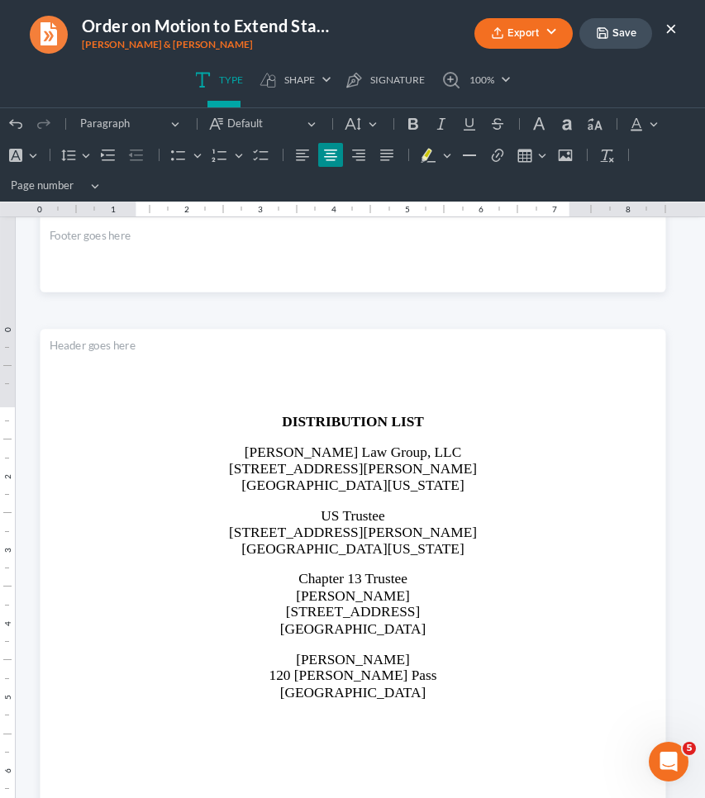
click at [671, 27] on button "×" at bounding box center [671, 28] width 12 height 20
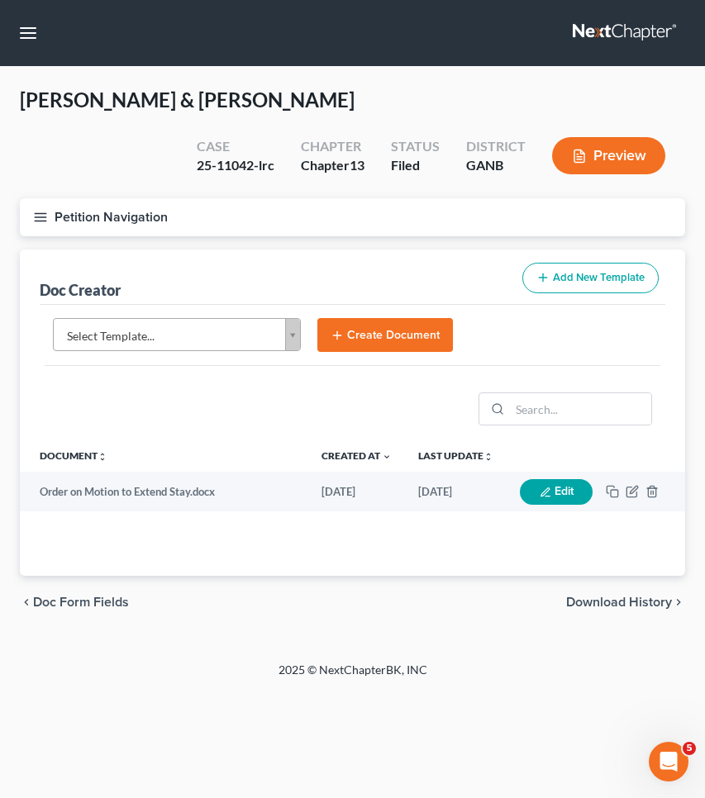
click at [12, 36] on nav "Home New Case Client Portal Saedi Law Group mmays@saedilawgroup.com My Account …" at bounding box center [352, 33] width 705 height 66
click at [25, 37] on button "button" at bounding box center [28, 33] width 30 height 30
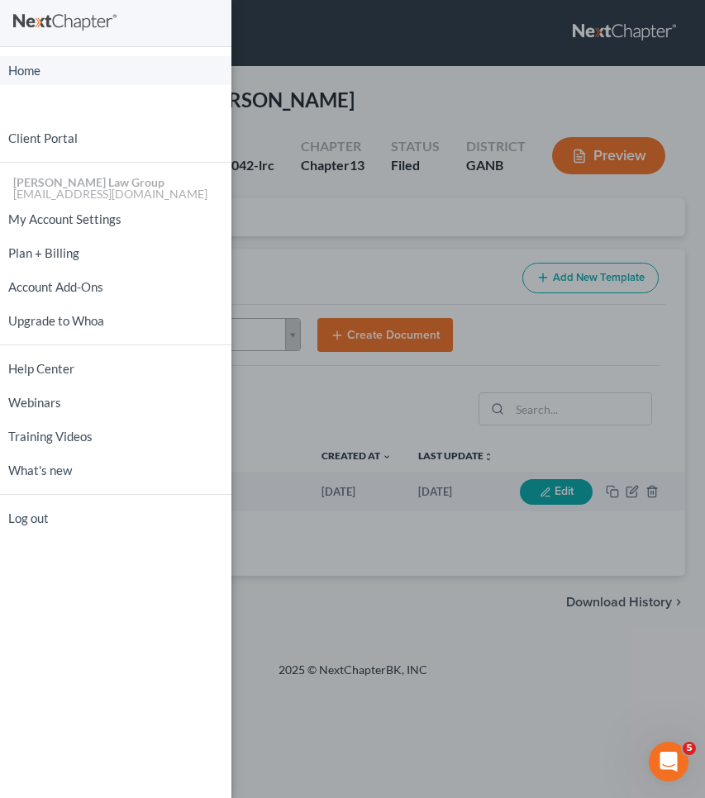
click at [28, 67] on link "Home" at bounding box center [115, 70] width 231 height 29
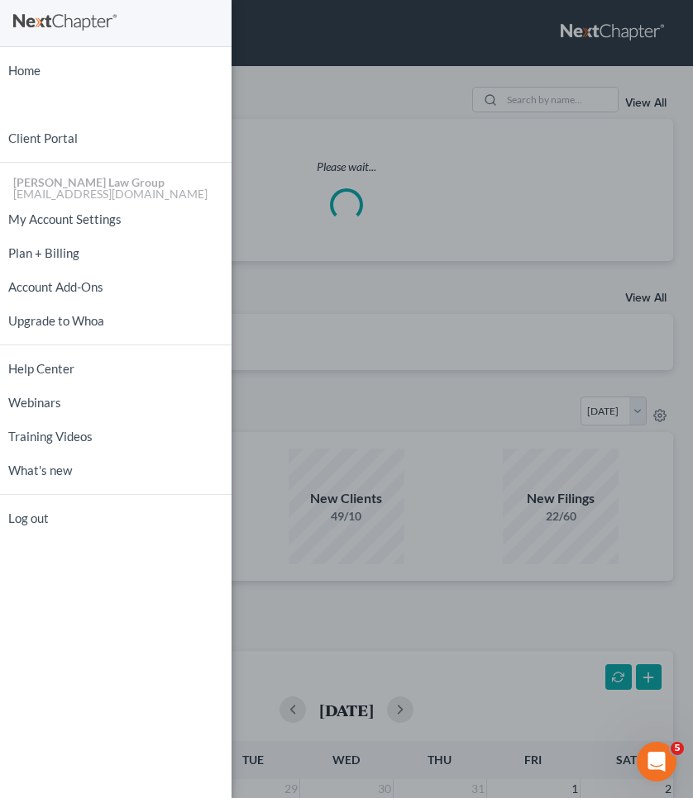
click at [283, 63] on div "Home New Case Client Portal Saedi Law Group mmays@saedilawgroup.com My Account …" at bounding box center [346, 399] width 693 height 798
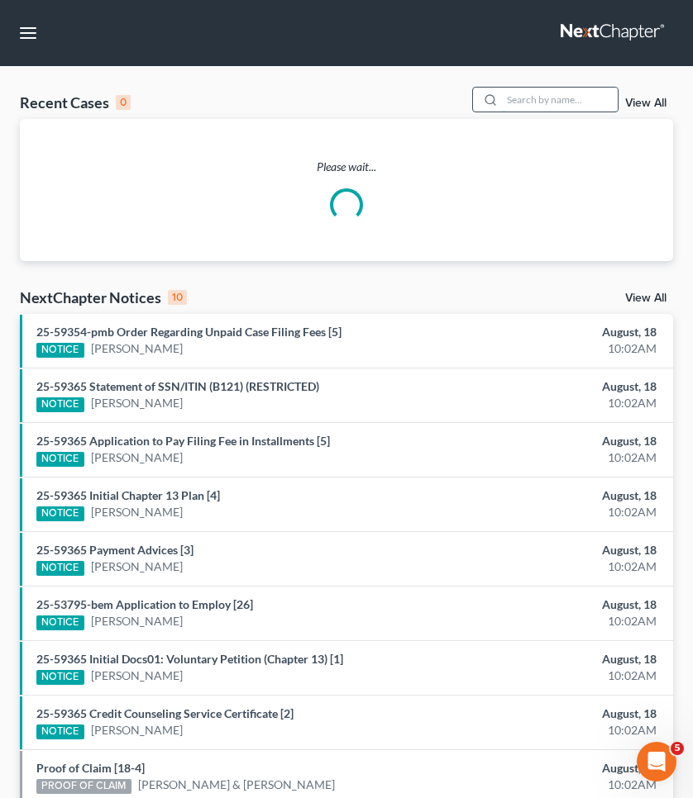
click at [520, 104] on input "search" at bounding box center [560, 100] width 116 height 24
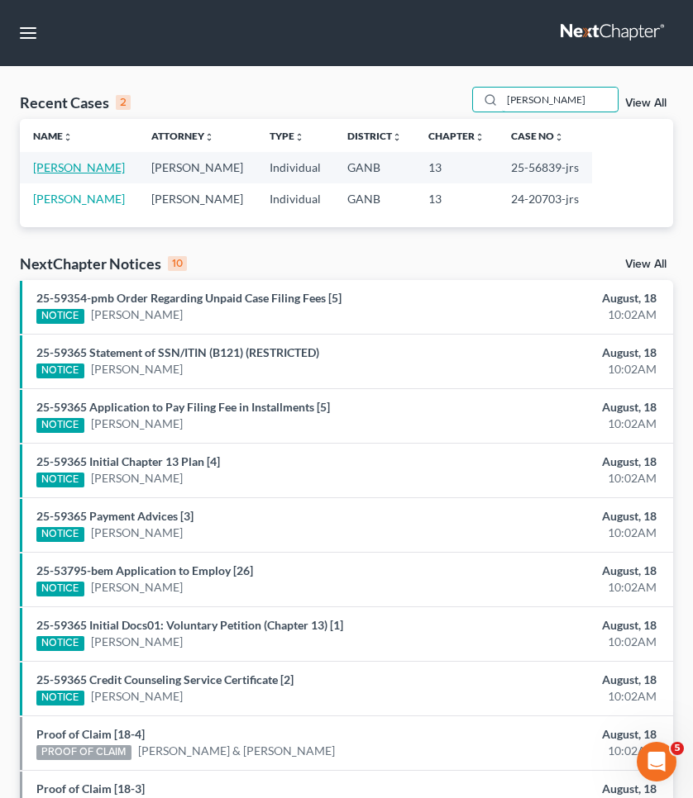
type input "HUBBARD"
click at [98, 162] on link "Hubbard, Davian" at bounding box center [79, 167] width 92 height 14
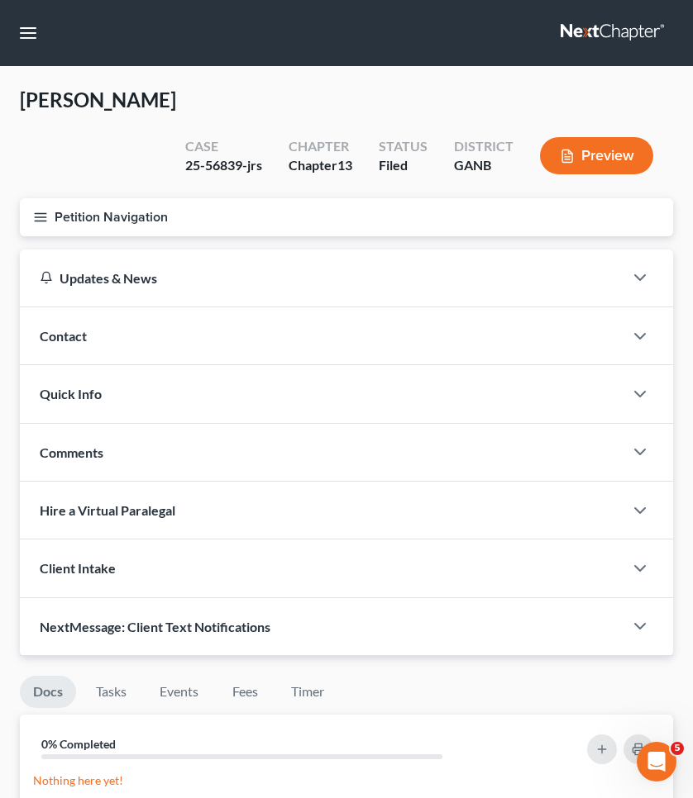
click at [93, 211] on button "Petition Navigation" at bounding box center [346, 217] width 653 height 38
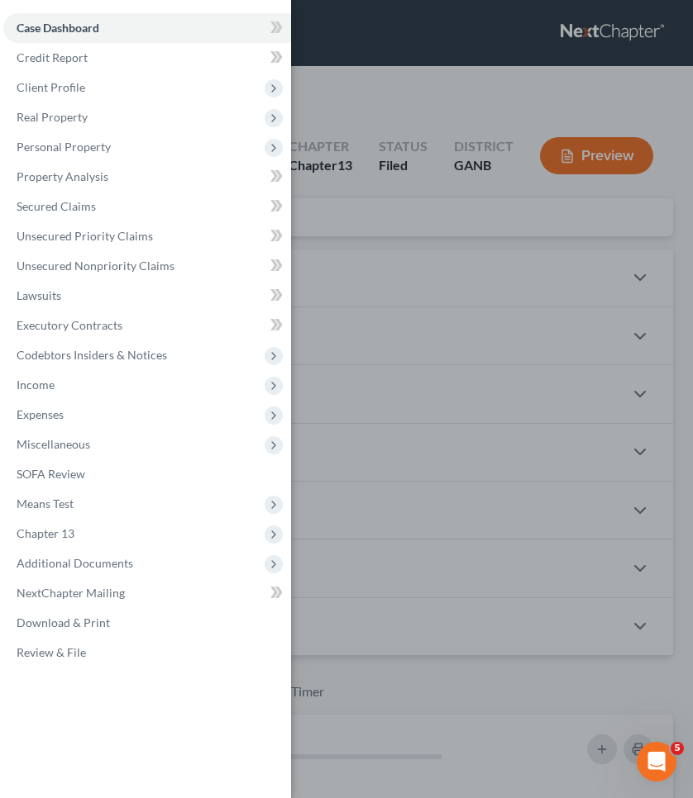
click at [390, 136] on div "Case Dashboard Payments Invoices Payments Payments Credit Report Client Profile" at bounding box center [346, 399] width 693 height 798
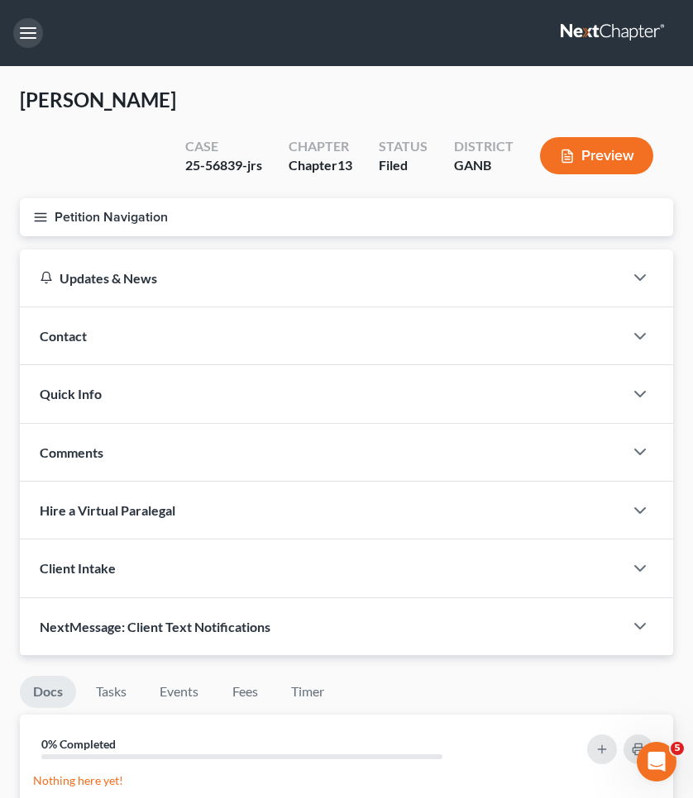
click at [35, 28] on button "button" at bounding box center [28, 33] width 30 height 30
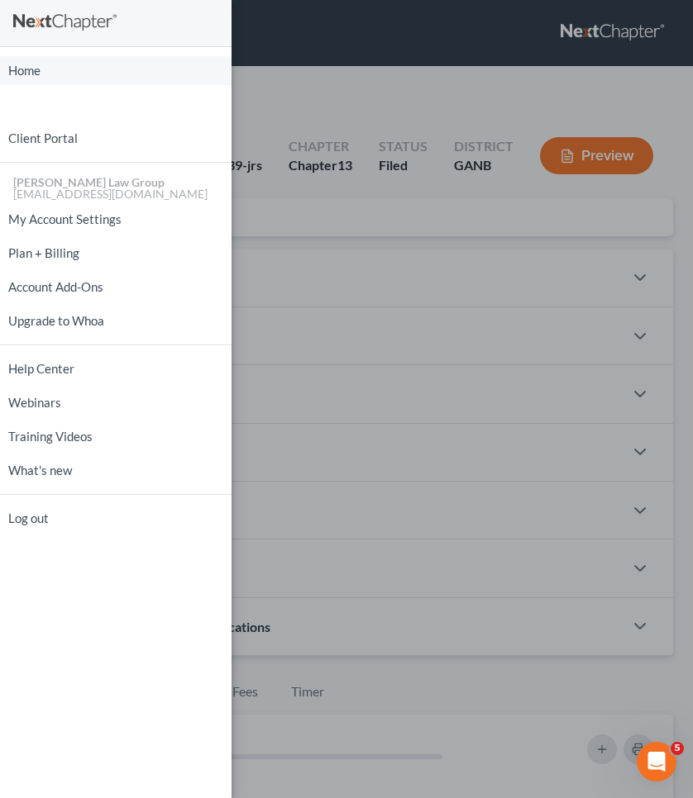
click at [36, 69] on link "Home" at bounding box center [115, 70] width 231 height 29
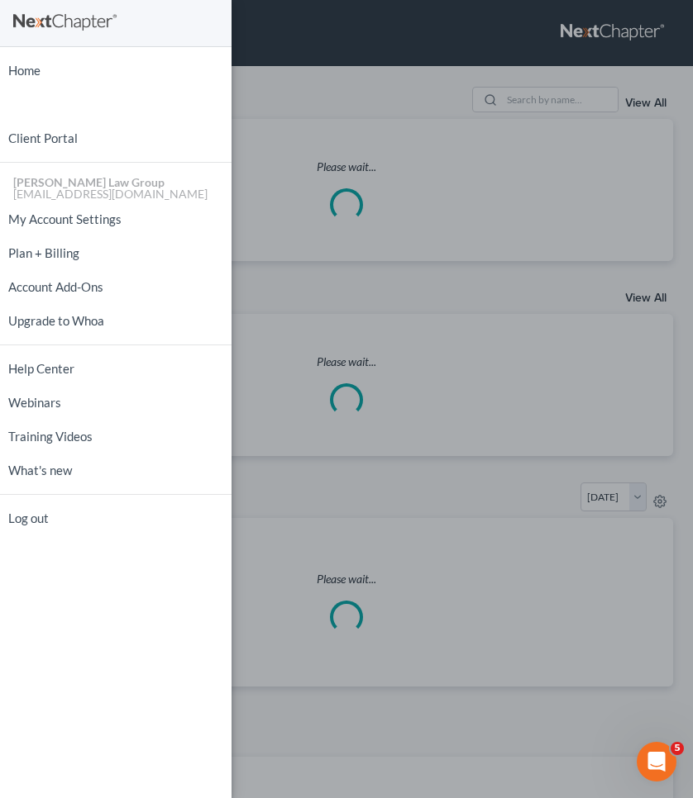
click at [462, 109] on div "Home New Case Client Portal Saedi Law Group mmays@saedilawgroup.com My Account …" at bounding box center [346, 399] width 693 height 798
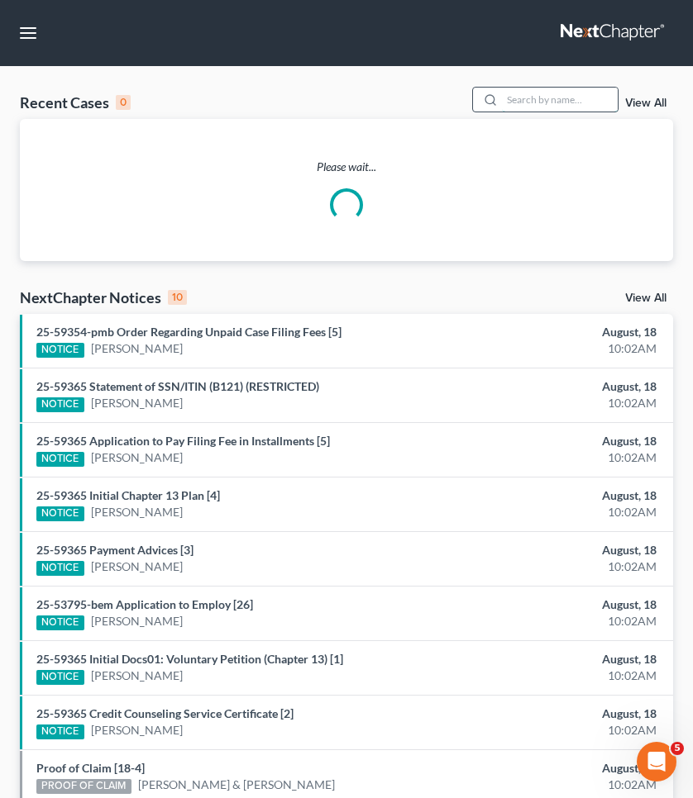
click at [541, 104] on input "search" at bounding box center [560, 100] width 116 height 24
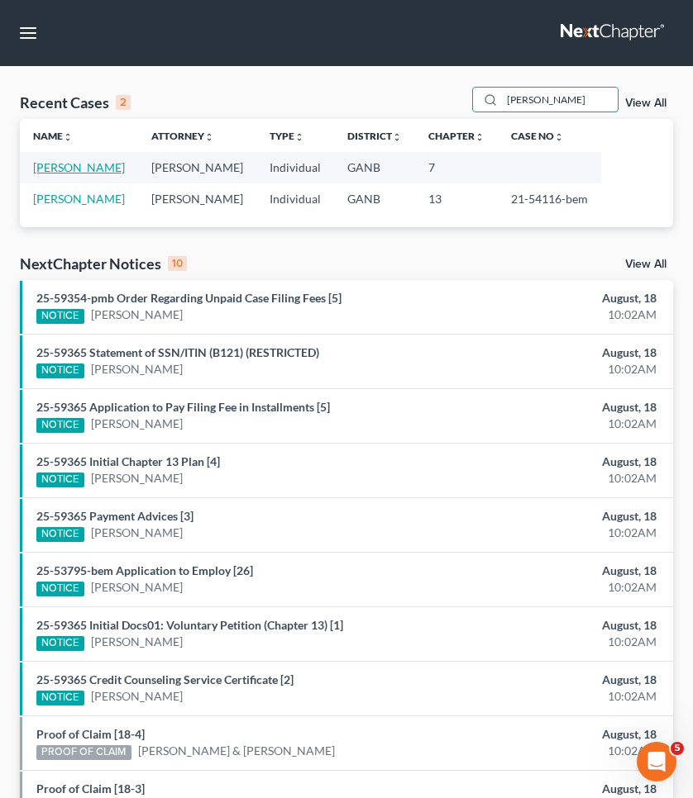
type input "parham"
click at [72, 167] on link "Parham, Corinna" at bounding box center [79, 167] width 92 height 14
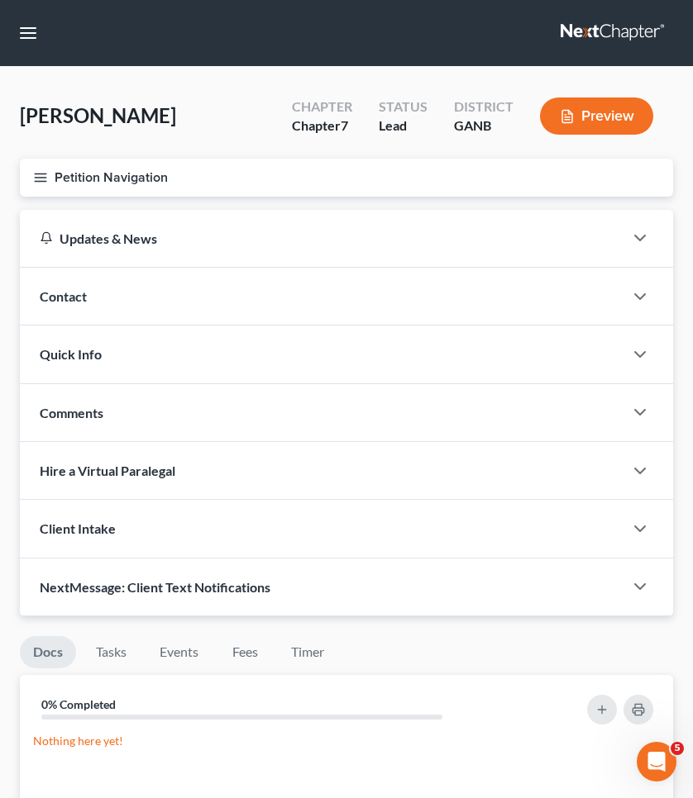
click at [72, 175] on button "Petition Navigation" at bounding box center [346, 178] width 653 height 38
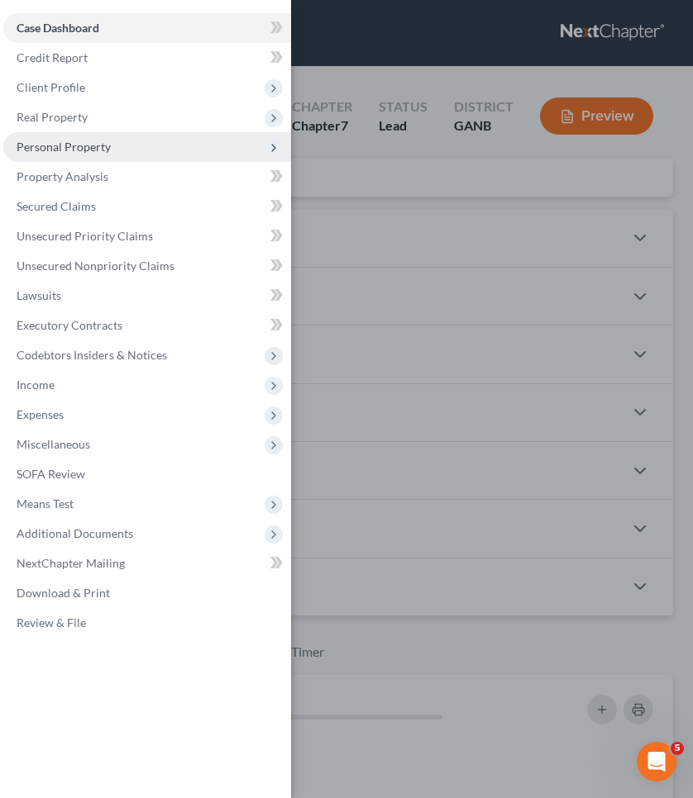
click at [65, 149] on span "Personal Property" at bounding box center [64, 147] width 94 height 14
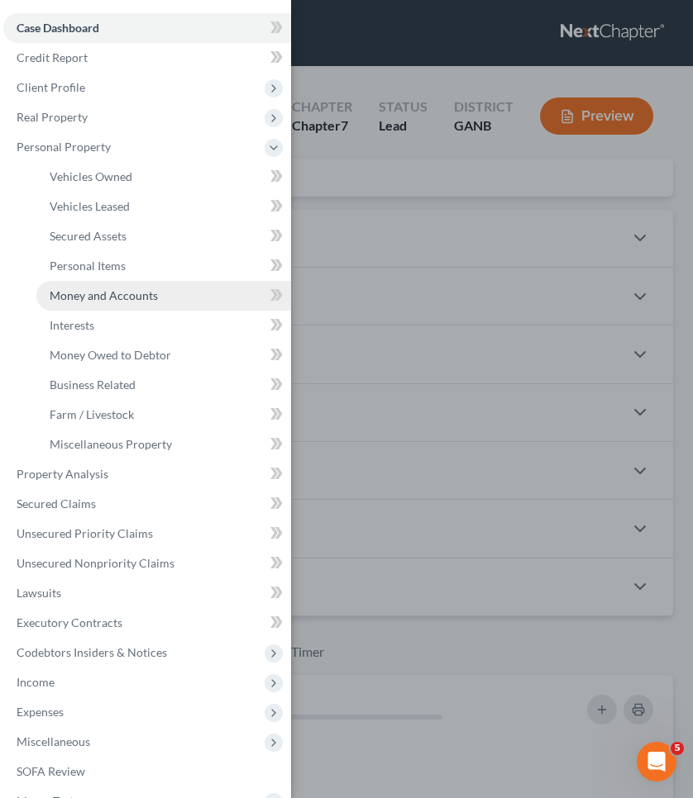
click at [66, 288] on span "Money and Accounts" at bounding box center [104, 295] width 108 height 14
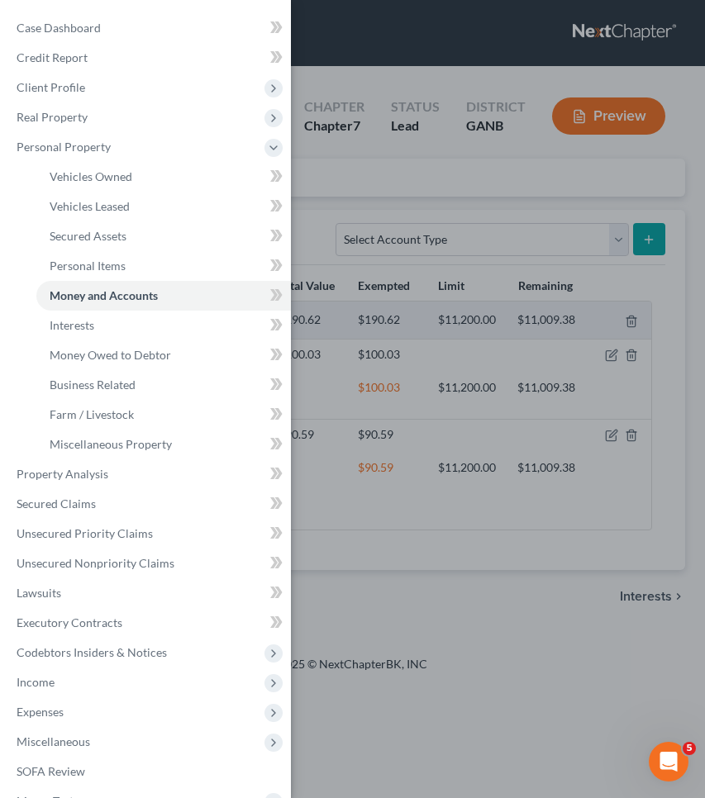
click at [374, 220] on div "Case Dashboard Payments Invoices Payments Payments Credit Report Client Profile" at bounding box center [352, 399] width 705 height 798
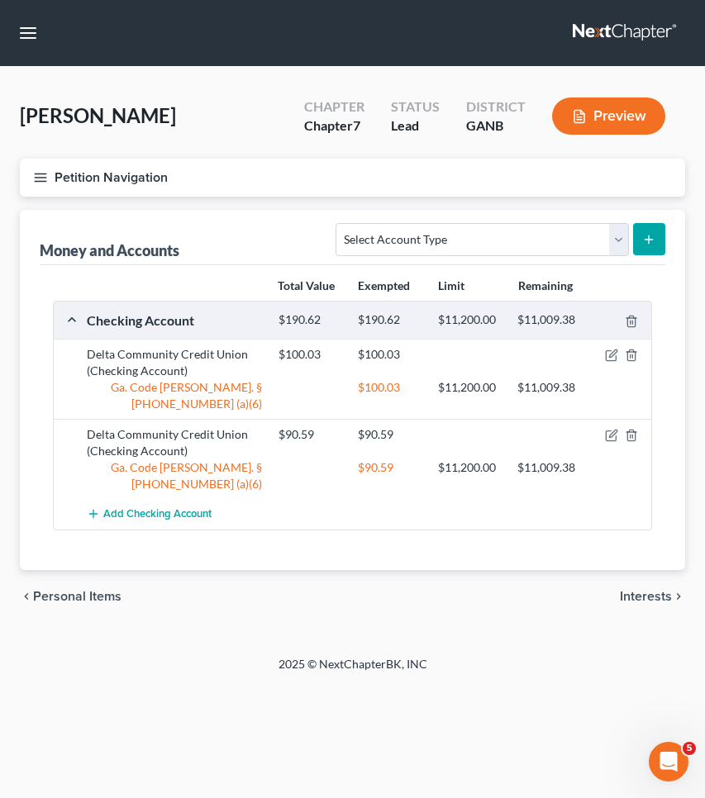
click at [45, 172] on icon "button" at bounding box center [40, 177] width 15 height 15
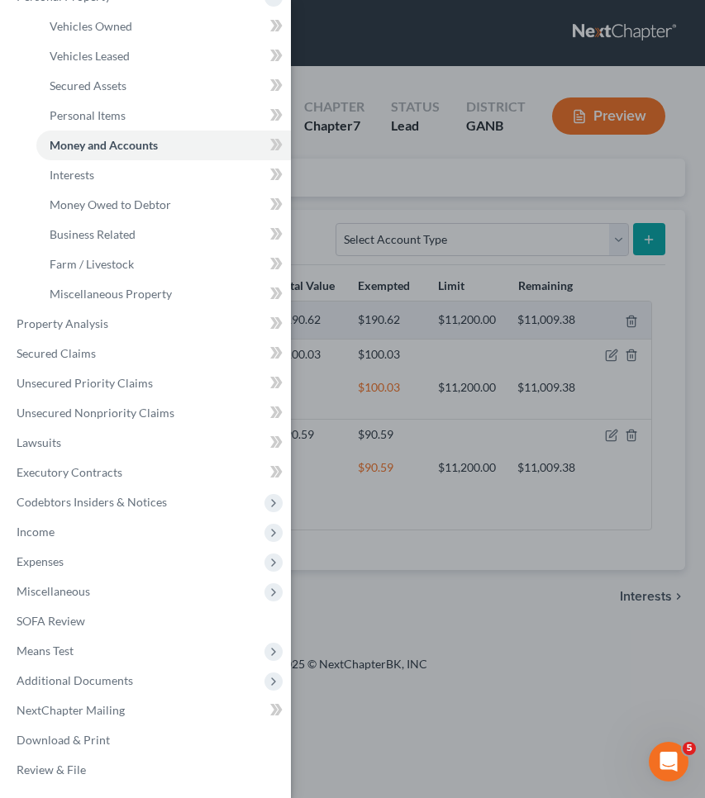
click at [455, 164] on div "Case Dashboard Payments Invoices Payments Payments Credit Report Client Profile" at bounding box center [352, 399] width 705 height 798
